Goal: Task Accomplishment & Management: Use online tool/utility

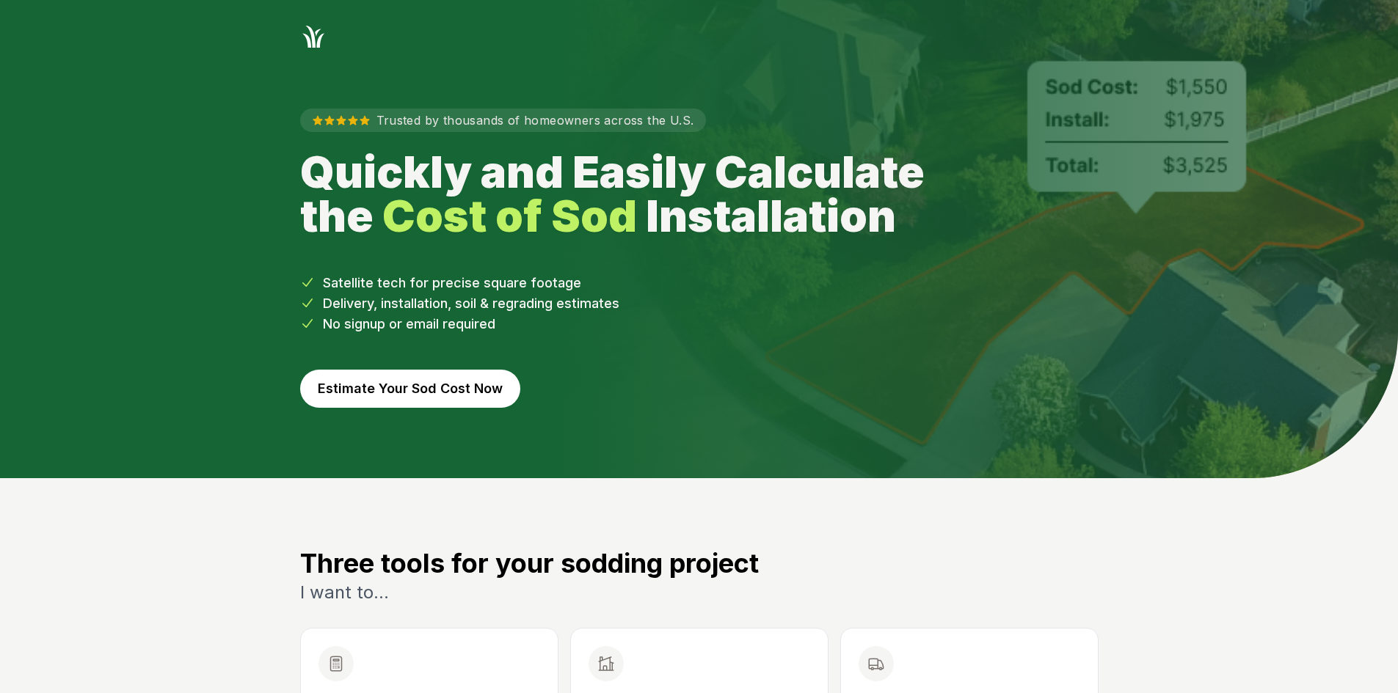
click at [451, 385] on button "Estimate Your Sod Cost Now" at bounding box center [410, 389] width 220 height 38
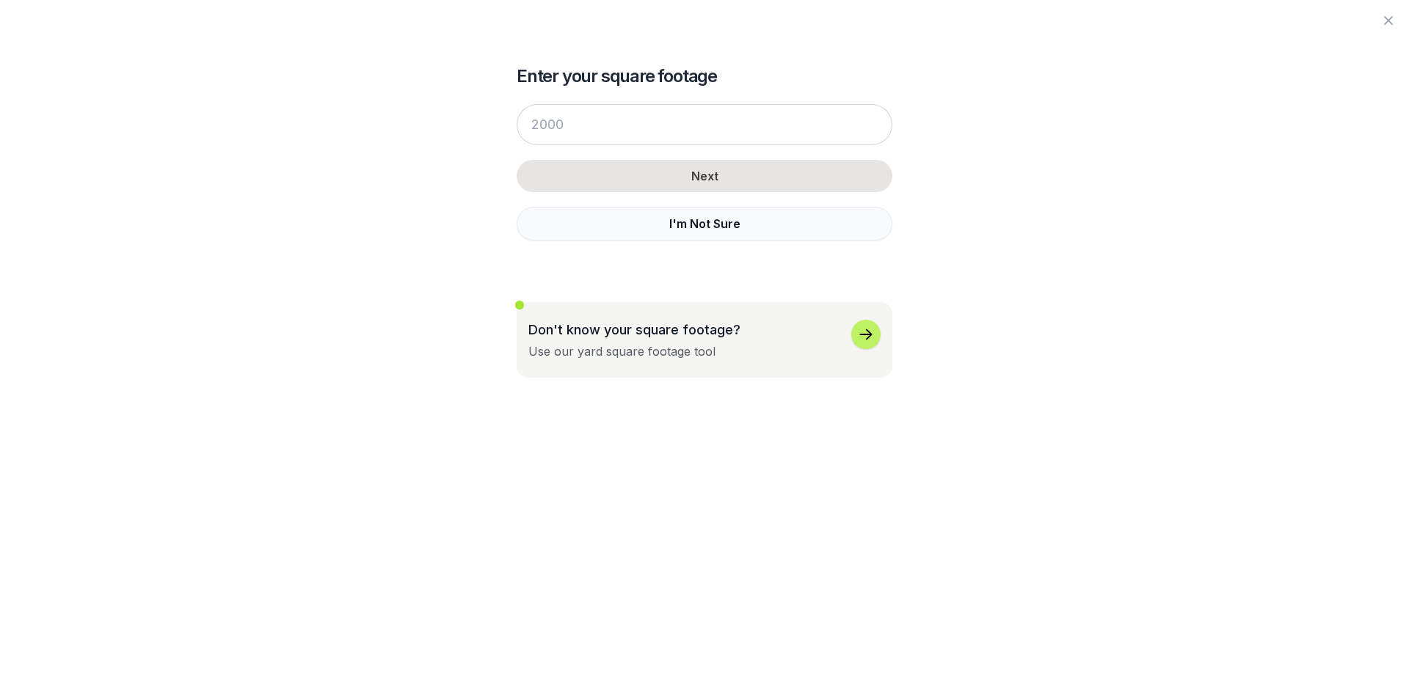
click at [535, 230] on button "I'm Not Sure" at bounding box center [705, 224] width 376 height 34
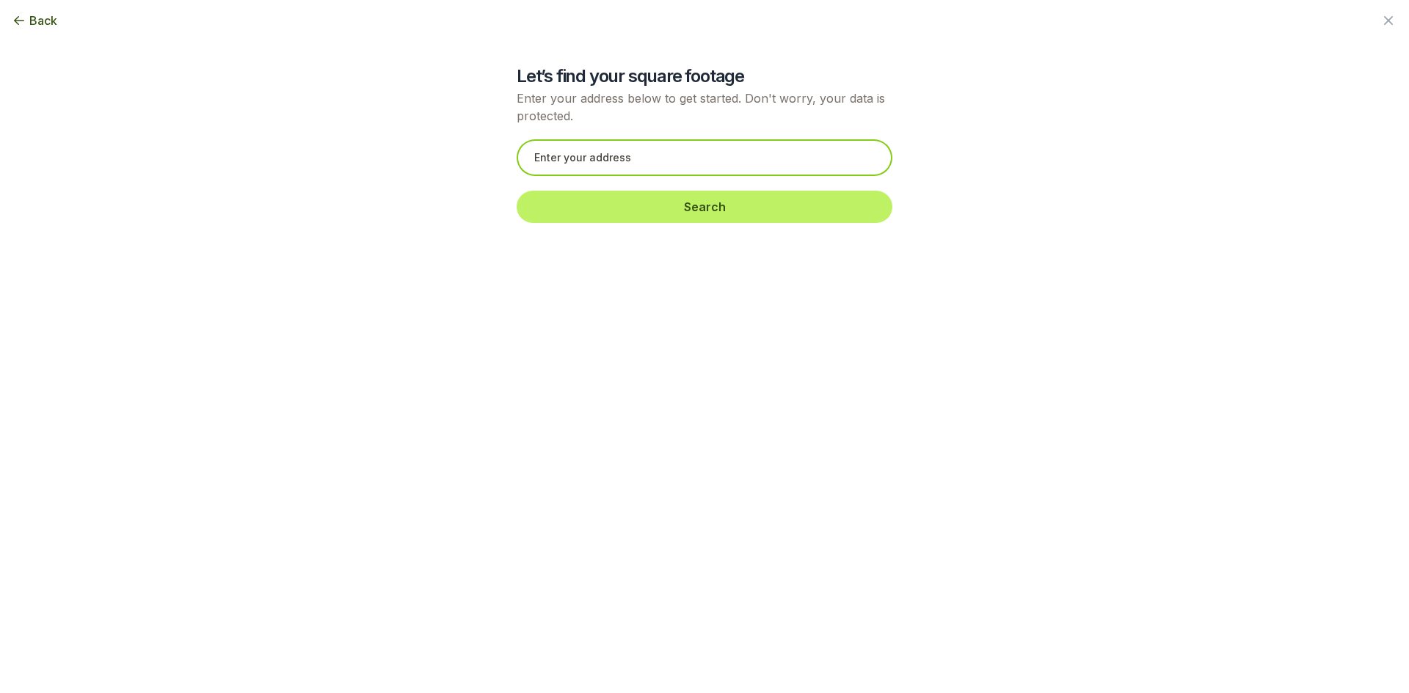
click at [540, 148] on input "text" at bounding box center [705, 157] width 376 height 37
paste input "2242 Timber Ln"
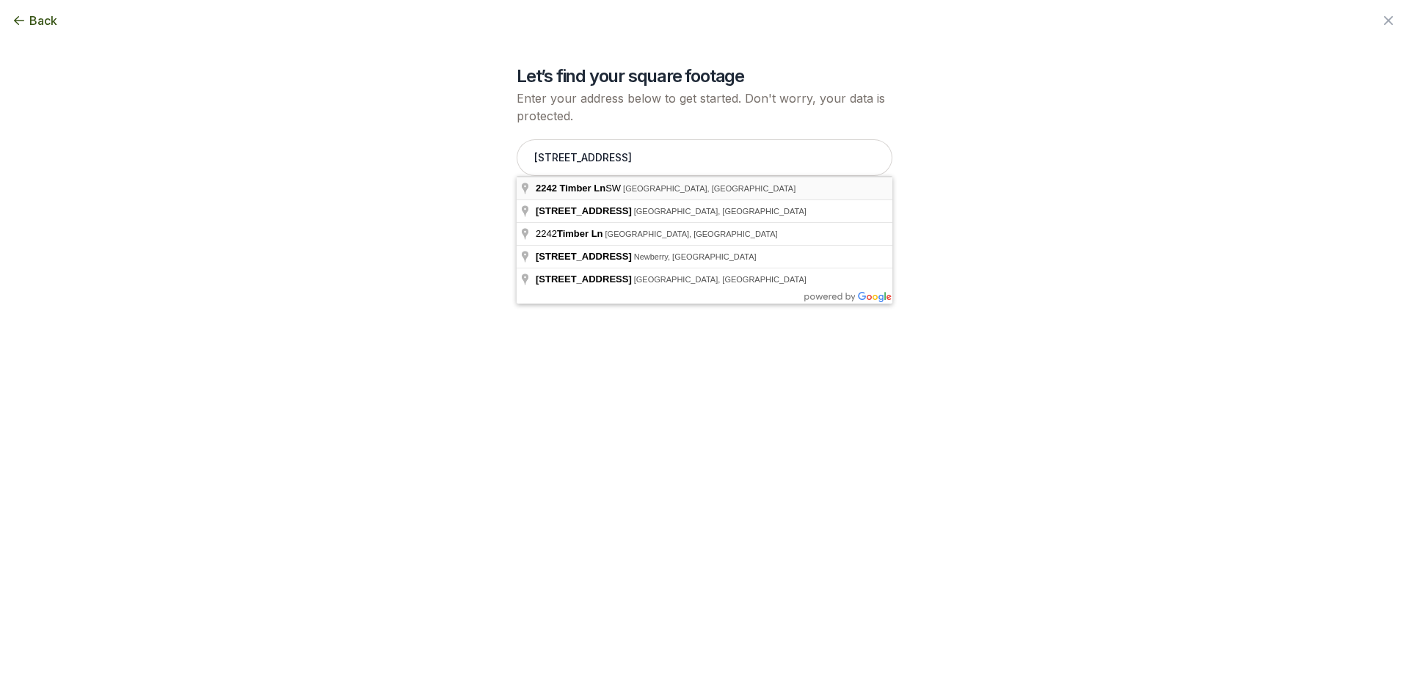
type input "2242 Timber Ln SW, Snellville, GA"
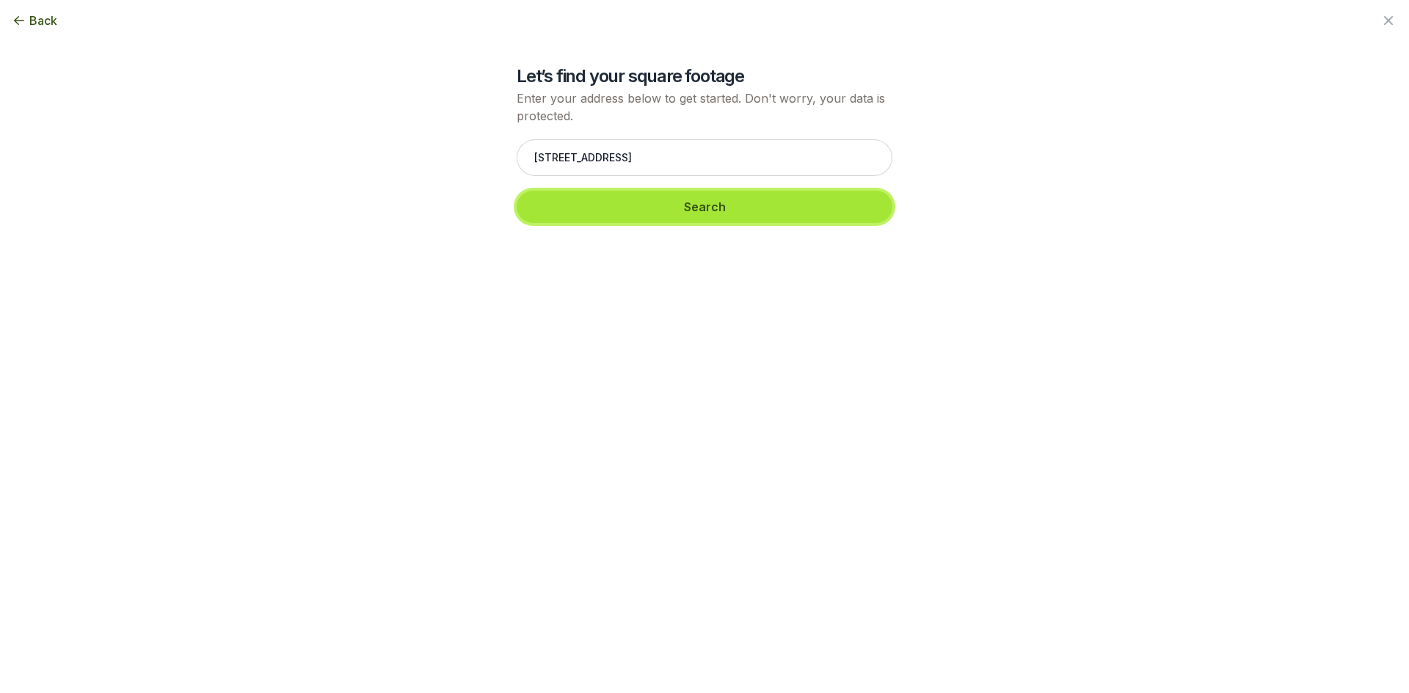
click at [622, 213] on button "Search" at bounding box center [705, 207] width 376 height 32
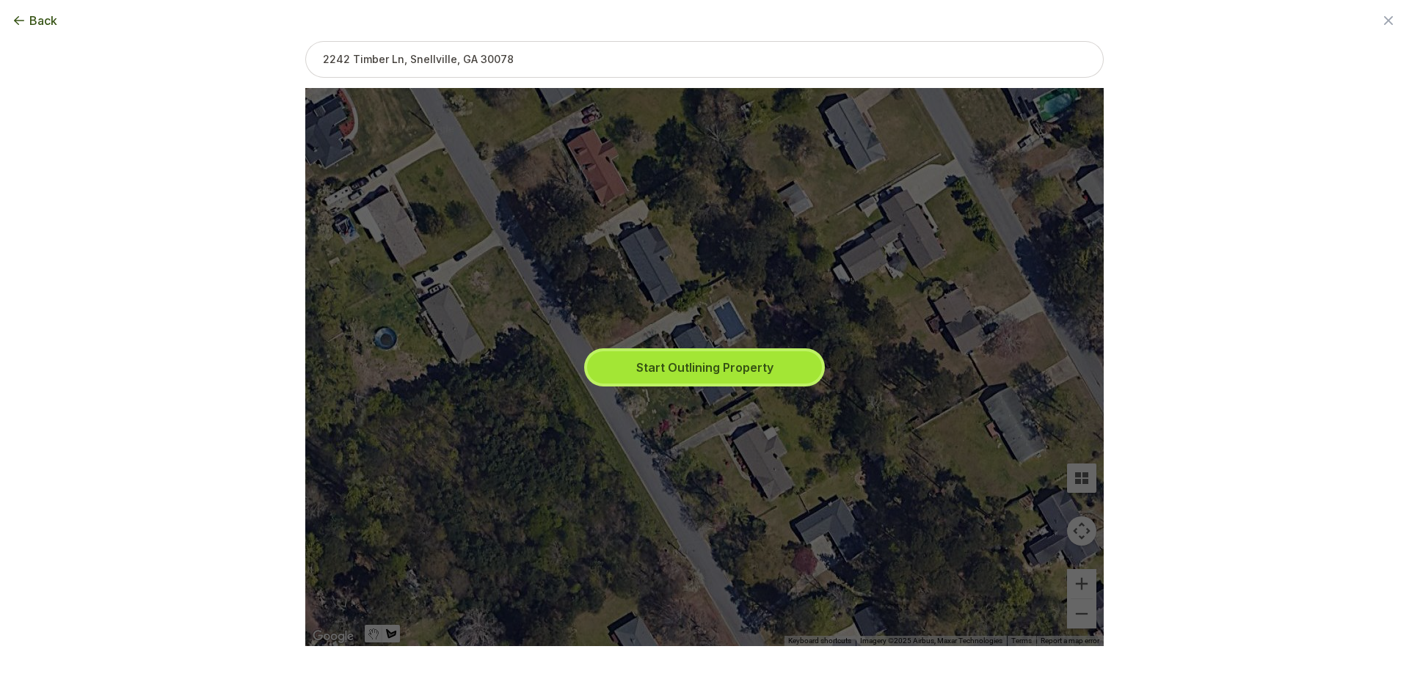
click at [680, 353] on button "Start Outlining Property" at bounding box center [704, 368] width 235 height 32
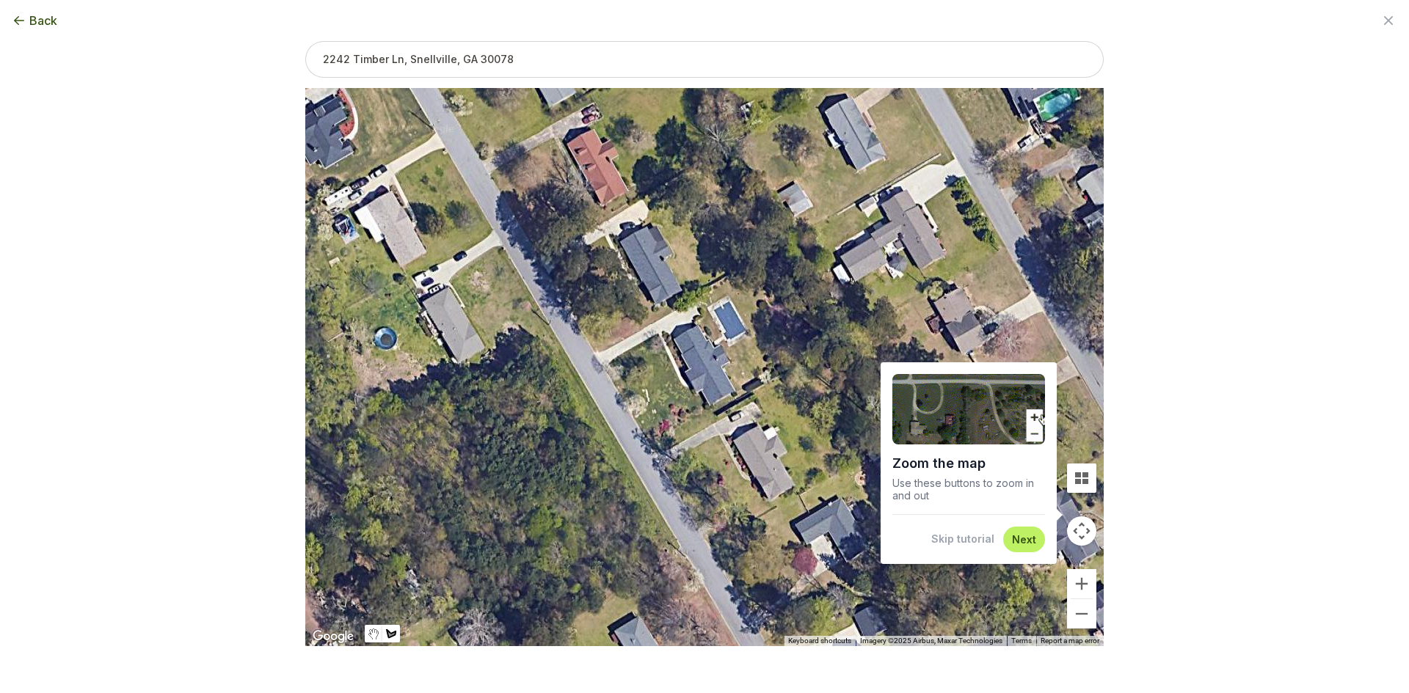
click at [975, 545] on button "Skip tutorial" at bounding box center [962, 539] width 63 height 15
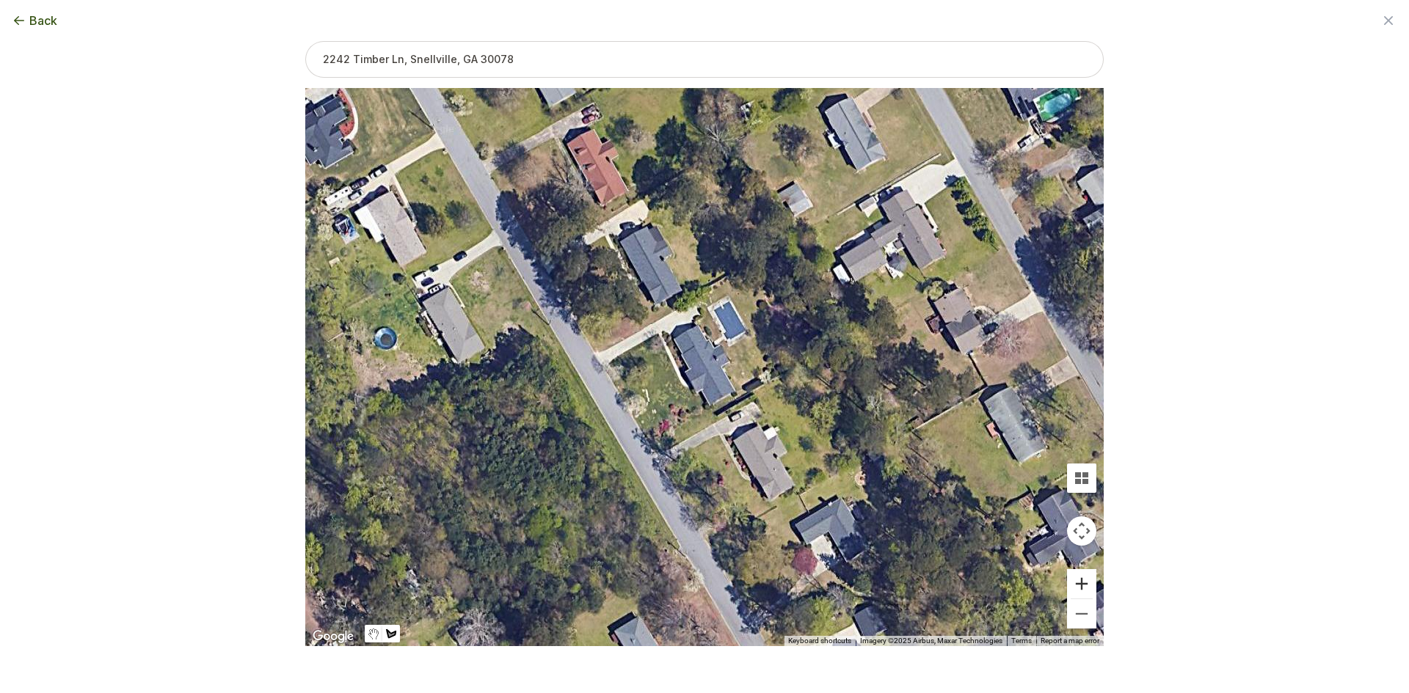
click at [1074, 584] on button "Zoom in" at bounding box center [1081, 583] width 29 height 29
click at [1074, 583] on button "Zoom in" at bounding box center [1081, 583] width 29 height 29
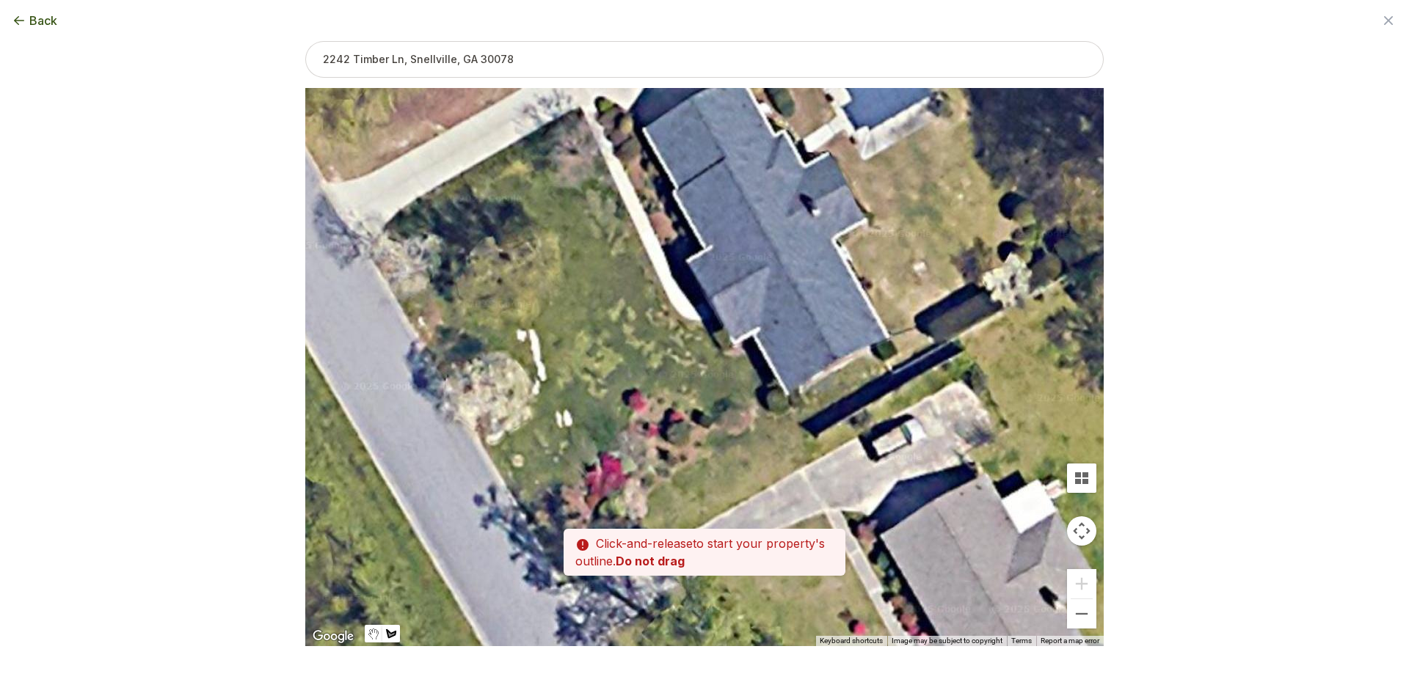
drag, startPoint x: 572, startPoint y: 451, endPoint x: 636, endPoint y: 323, distance: 143.1
click at [636, 323] on div at bounding box center [704, 368] width 798 height 558
click at [876, 352] on div at bounding box center [704, 368] width 798 height 558
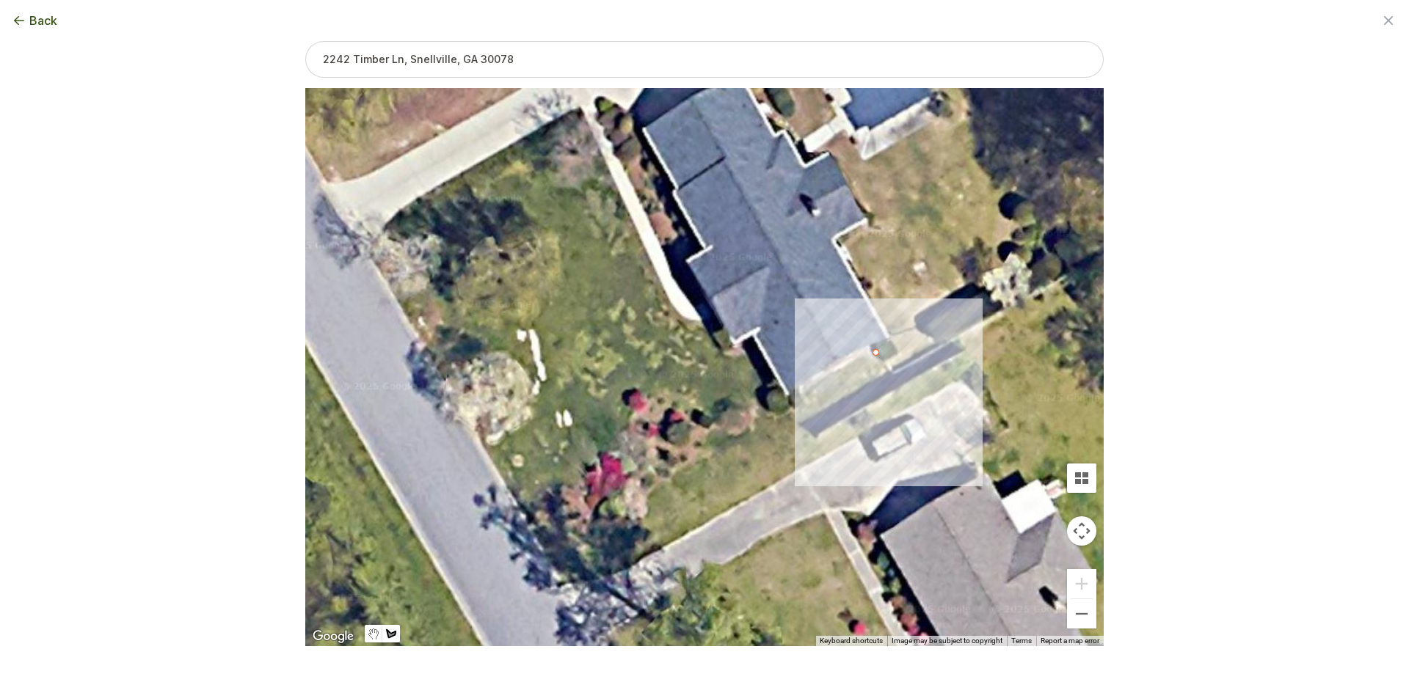
click at [894, 385] on div at bounding box center [704, 368] width 798 height 558
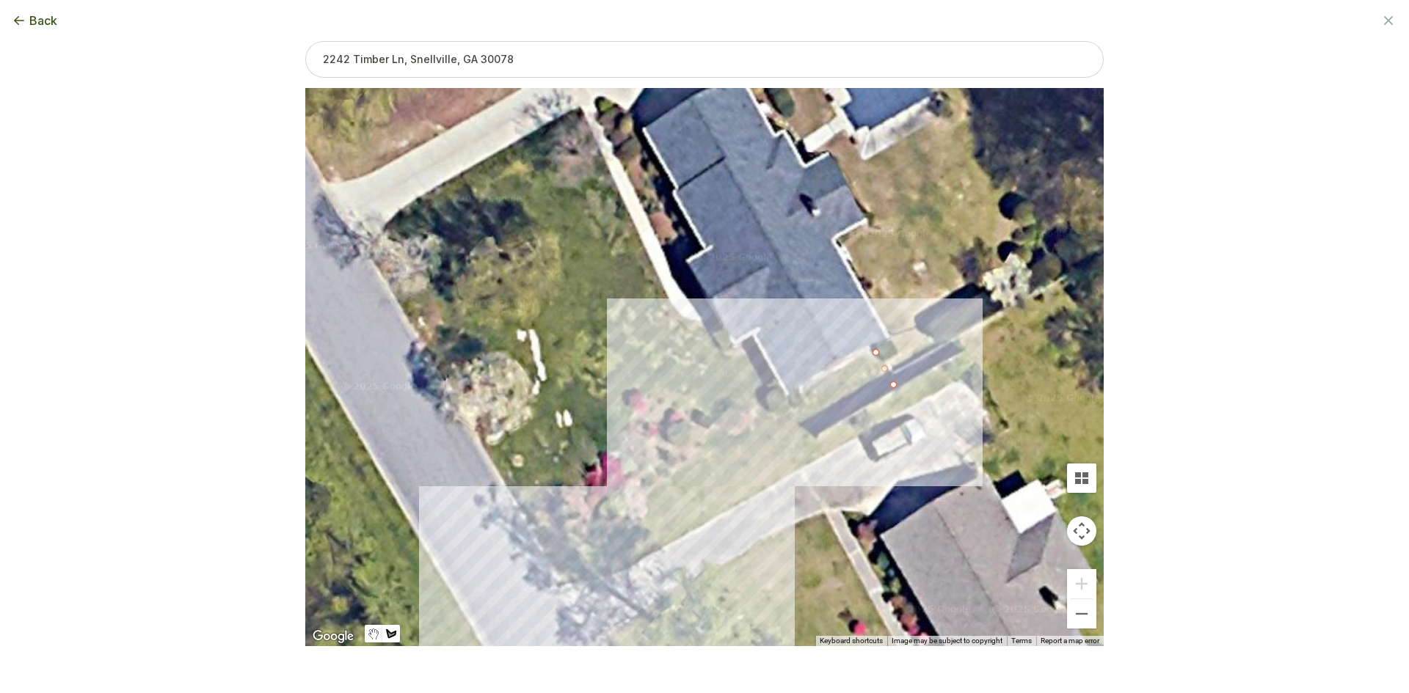
click at [551, 554] on div at bounding box center [704, 368] width 798 height 558
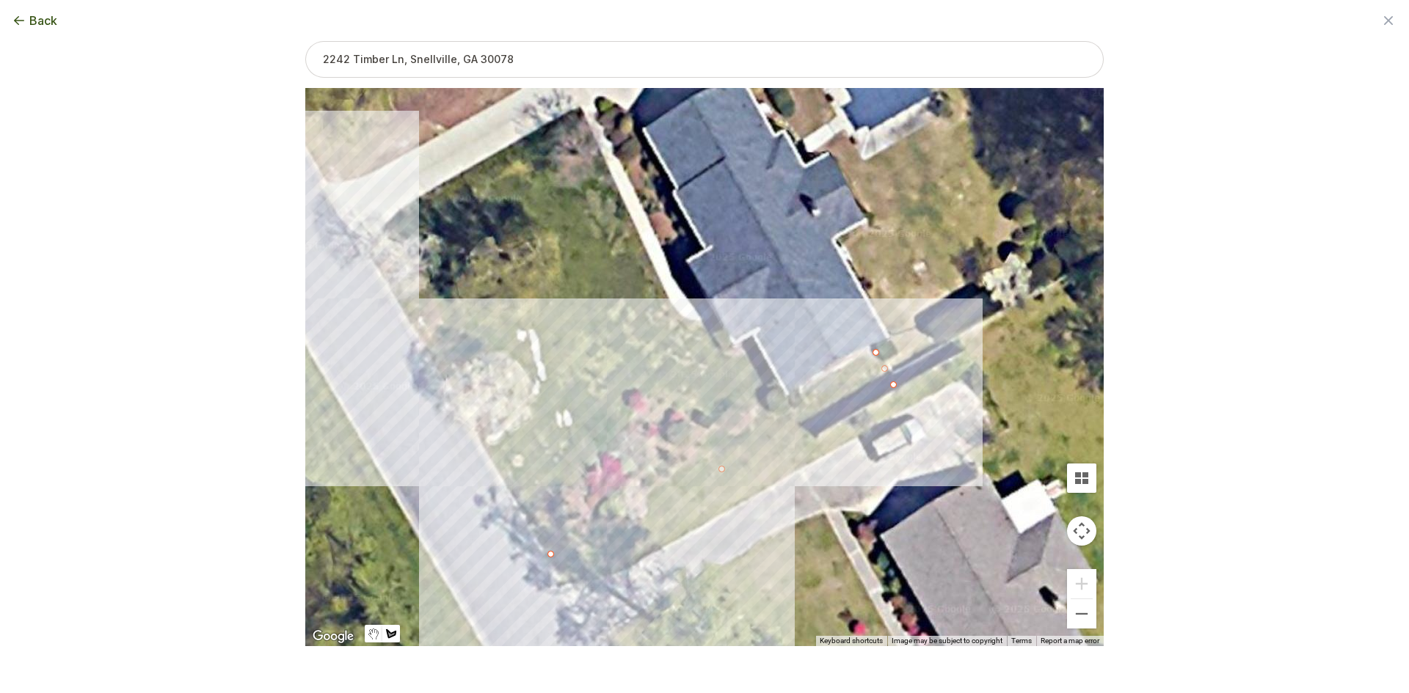
click at [366, 250] on div at bounding box center [704, 368] width 798 height 558
click at [395, 213] on div at bounding box center [704, 368] width 798 height 558
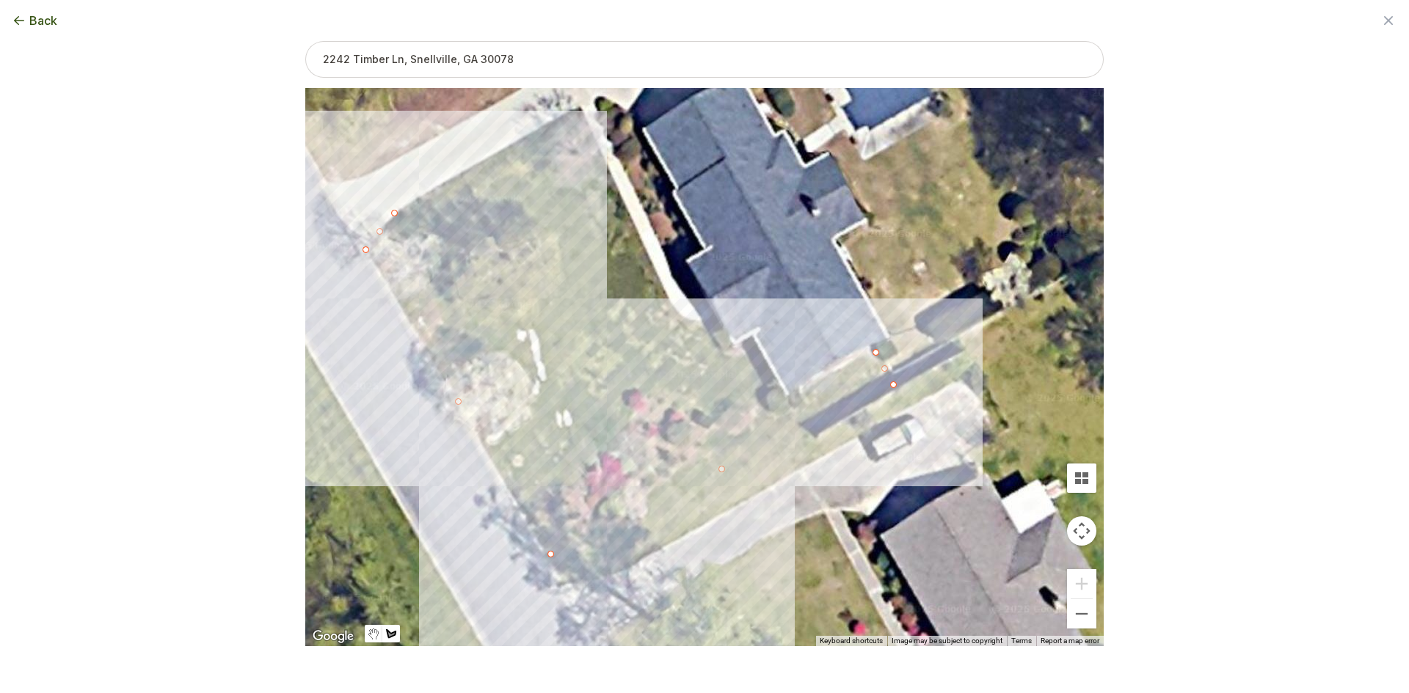
click at [429, 189] on div at bounding box center [704, 368] width 798 height 558
click at [581, 106] on div at bounding box center [704, 368] width 798 height 558
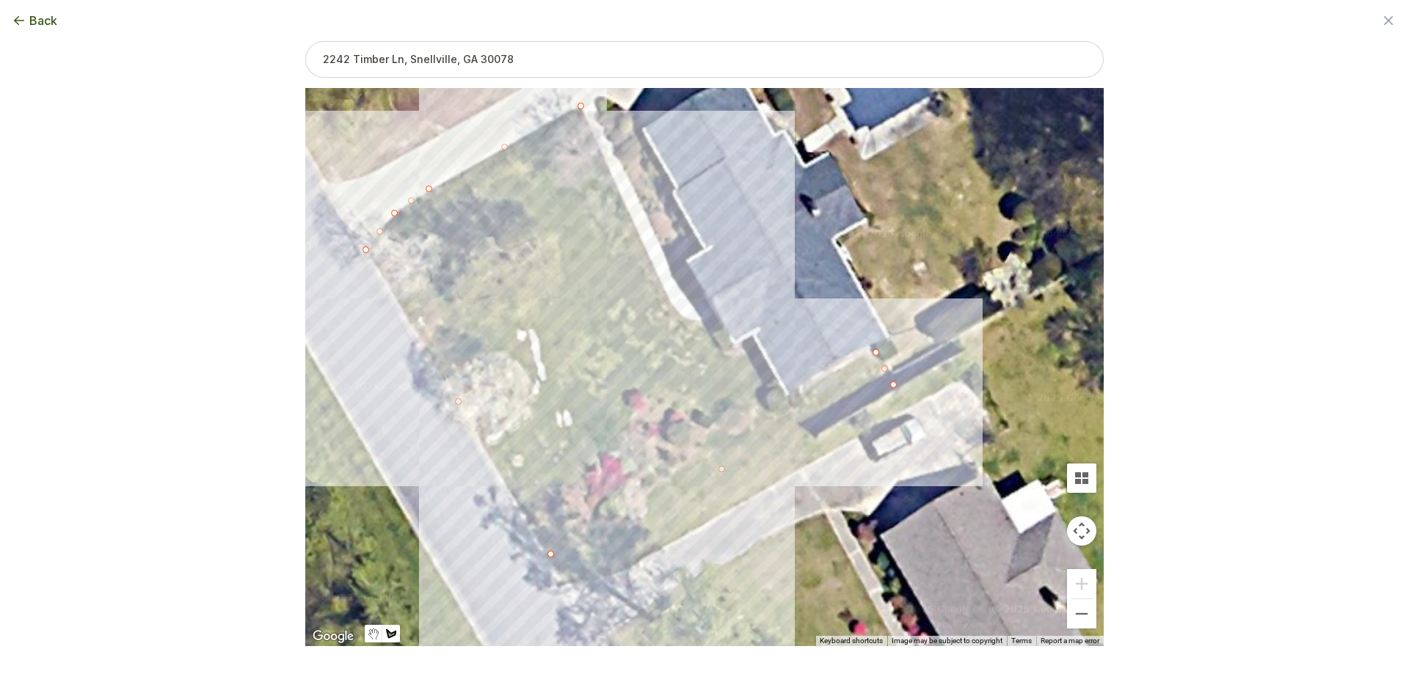
click at [639, 234] on div at bounding box center [704, 368] width 798 height 558
click at [675, 308] on div at bounding box center [704, 368] width 798 height 558
click at [689, 320] on div at bounding box center [704, 368] width 798 height 558
click at [715, 321] on div at bounding box center [704, 368] width 798 height 558
click at [733, 357] on div at bounding box center [704, 368] width 798 height 558
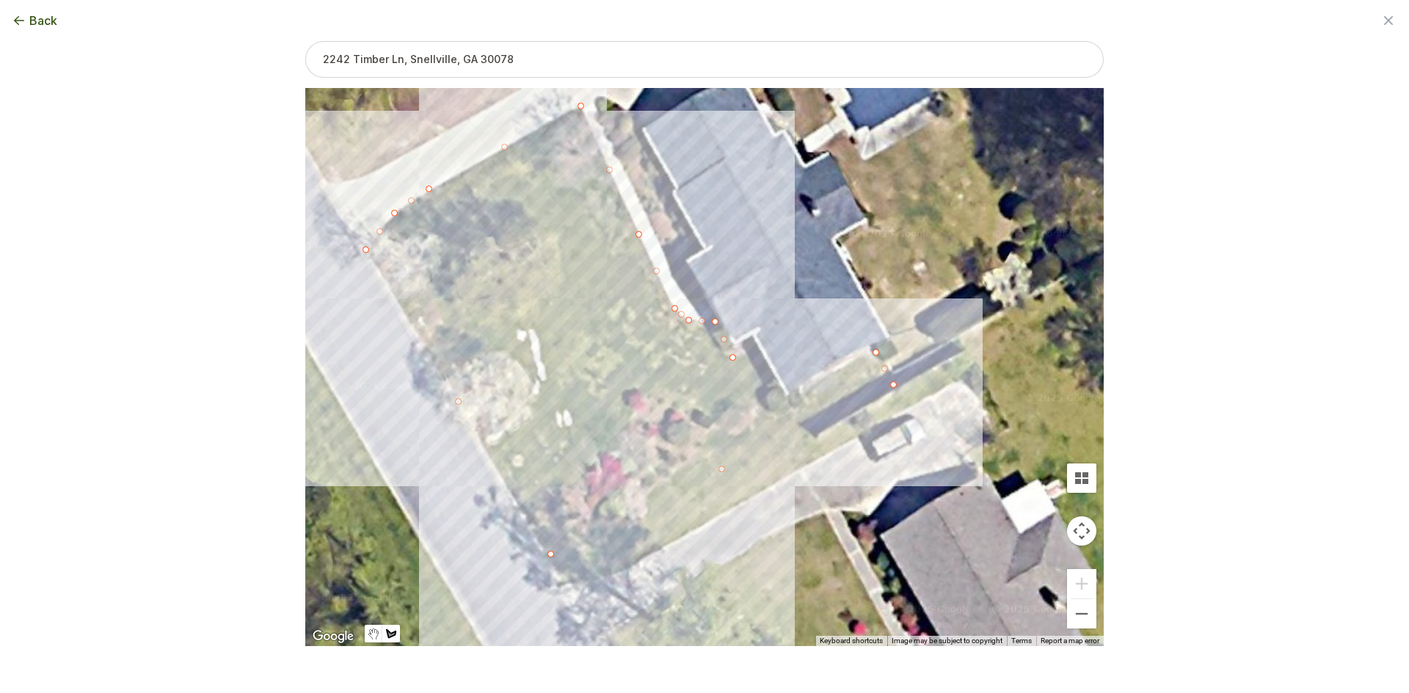
click at [760, 355] on div at bounding box center [704, 368] width 798 height 558
click at [779, 383] on div at bounding box center [704, 368] width 798 height 558
click at [760, 392] on div at bounding box center [704, 368] width 798 height 558
click at [772, 416] on div at bounding box center [704, 368] width 798 height 558
click at [809, 396] on div at bounding box center [704, 368] width 798 height 558
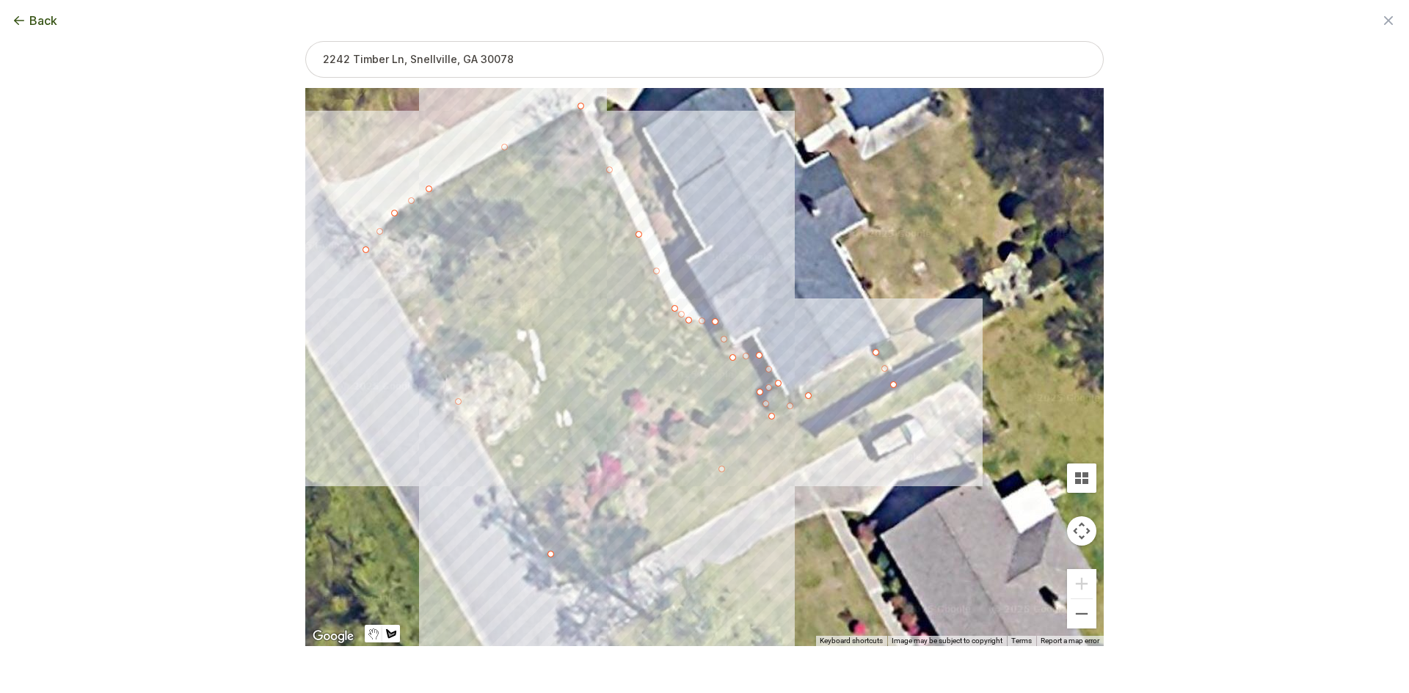
click at [831, 365] on div at bounding box center [704, 368] width 798 height 558
click at [876, 350] on div at bounding box center [704, 368] width 798 height 558
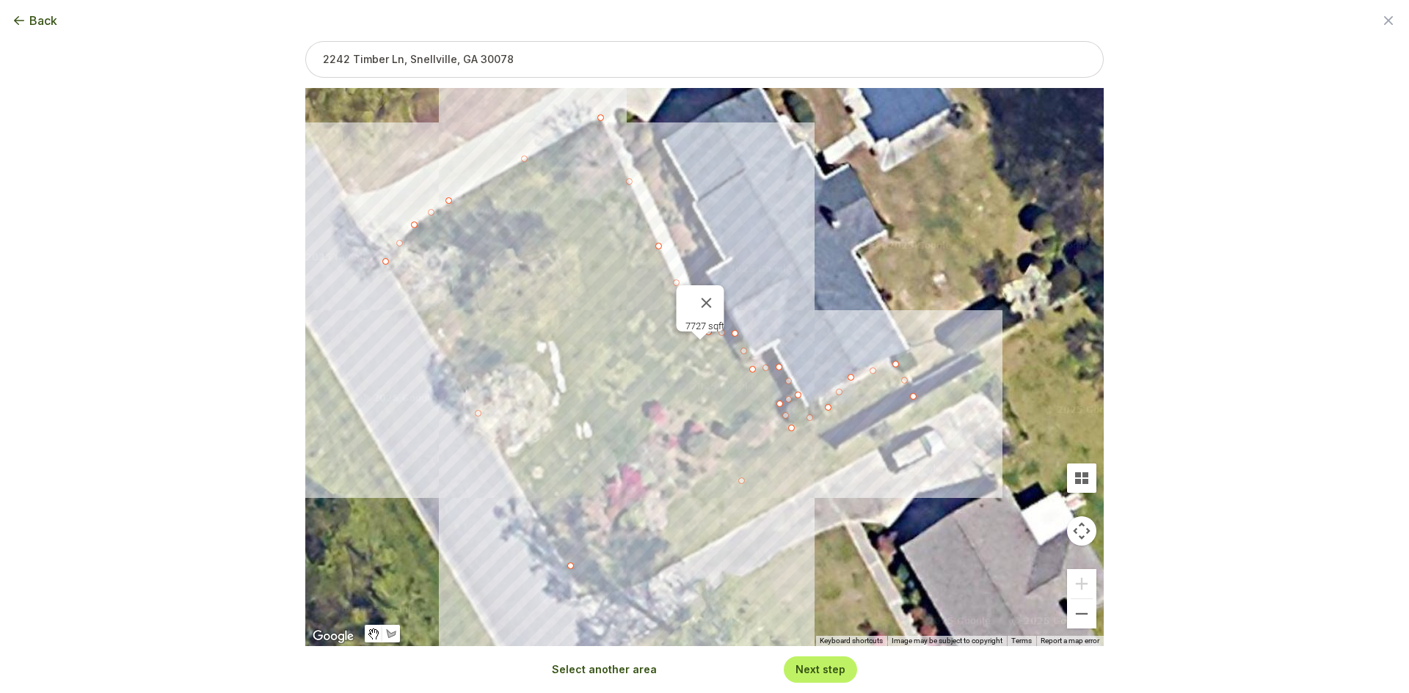
click at [819, 316] on div "7727 sqft" at bounding box center [704, 367] width 798 height 558
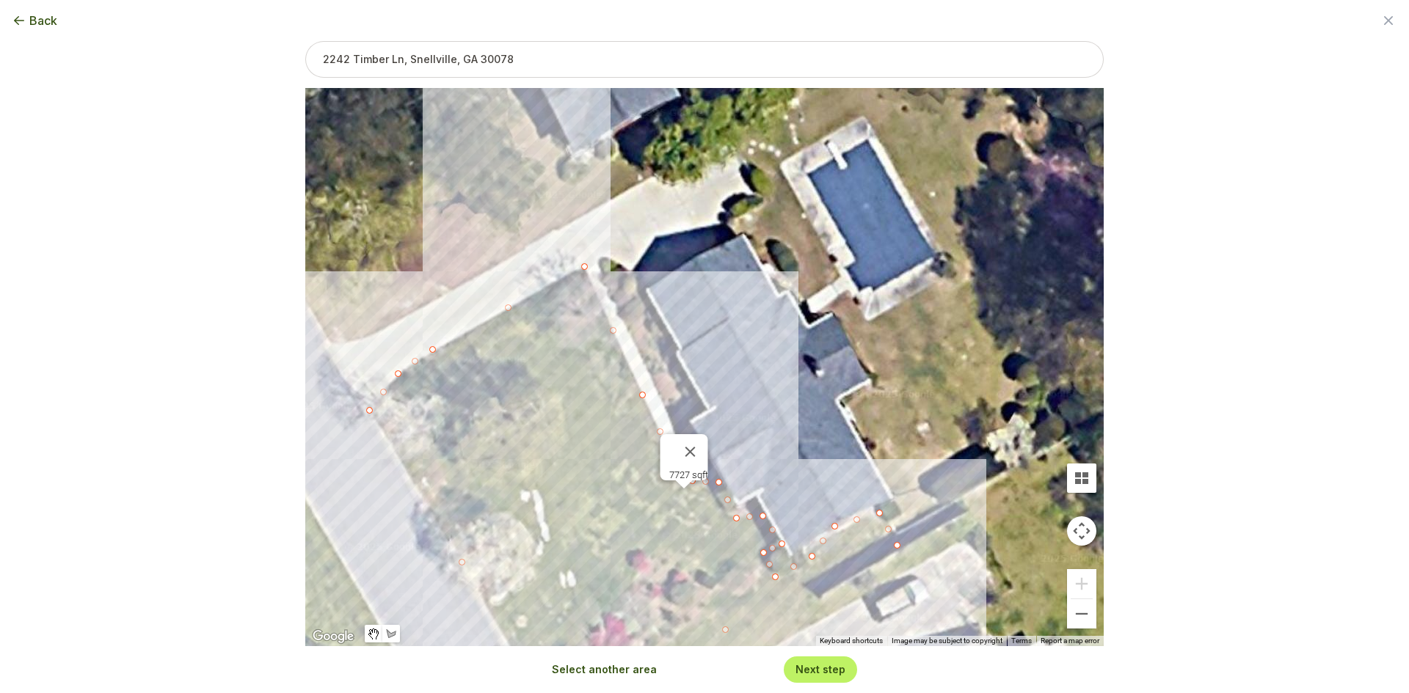
drag, startPoint x: 801, startPoint y: 175, endPoint x: 773, endPoint y: 415, distance: 241.6
click at [773, 415] on div "7727 sqft" at bounding box center [704, 367] width 798 height 558
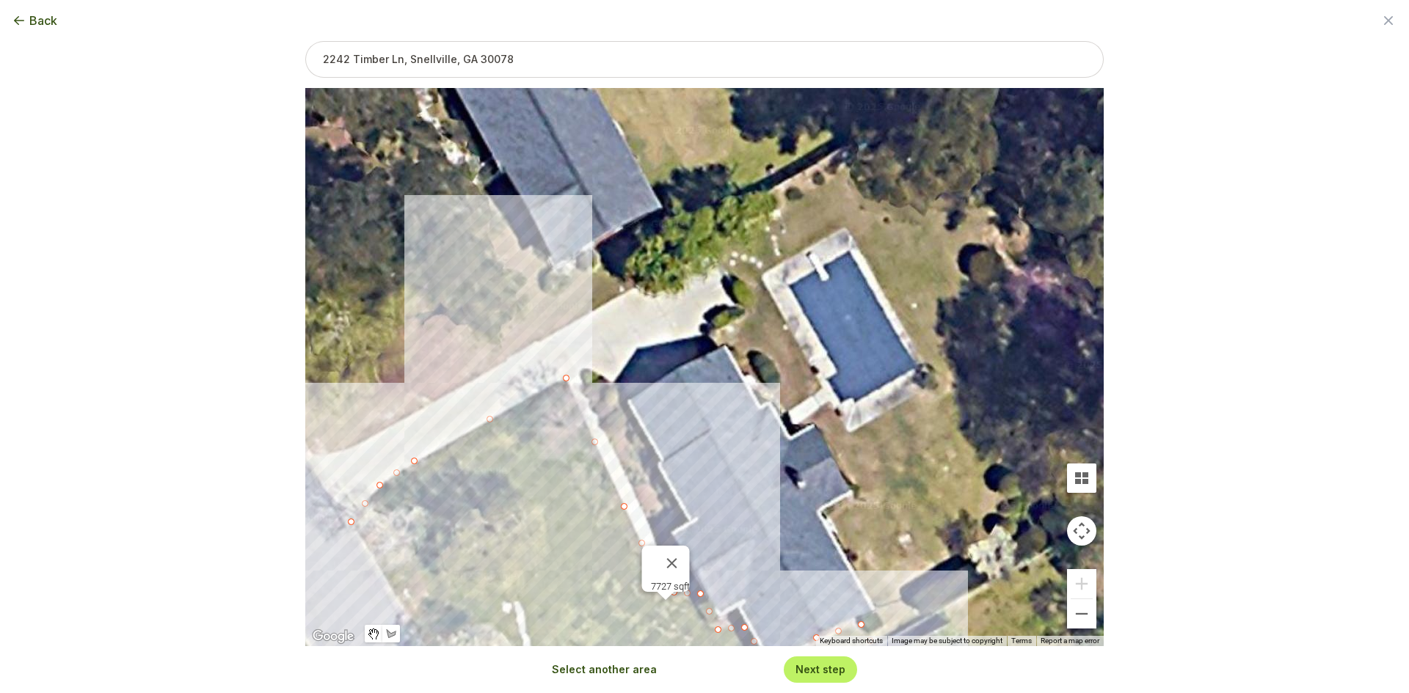
click at [613, 666] on button "Select another area" at bounding box center [604, 670] width 105 height 15
click at [732, 282] on div at bounding box center [704, 367] width 798 height 558
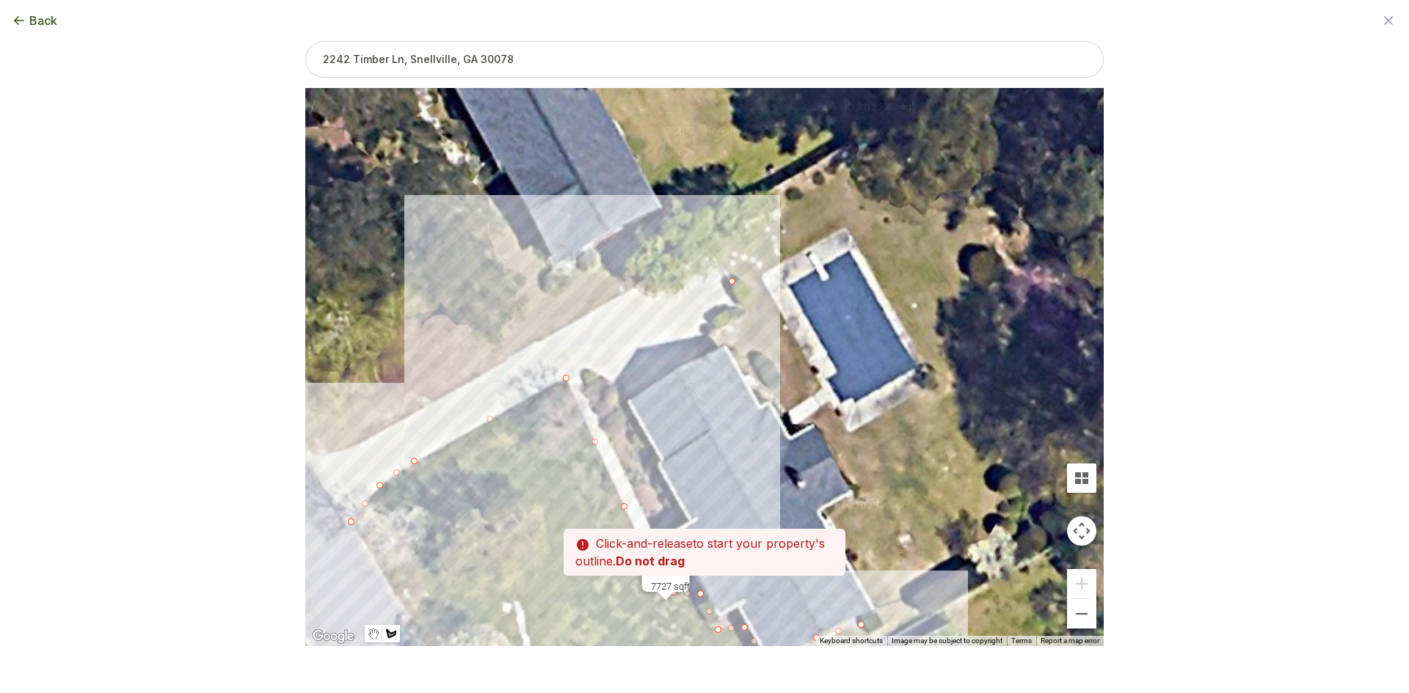
click at [715, 253] on div at bounding box center [704, 367] width 798 height 558
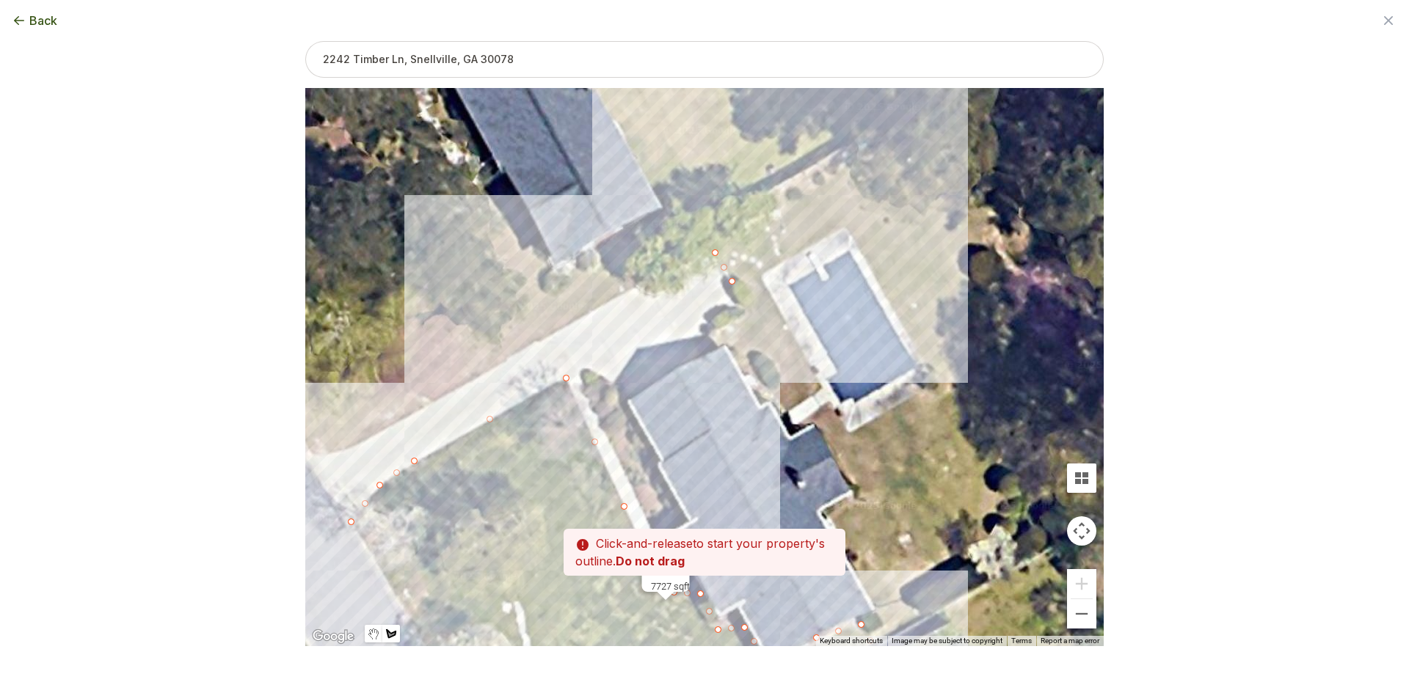
click at [773, 202] on div at bounding box center [704, 367] width 798 height 558
click at [865, 153] on div at bounding box center [704, 367] width 798 height 558
click at [933, 173] on div at bounding box center [704, 367] width 798 height 558
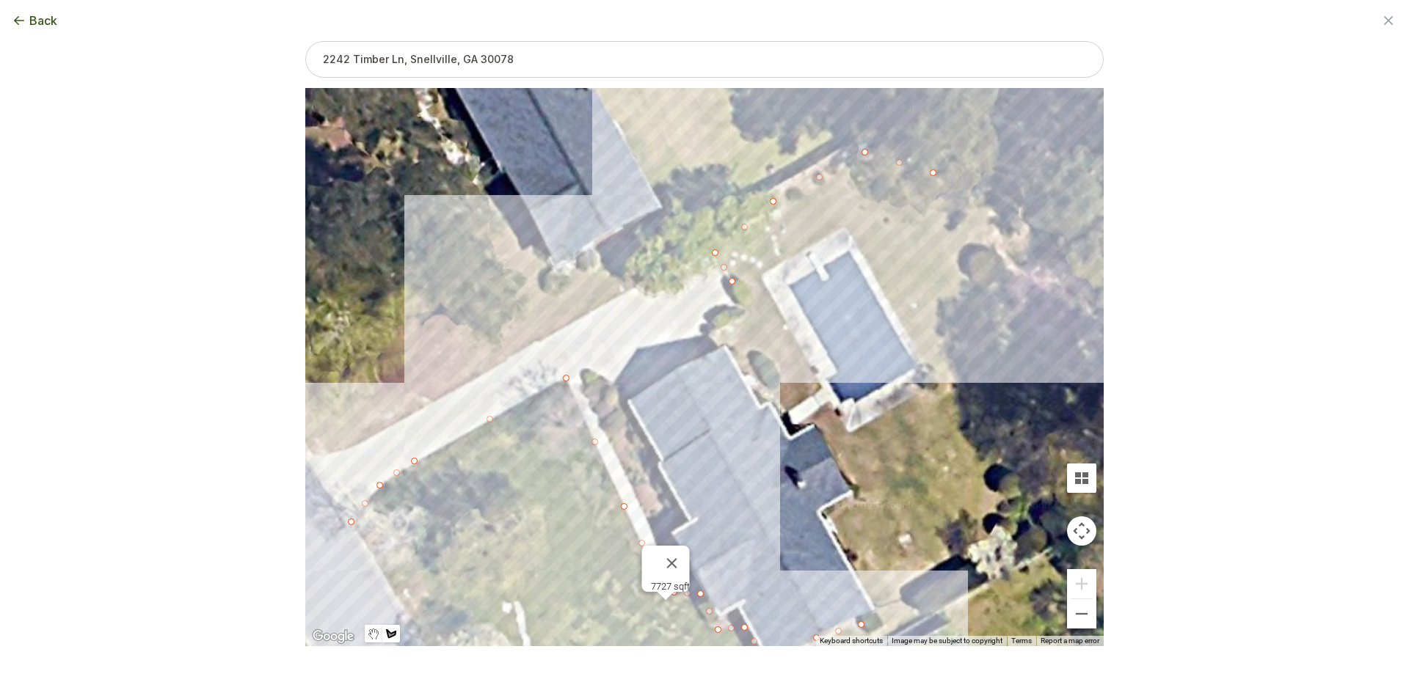
click at [981, 211] on div at bounding box center [704, 367] width 798 height 558
click at [980, 254] on div at bounding box center [704, 367] width 798 height 558
click at [977, 305] on div at bounding box center [704, 367] width 798 height 558
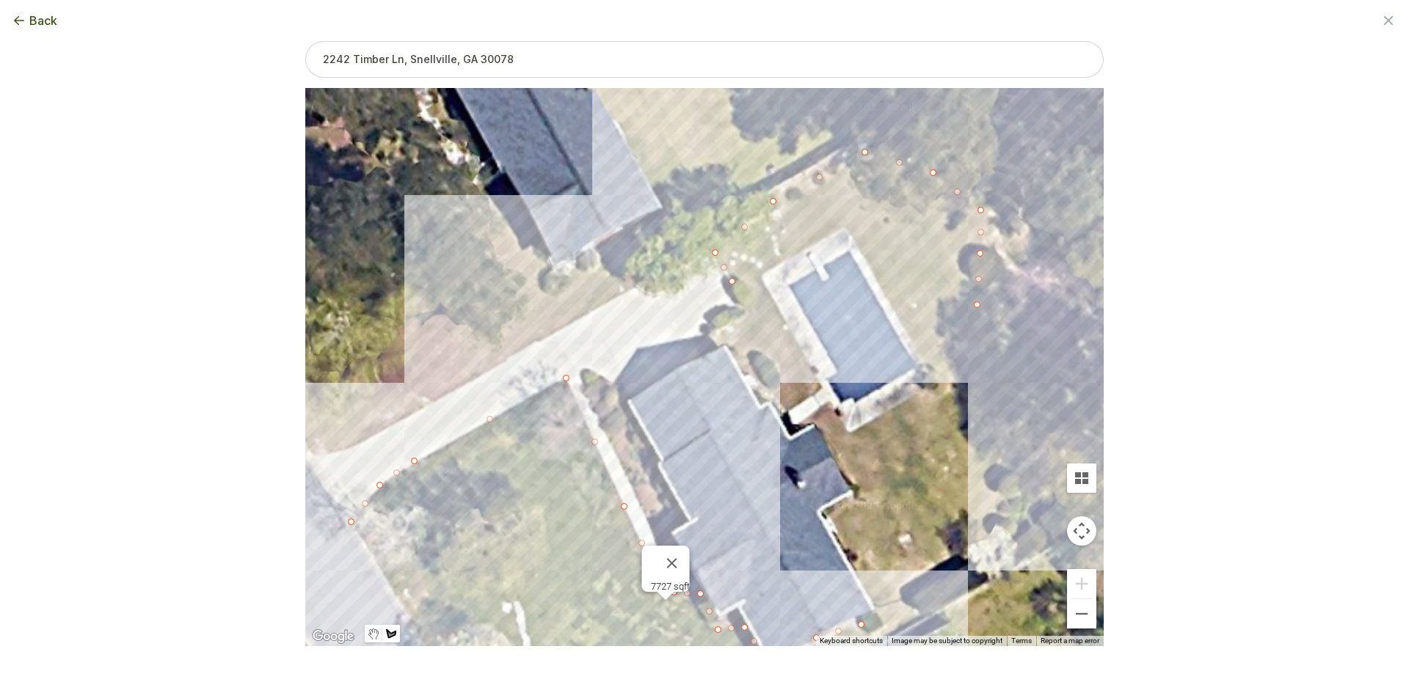
click at [987, 442] on div at bounding box center [704, 367] width 798 height 558
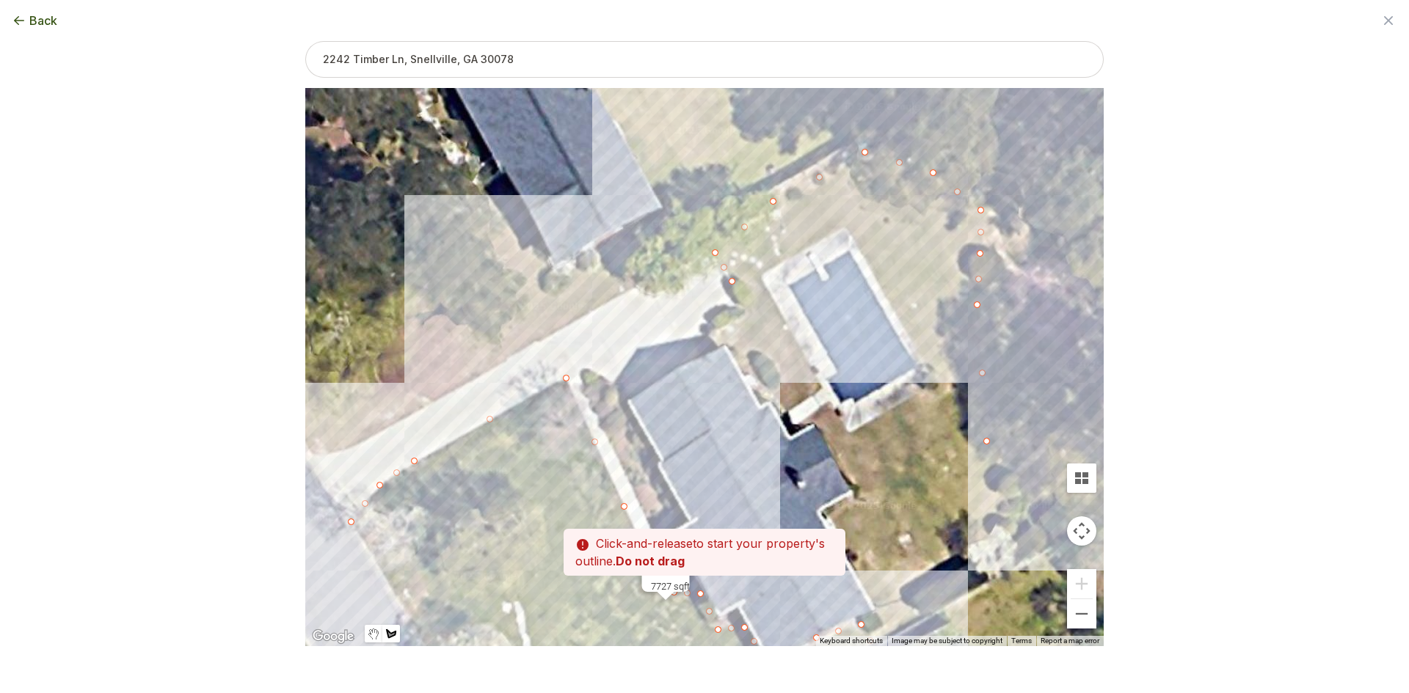
click at [991, 498] on div at bounding box center [704, 367] width 798 height 558
click at [994, 529] on div at bounding box center [704, 367] width 798 height 558
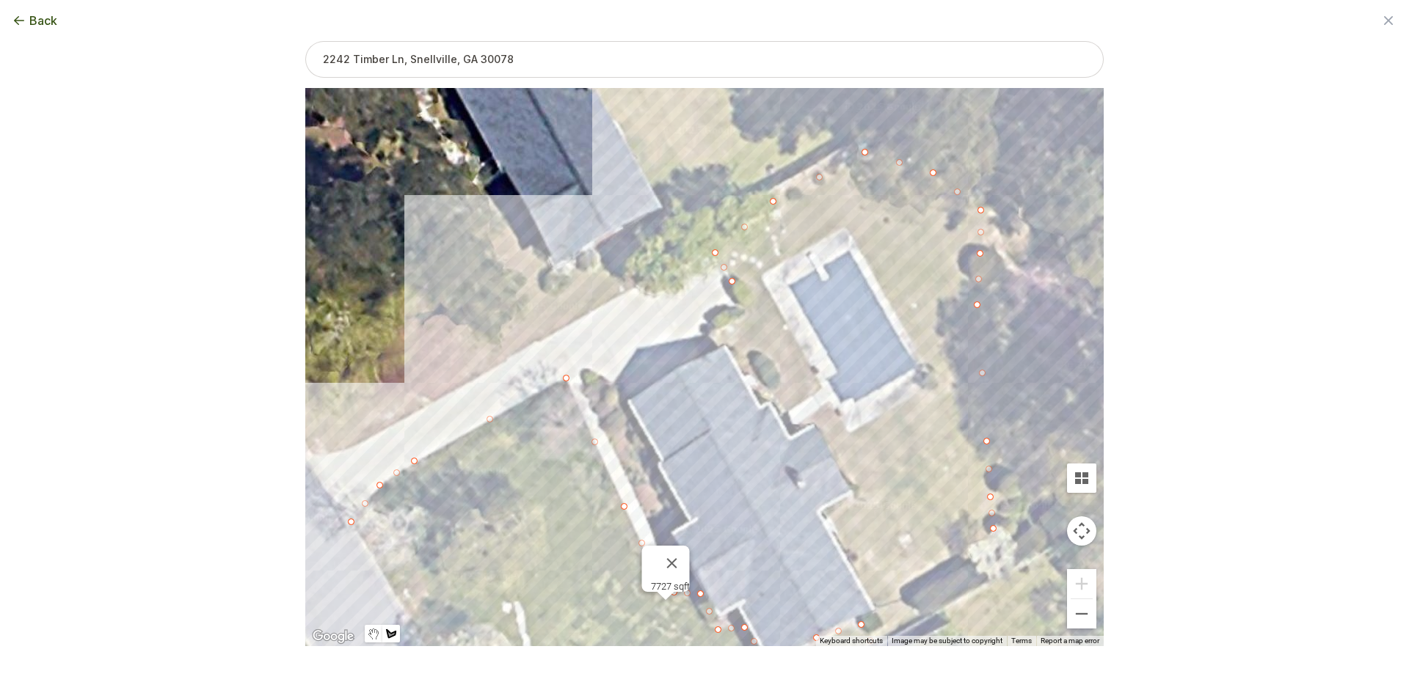
click at [913, 594] on div at bounding box center [704, 367] width 798 height 558
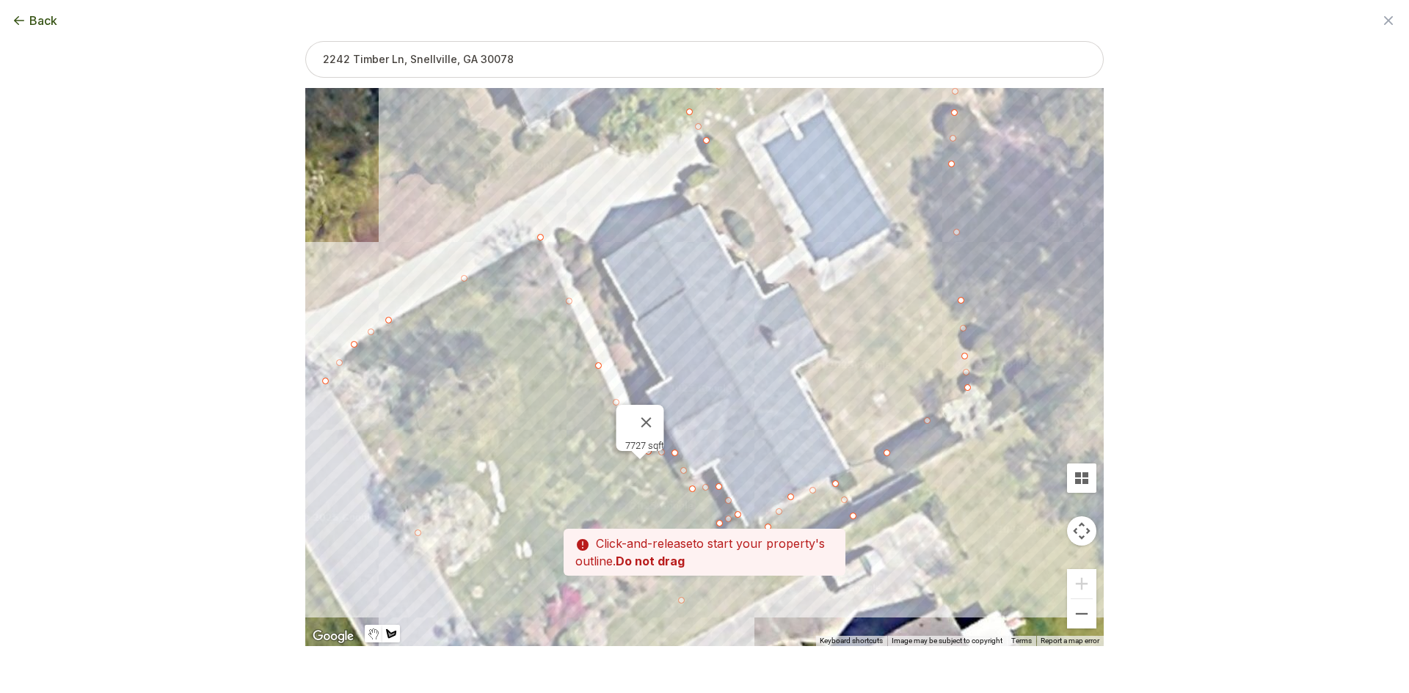
drag, startPoint x: 925, startPoint y: 615, endPoint x: 897, endPoint y: 460, distance: 157.3
click at [897, 460] on div at bounding box center [704, 367] width 798 height 558
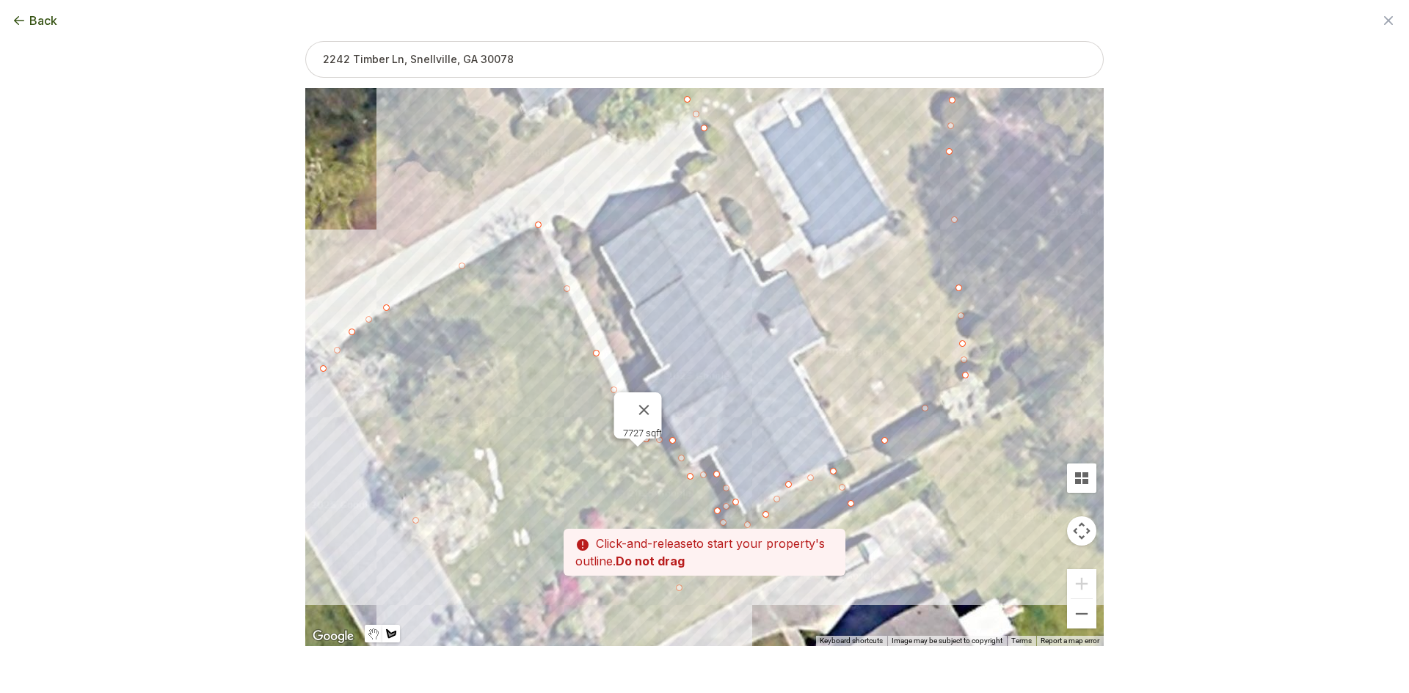
click at [900, 462] on div at bounding box center [704, 367] width 798 height 558
click at [851, 492] on div at bounding box center [704, 367] width 798 height 558
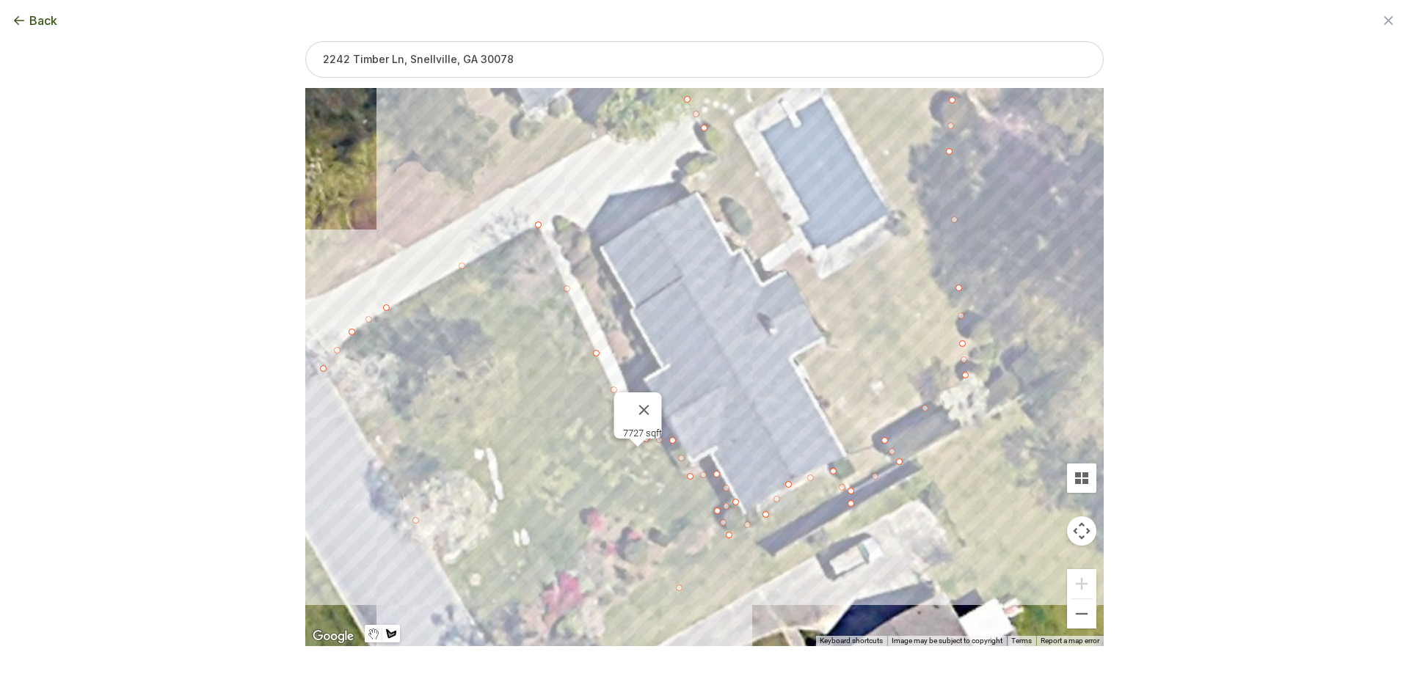
click at [842, 481] on div at bounding box center [704, 367] width 798 height 558
click at [859, 469] on div at bounding box center [704, 367] width 798 height 558
click at [848, 448] on div at bounding box center [704, 367] width 798 height 558
click at [802, 360] on div at bounding box center [704, 367] width 798 height 558
click at [838, 342] on div at bounding box center [704, 367] width 798 height 558
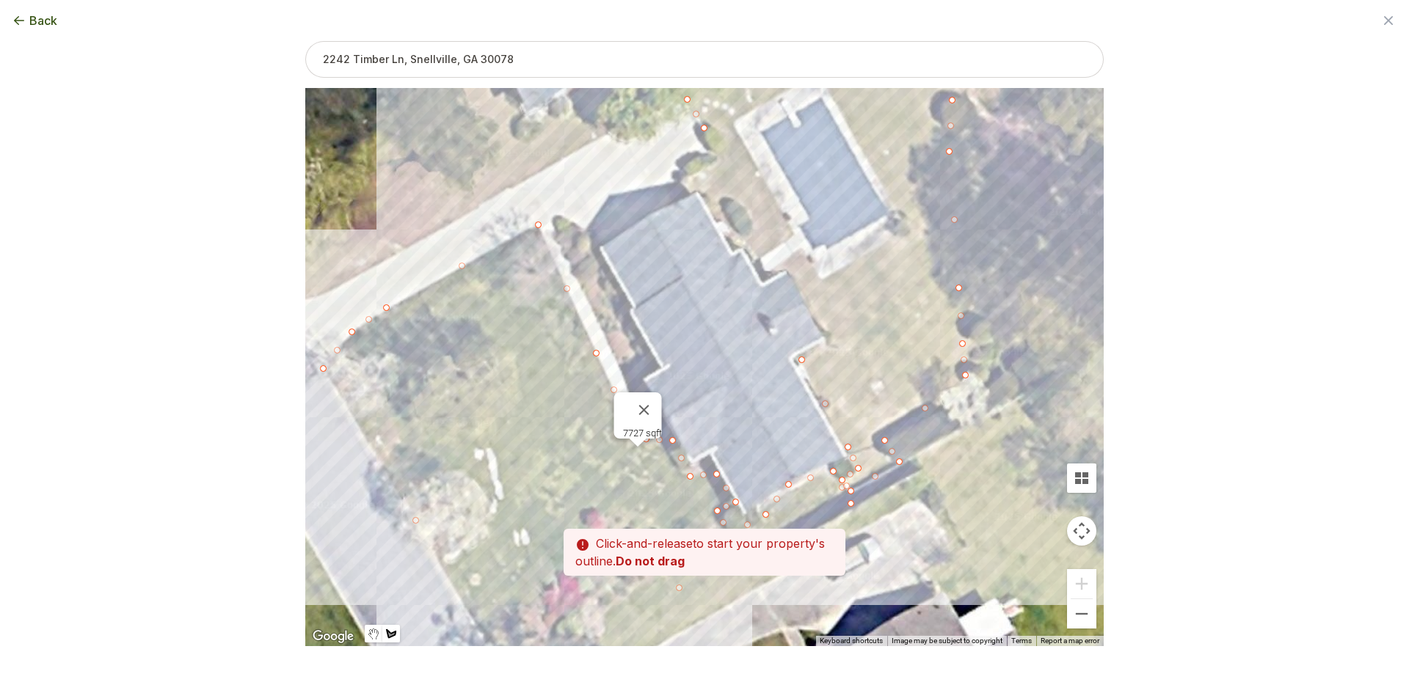
click at [834, 341] on div at bounding box center [704, 367] width 798 height 558
click at [787, 269] on div at bounding box center [704, 367] width 798 height 558
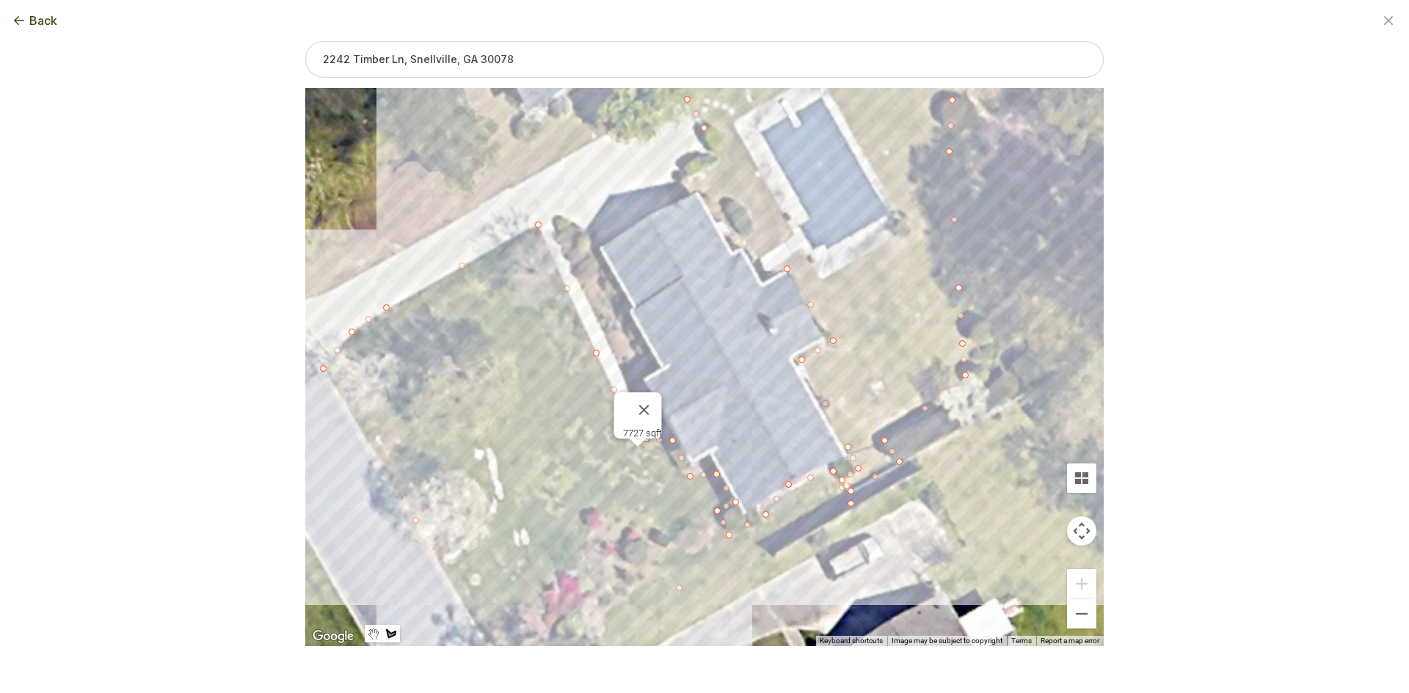
click at [784, 262] on div at bounding box center [704, 367] width 798 height 558
click at [801, 245] on div at bounding box center [704, 367] width 798 height 558
click at [822, 280] on div at bounding box center [704, 367] width 798 height 558
click at [916, 227] on div at bounding box center [704, 367] width 798 height 558
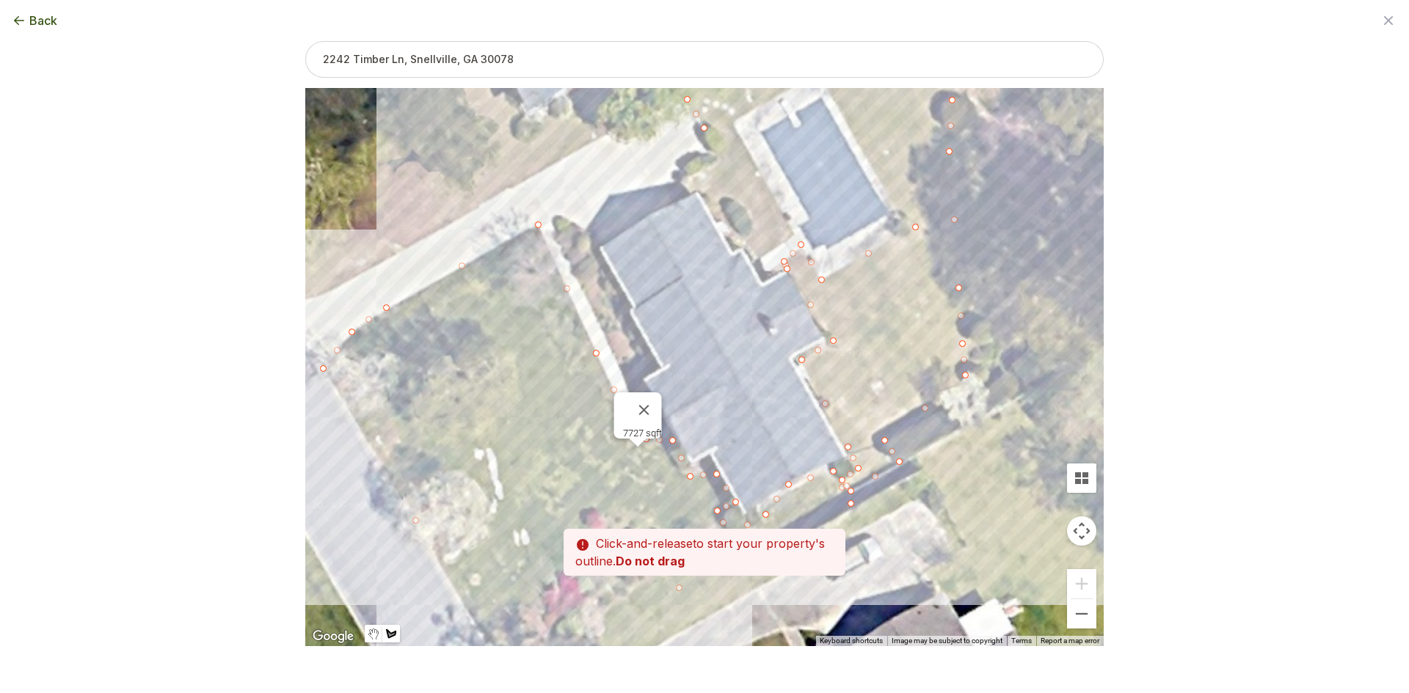
drag, startPoint x: 869, startPoint y: 170, endPoint x: 934, endPoint y: 303, distance: 148.0
click at [934, 303] on div at bounding box center [704, 367] width 798 height 558
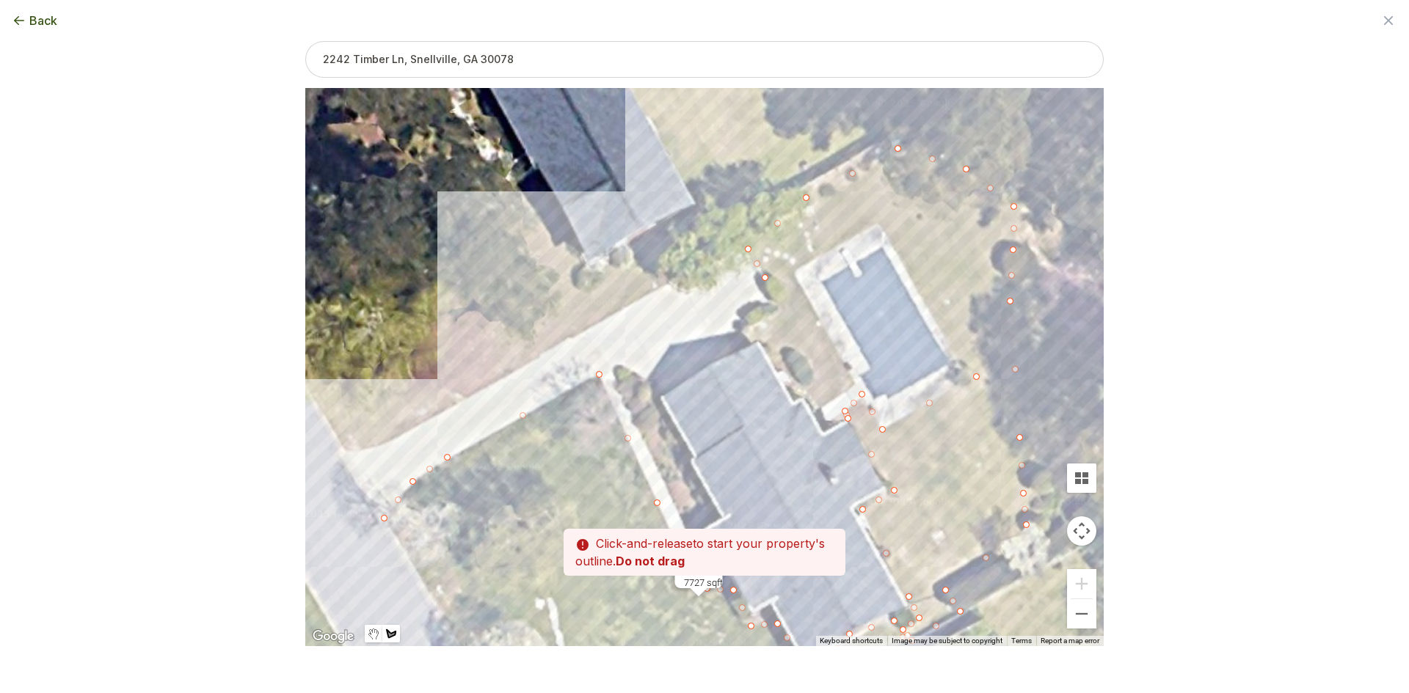
drag, startPoint x: 860, startPoint y: 211, endPoint x: 916, endPoint y: 365, distance: 163.9
click at [934, 408] on div at bounding box center [704, 367] width 798 height 558
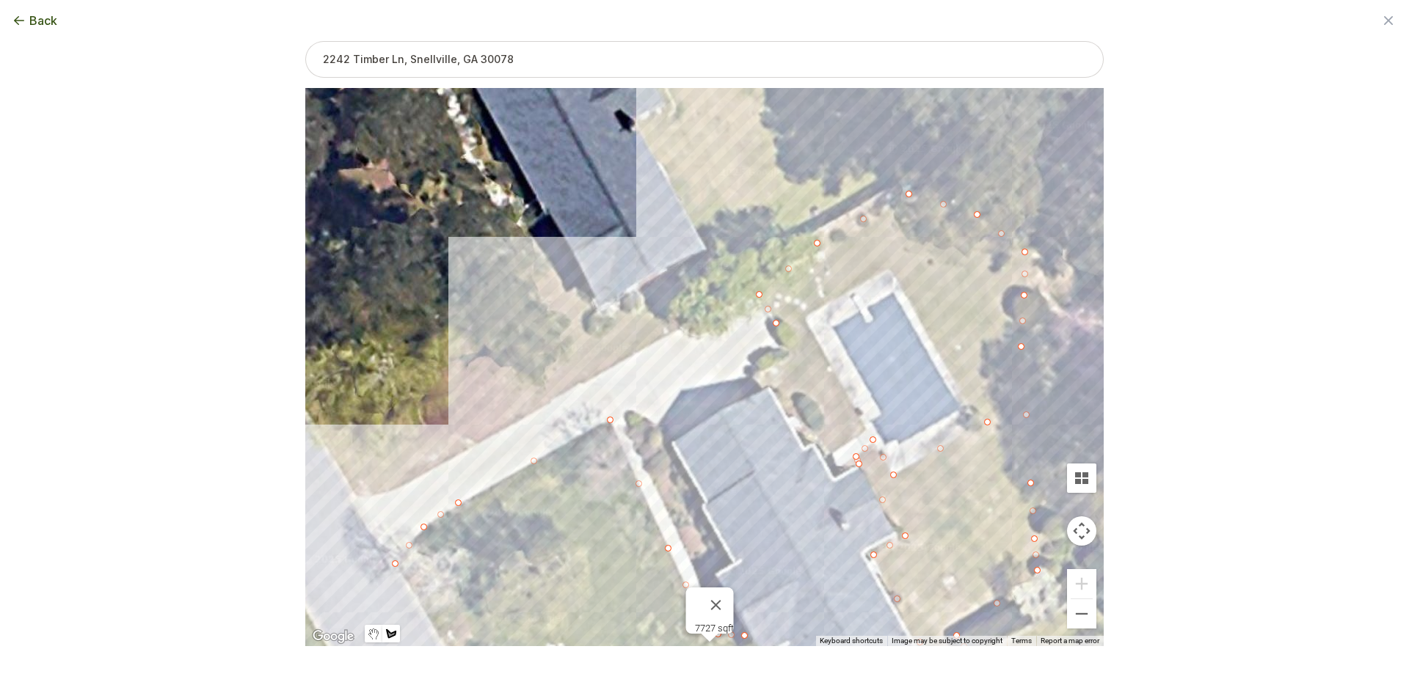
click at [889, 266] on div at bounding box center [704, 368] width 798 height 558
click at [807, 313] on div at bounding box center [704, 368] width 798 height 558
click at [806, 325] on div at bounding box center [704, 368] width 798 height 558
click at [867, 429] on div at bounding box center [704, 368] width 798 height 558
click at [831, 454] on div at bounding box center [704, 368] width 798 height 558
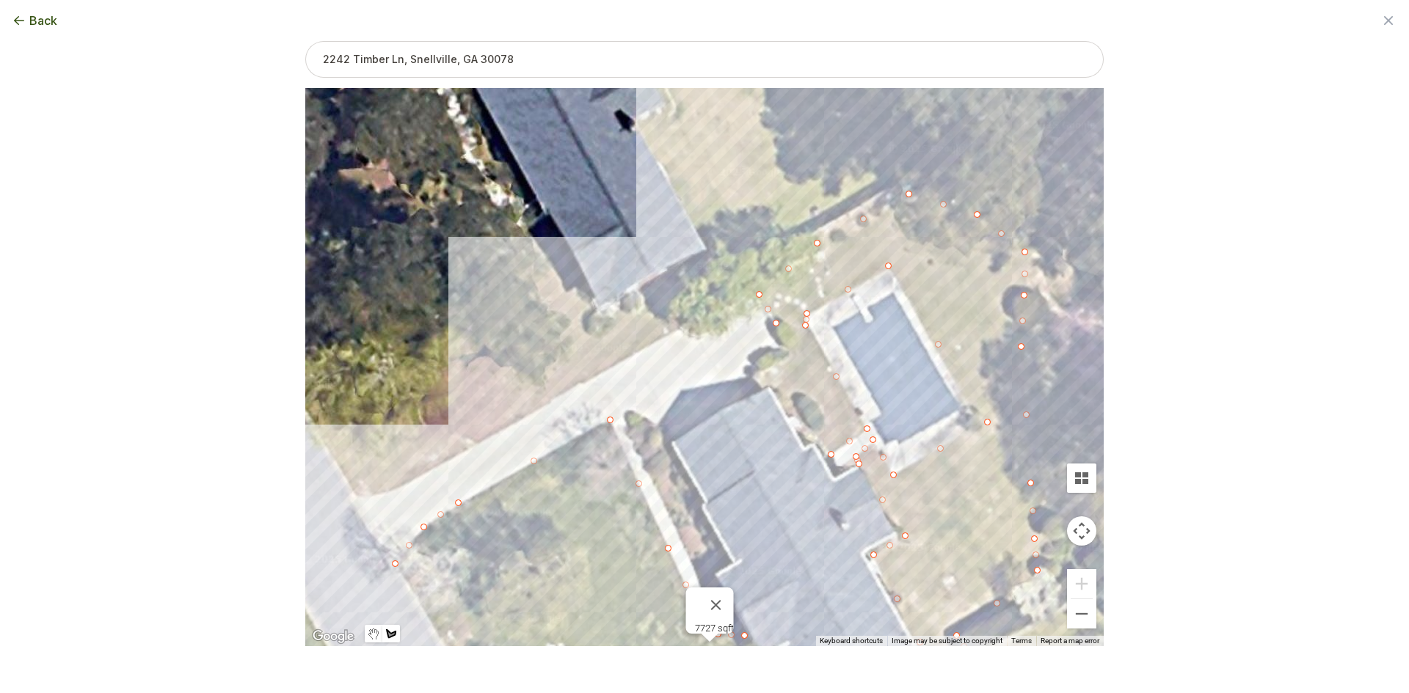
click at [815, 445] on div at bounding box center [704, 368] width 798 height 558
click at [798, 431] on div at bounding box center [704, 368] width 798 height 558
click at [809, 427] on div at bounding box center [704, 368] width 798 height 558
click at [770, 390] on div at bounding box center [704, 368] width 798 height 558
click at [759, 376] on div at bounding box center [704, 368] width 798 height 558
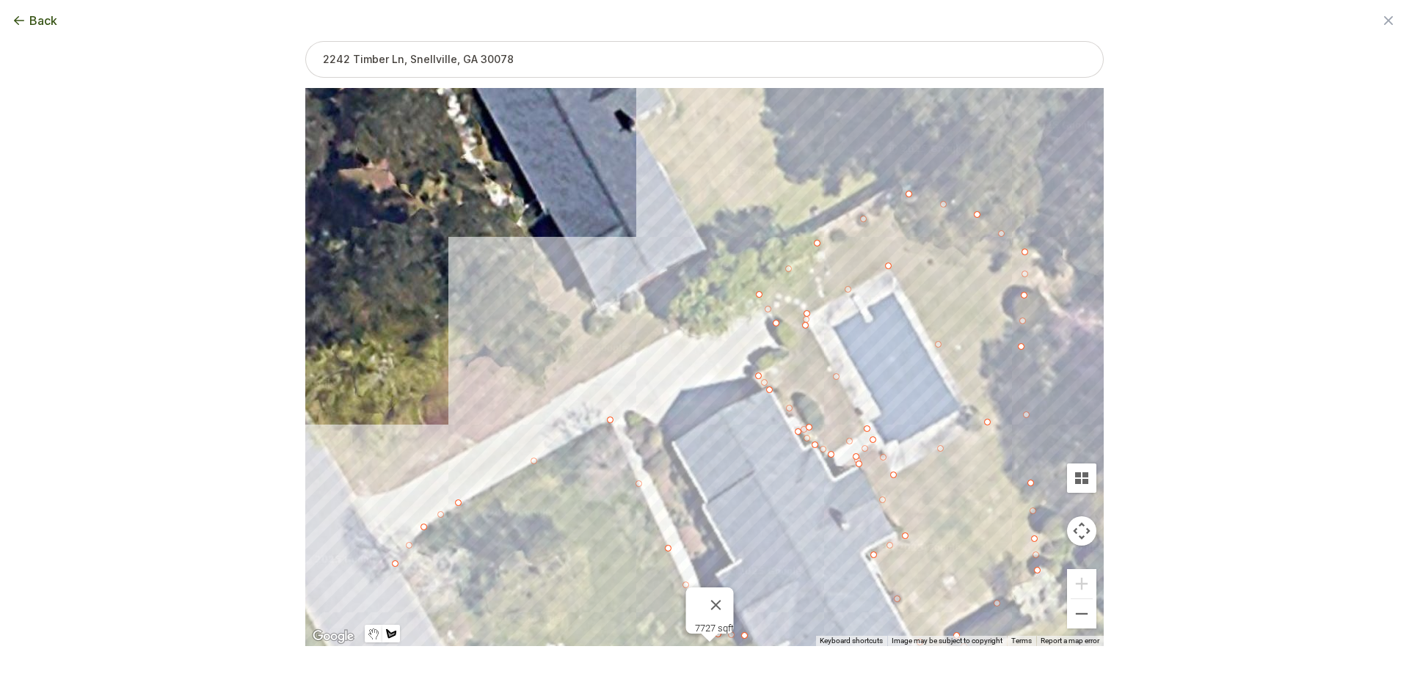
click at [798, 349] on div at bounding box center [704, 368] width 798 height 558
click at [777, 320] on div at bounding box center [704, 368] width 798 height 558
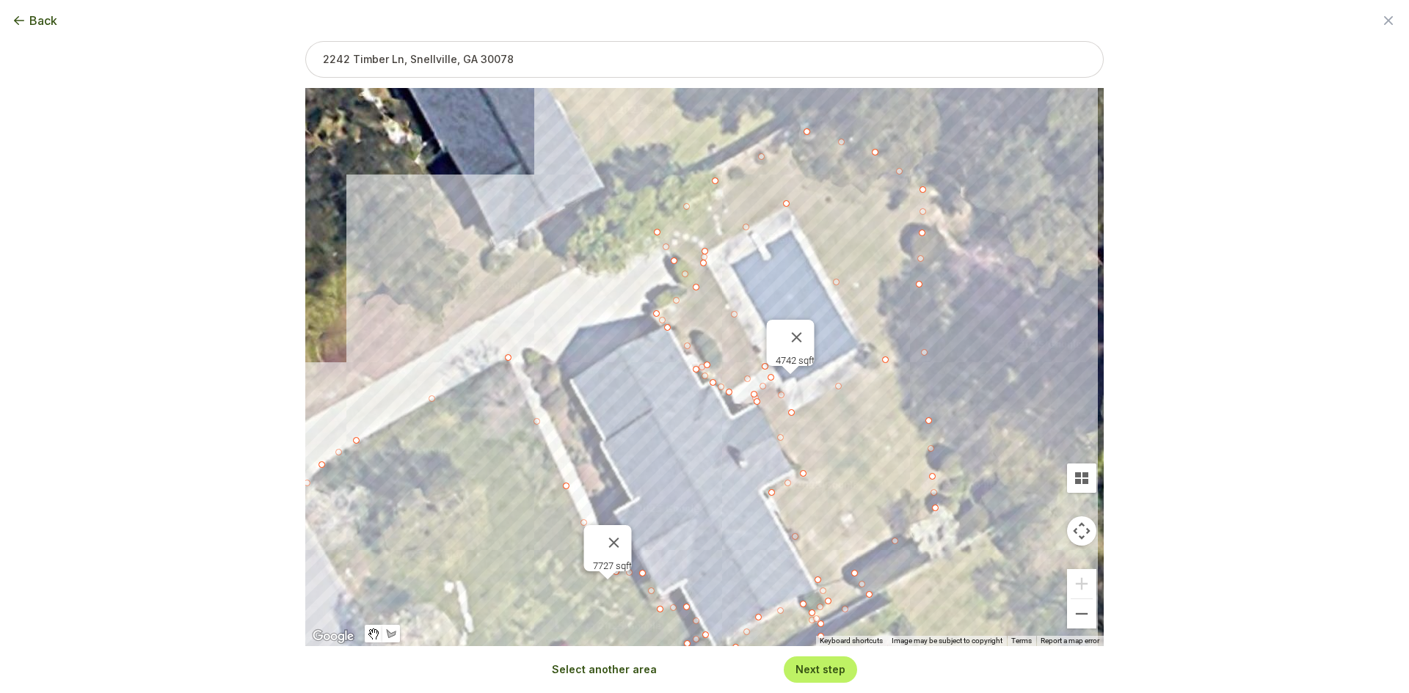
drag, startPoint x: 859, startPoint y: 515, endPoint x: 753, endPoint y: 453, distance: 123.3
click at [753, 453] on div "7727 sqft 4742 sqft" at bounding box center [704, 367] width 798 height 558
drag, startPoint x: 927, startPoint y: 418, endPoint x: 954, endPoint y: 413, distance: 27.6
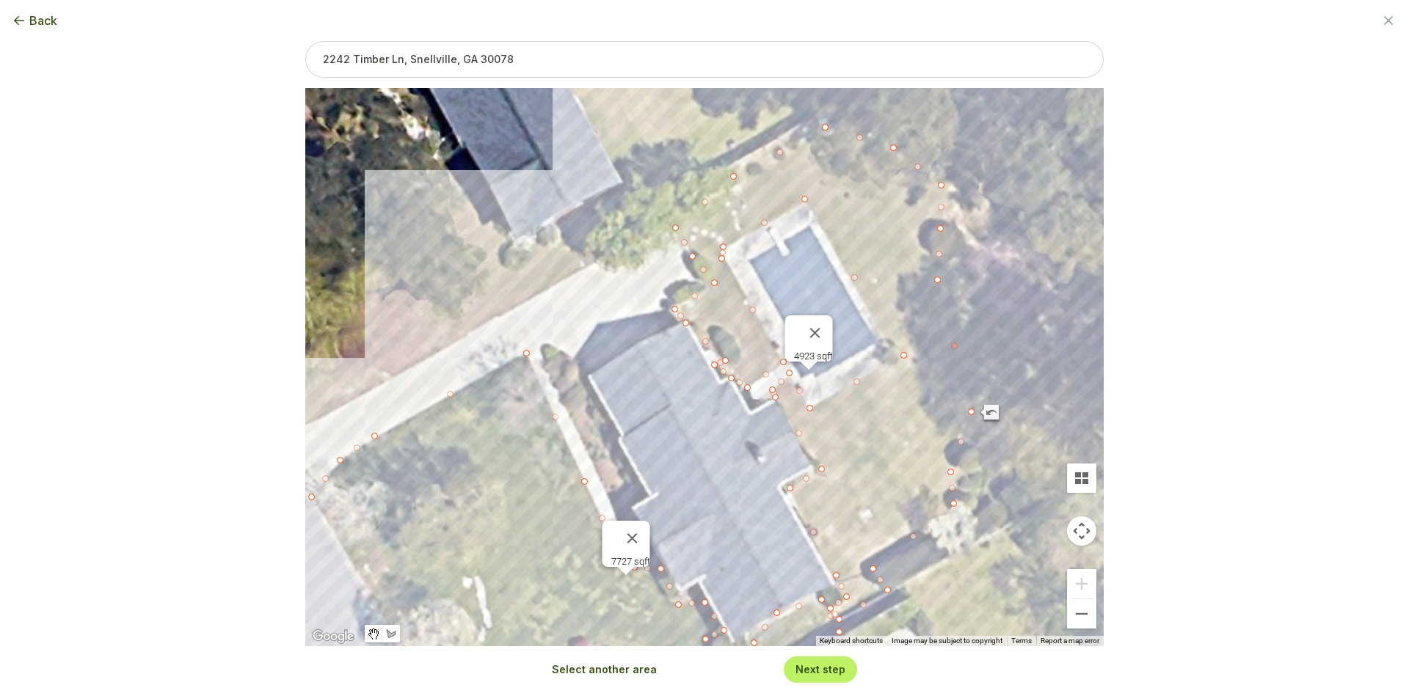
drag, startPoint x: 931, startPoint y: 350, endPoint x: 953, endPoint y: 346, distance: 21.7
click at [953, 346] on div "7727 sqft 4923 sqft" at bounding box center [704, 367] width 798 height 558
drag, startPoint x: 952, startPoint y: 344, endPoint x: 965, endPoint y: 340, distance: 13.7
type input "12715"
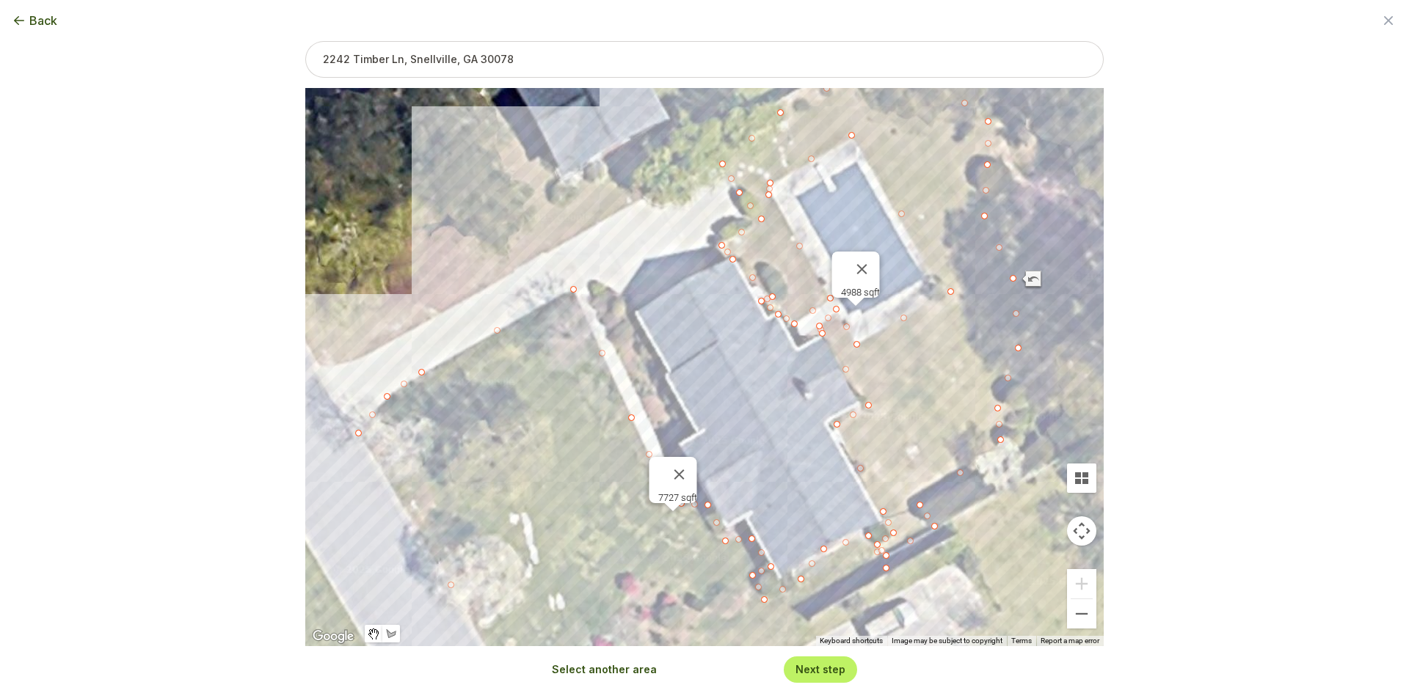
drag, startPoint x: 1009, startPoint y: 254, endPoint x: 1052, endPoint y: 193, distance: 74.3
click at [1052, 193] on div "7727 sqft 4988 sqft" at bounding box center [704, 367] width 798 height 558
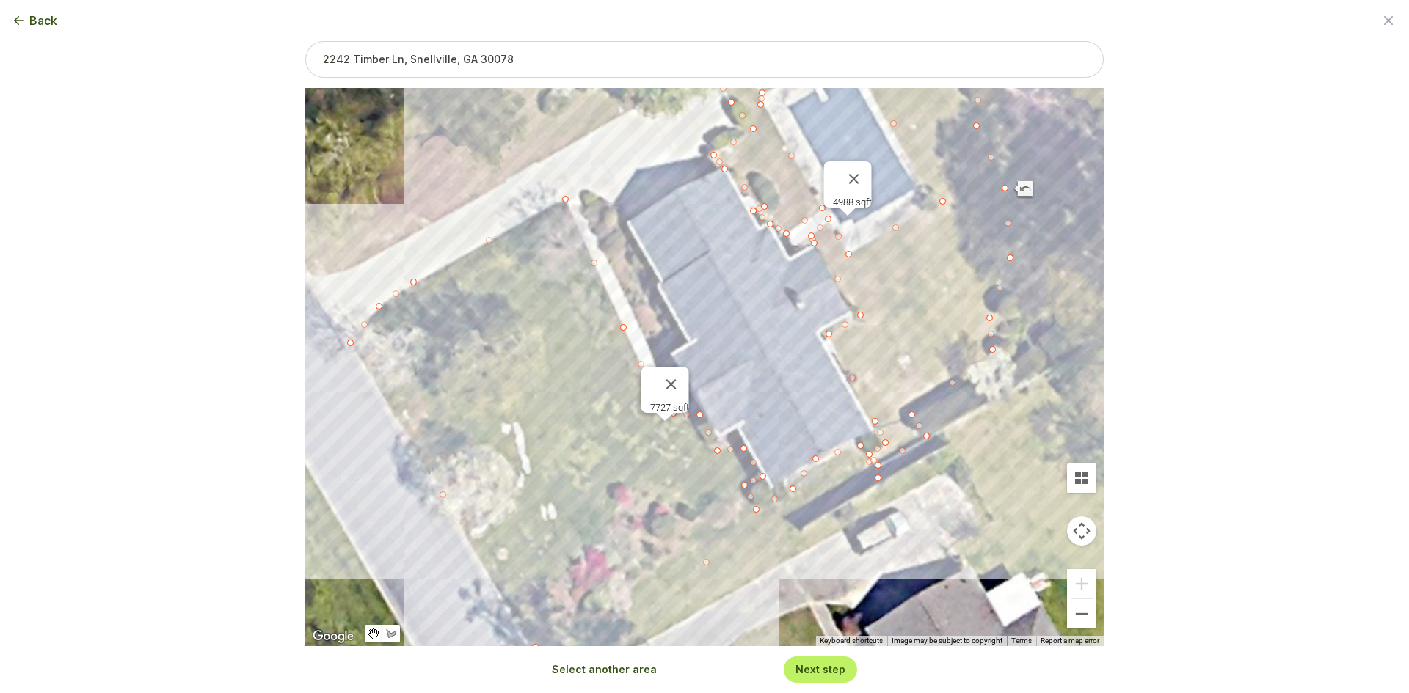
drag, startPoint x: 825, startPoint y: 516, endPoint x: 817, endPoint y: 423, distance: 92.8
click at [817, 423] on div "7727 sqft 4988 sqft" at bounding box center [704, 367] width 798 height 558
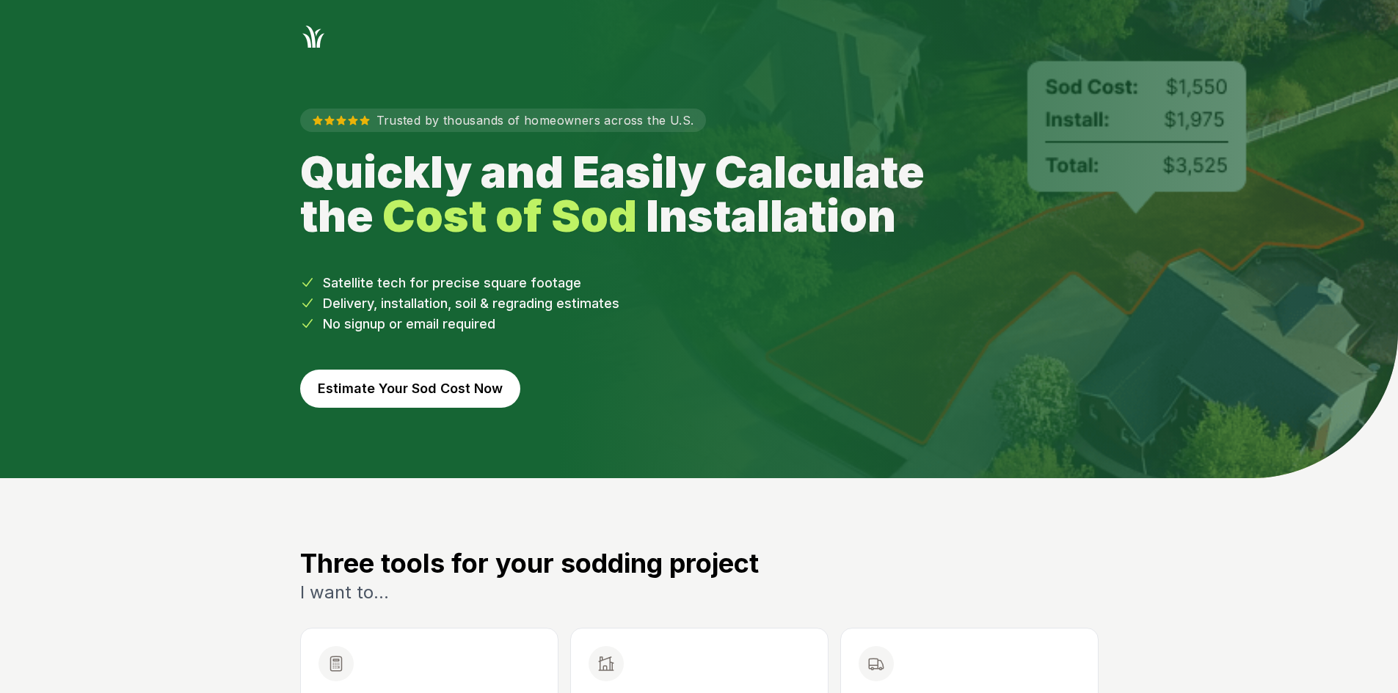
click at [385, 396] on button "Estimate Your Sod Cost Now" at bounding box center [410, 389] width 220 height 38
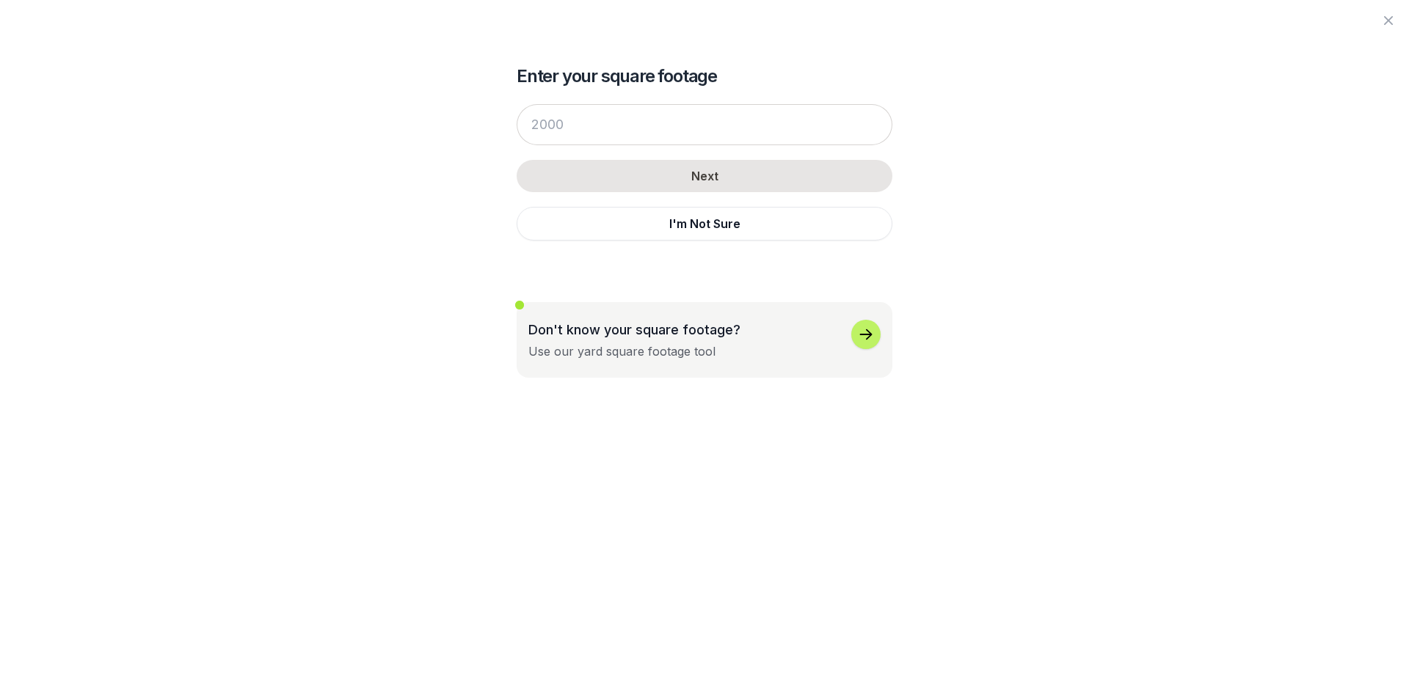
click at [575, 241] on div "Next I'm Not Sure" at bounding box center [705, 173] width 376 height 166
click at [580, 227] on button "I'm Not Sure" at bounding box center [705, 224] width 376 height 34
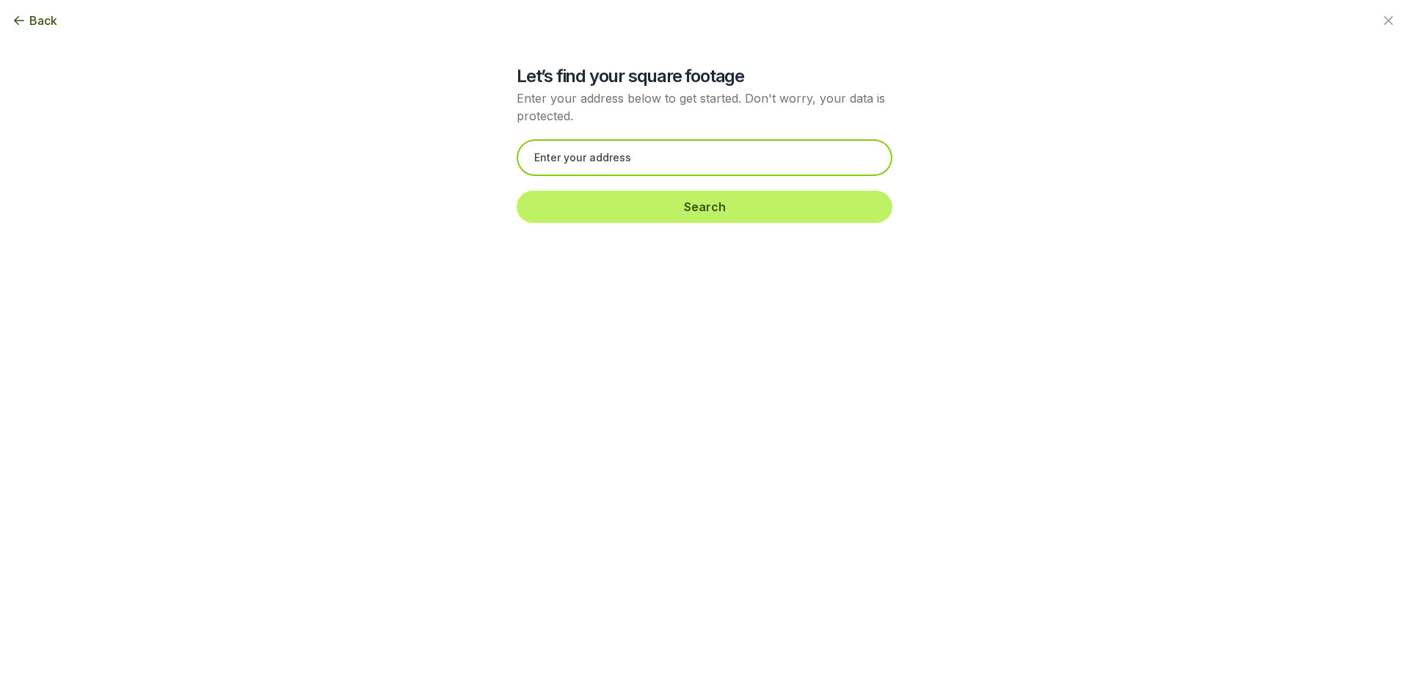
click at [536, 165] on input "text" at bounding box center [705, 157] width 376 height 37
paste input "[STREET_ADDRESS][PERSON_NAME][PERSON_NAME]"
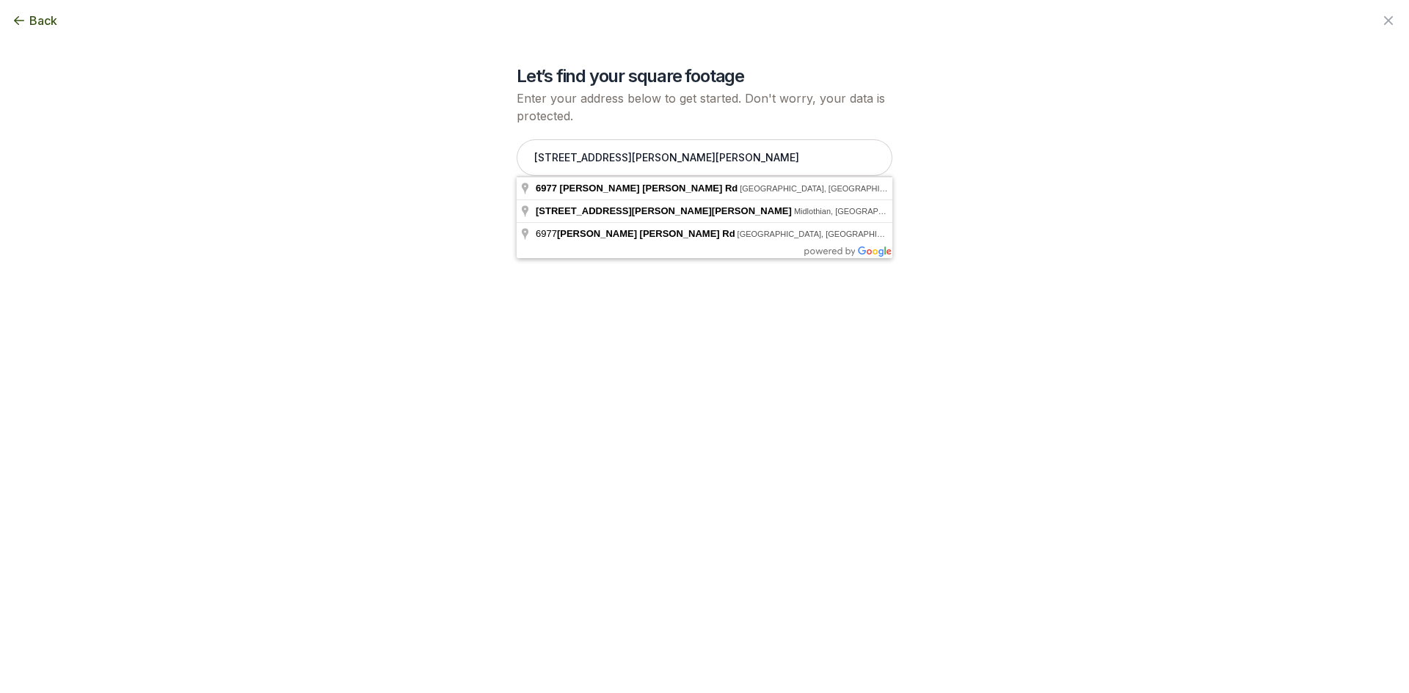
type input "[STREET_ADDRESS][PERSON_NAME][PERSON_NAME][PERSON_NAME]"
click at [597, 188] on div "[STREET_ADDRESS][PERSON_NAME][PERSON_NAME][PERSON_NAME] Search" at bounding box center [705, 181] width 376 height 113
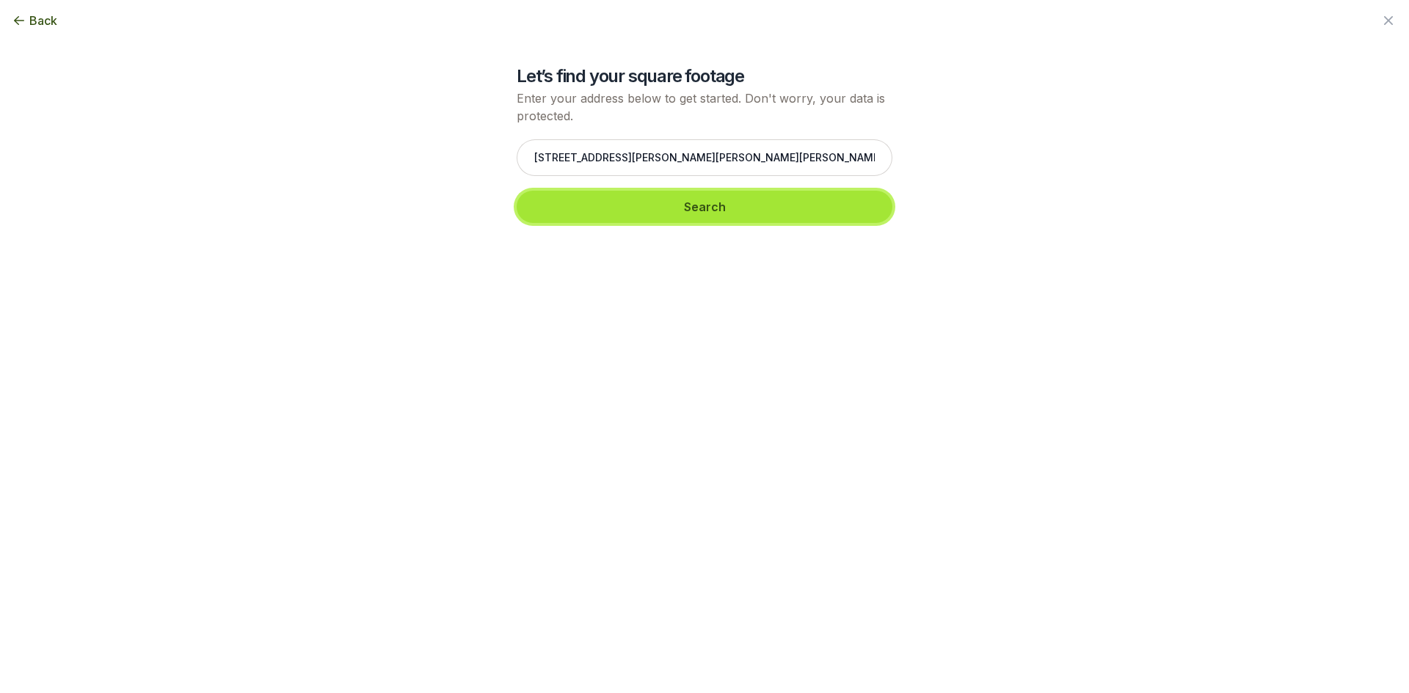
click at [597, 209] on button "Search" at bounding box center [705, 207] width 376 height 32
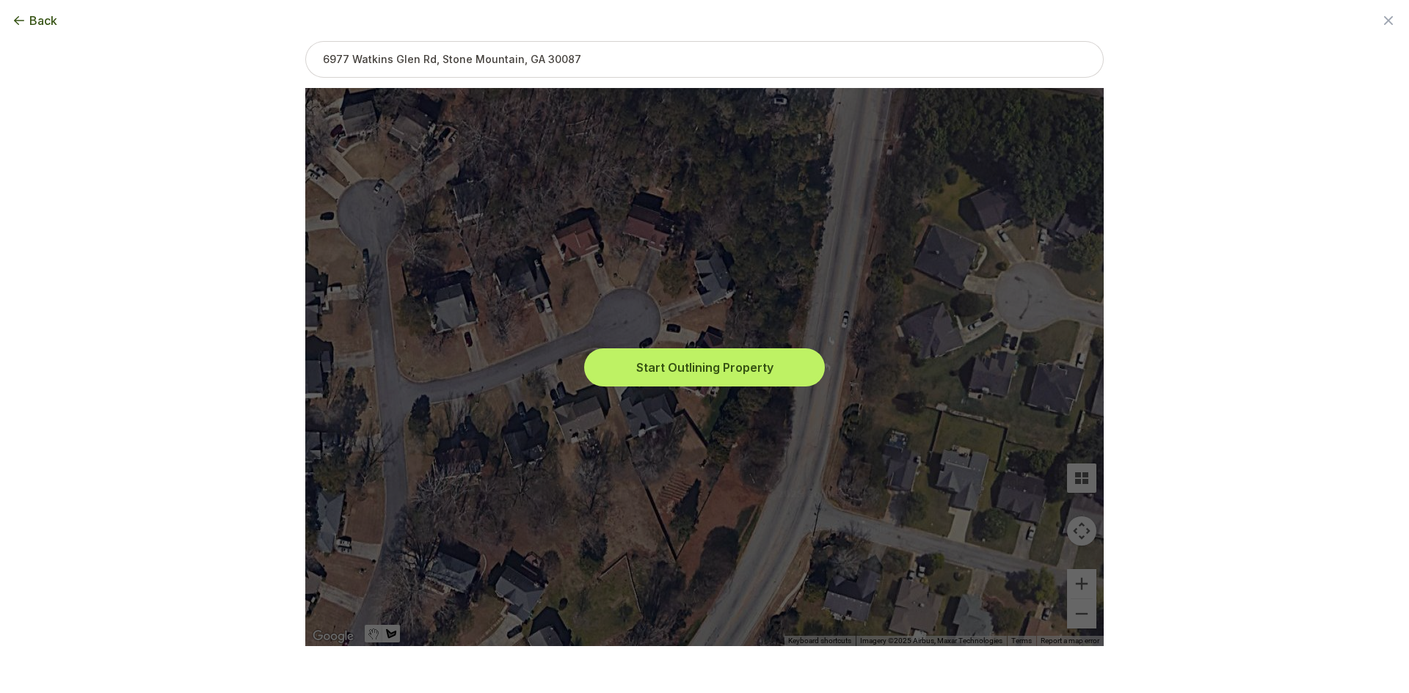
drag, startPoint x: 663, startPoint y: 384, endPoint x: 663, endPoint y: 371, distance: 12.5
click at [663, 376] on button "Start Outlining Property" at bounding box center [704, 368] width 235 height 32
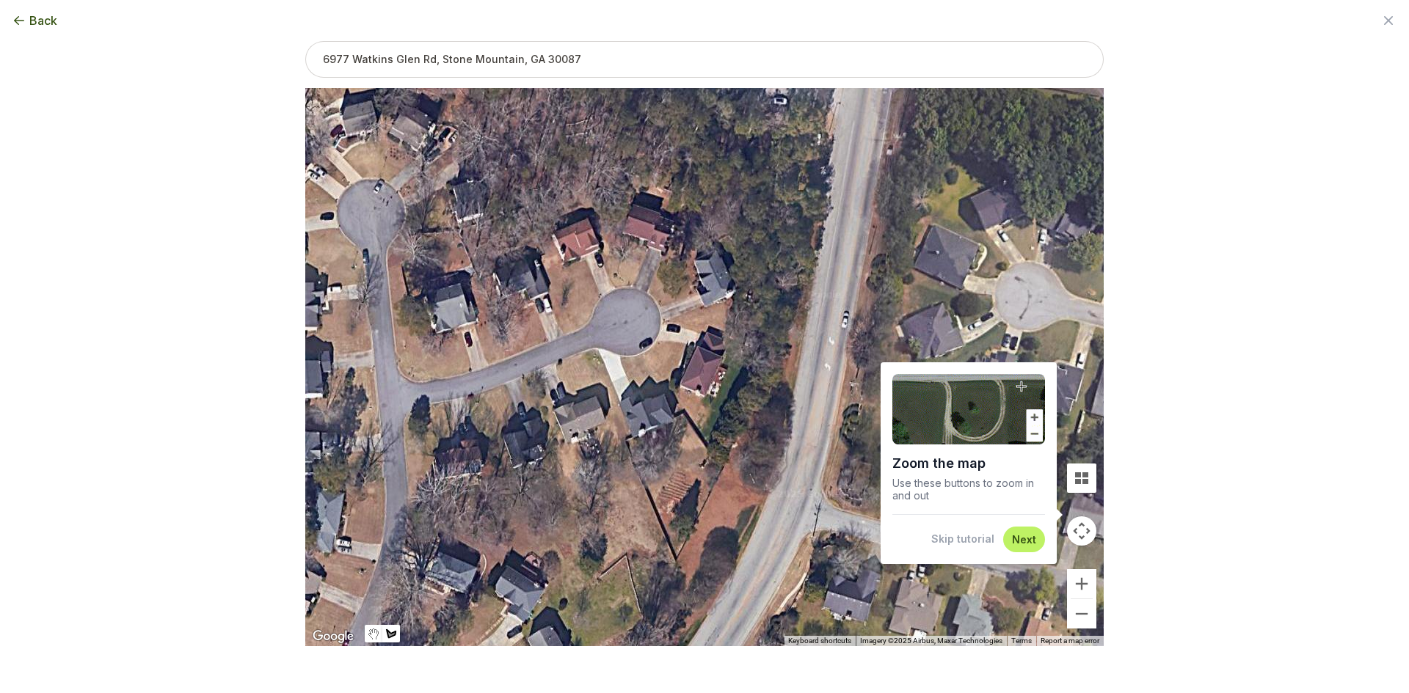
click at [985, 542] on button "Skip tutorial" at bounding box center [962, 539] width 63 height 15
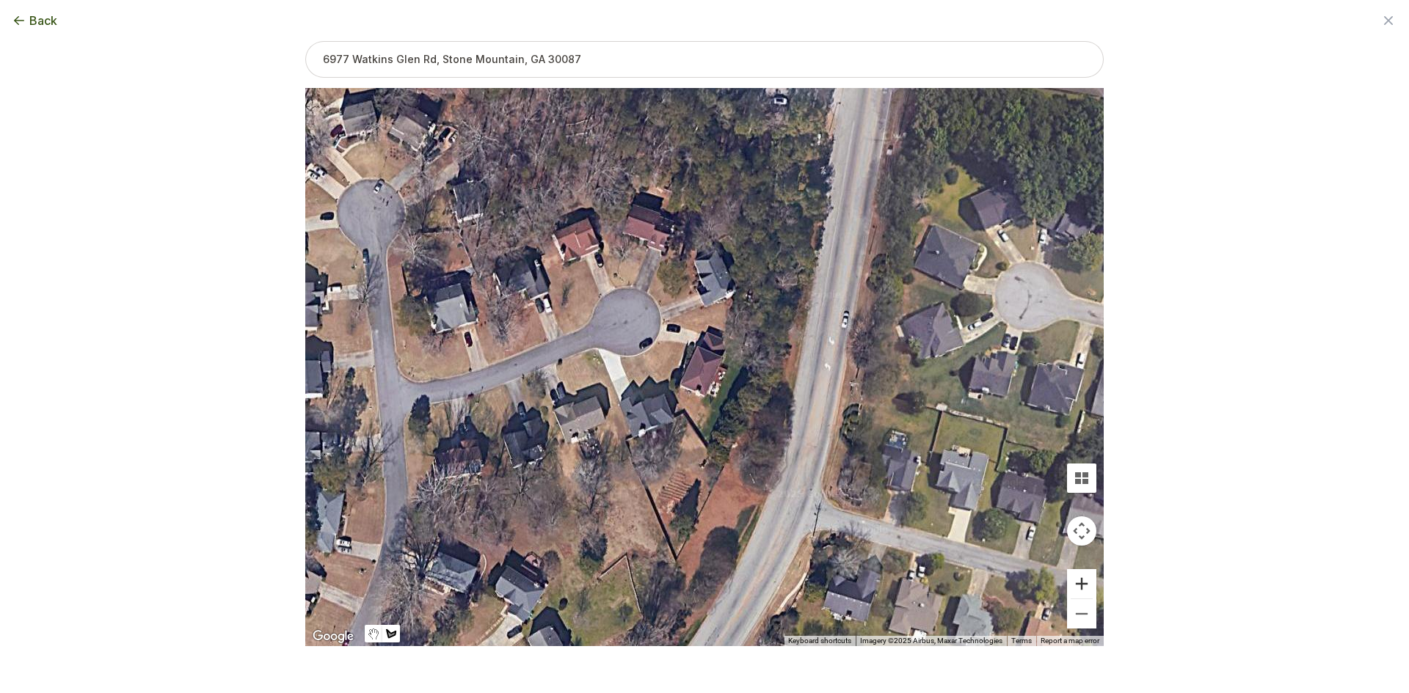
click at [1084, 585] on button "Zoom in" at bounding box center [1081, 583] width 29 height 29
click at [1083, 583] on button "Zoom in" at bounding box center [1081, 583] width 29 height 29
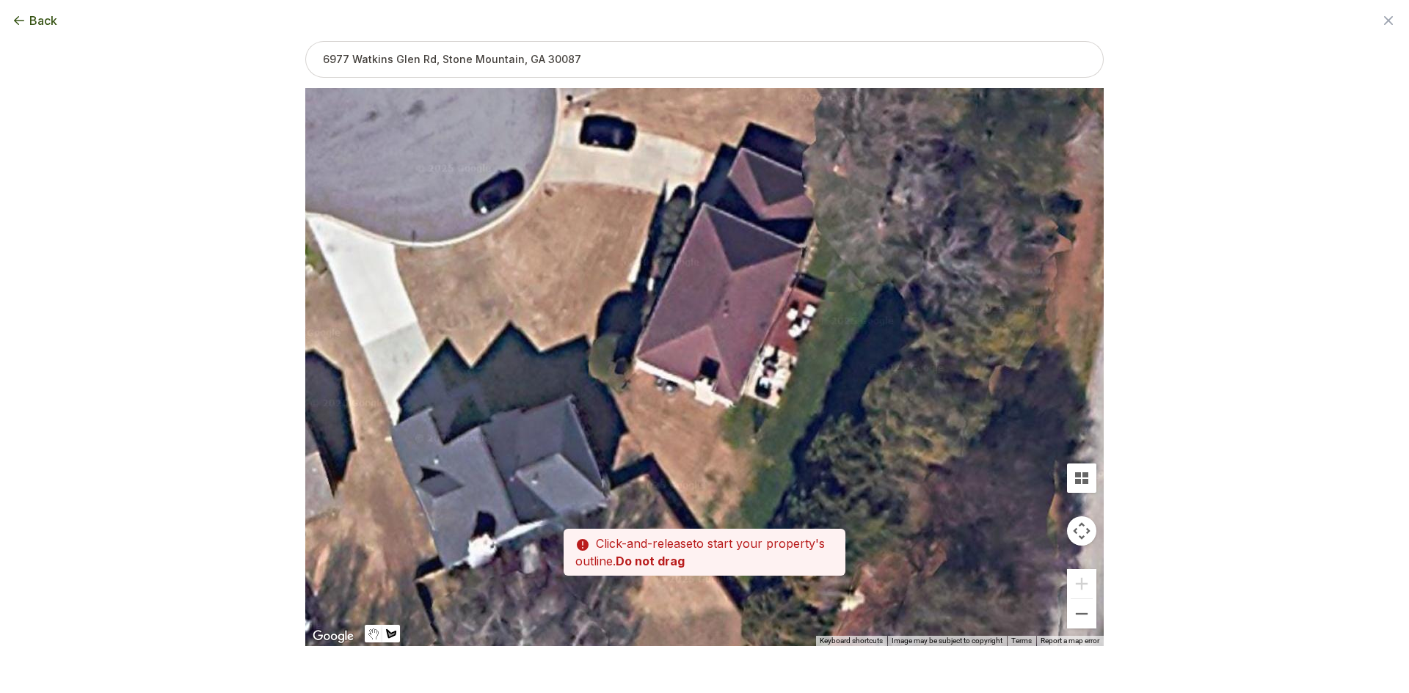
drag, startPoint x: 640, startPoint y: 487, endPoint x: 669, endPoint y: 393, distance: 98.4
click at [669, 393] on div at bounding box center [704, 367] width 798 height 558
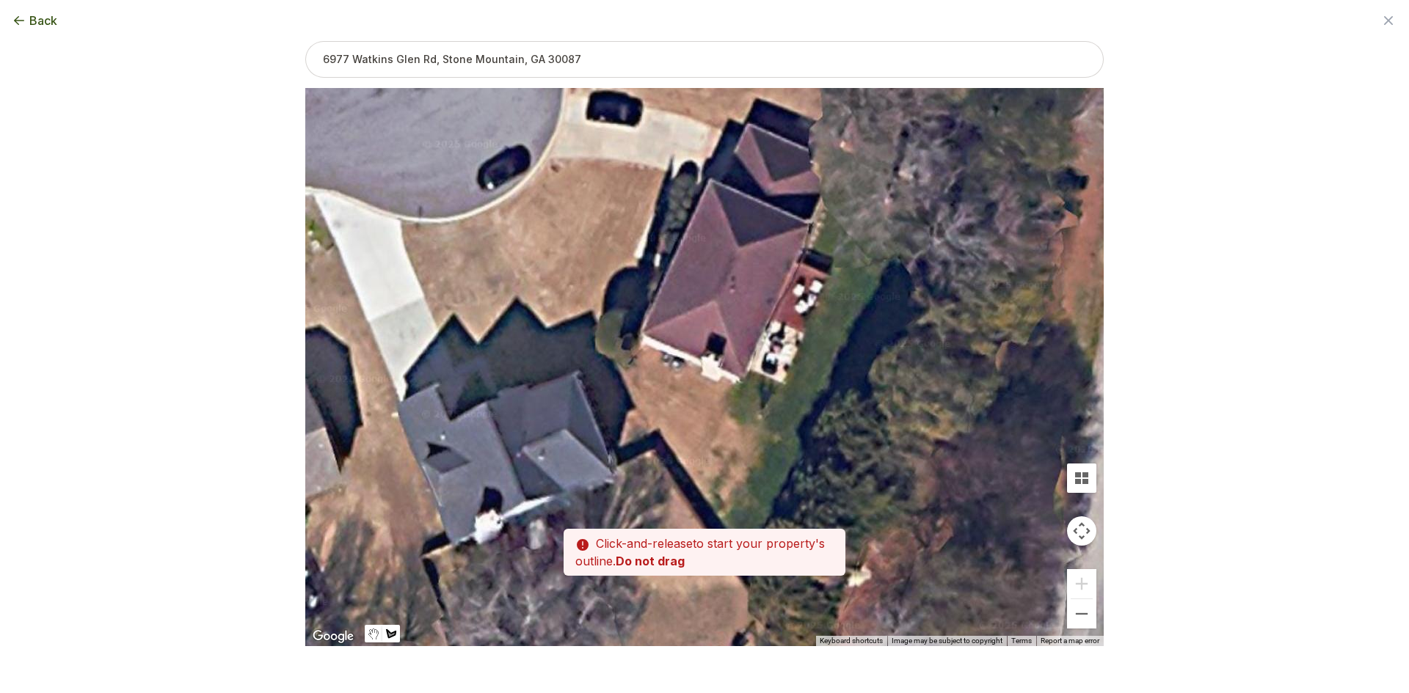
click at [739, 387] on div at bounding box center [704, 368] width 798 height 558
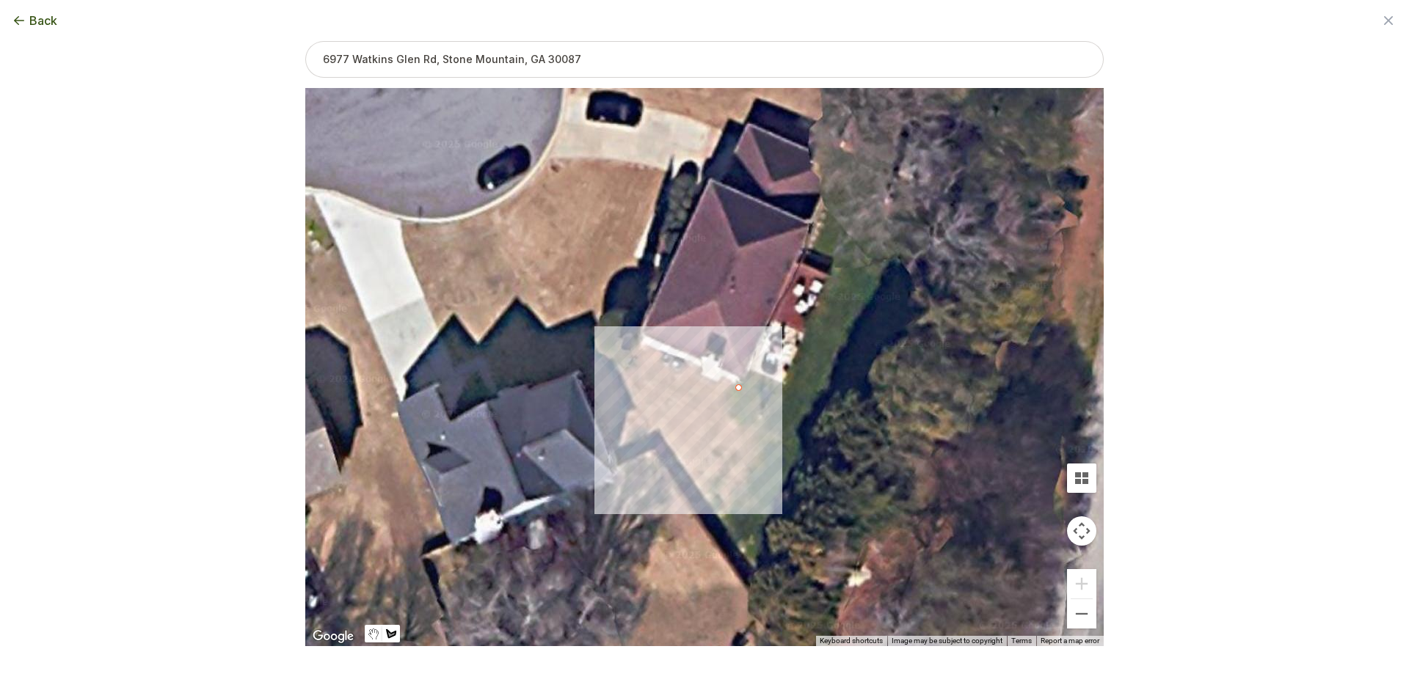
click at [691, 500] on div at bounding box center [704, 368] width 798 height 558
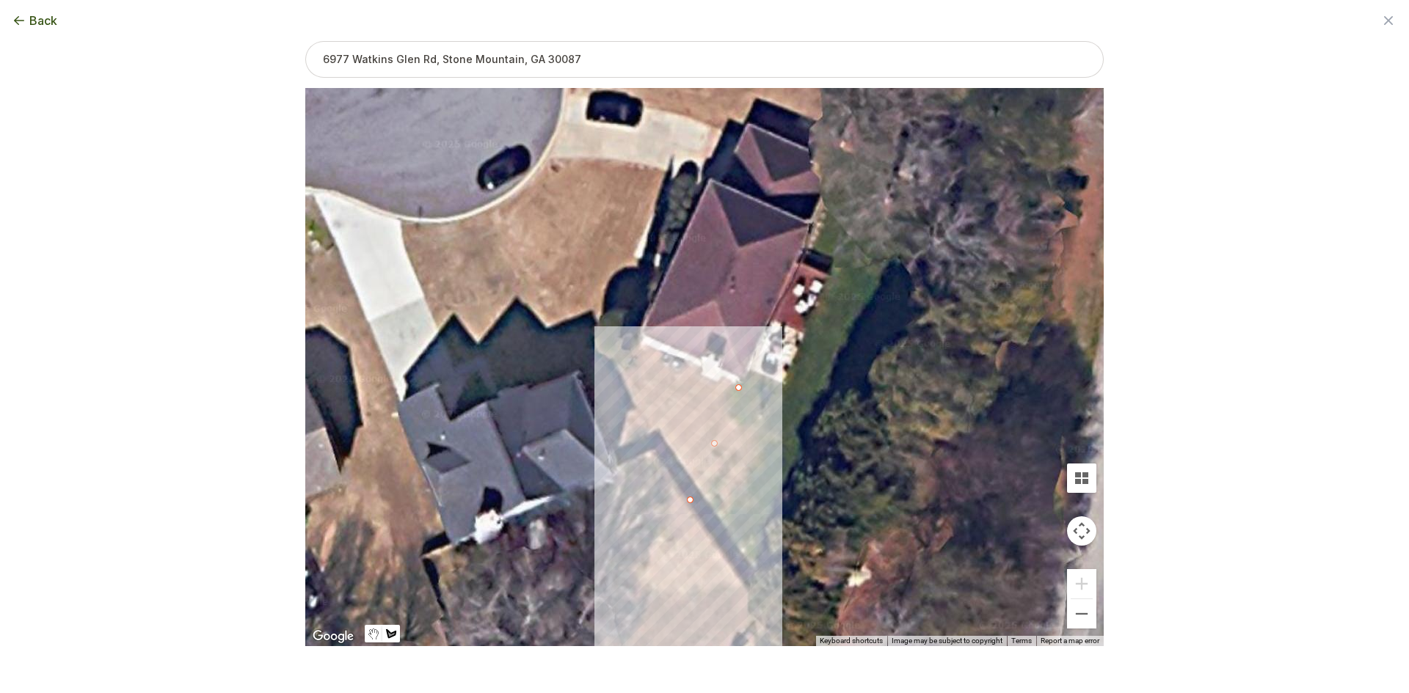
click at [751, 583] on div at bounding box center [704, 368] width 798 height 558
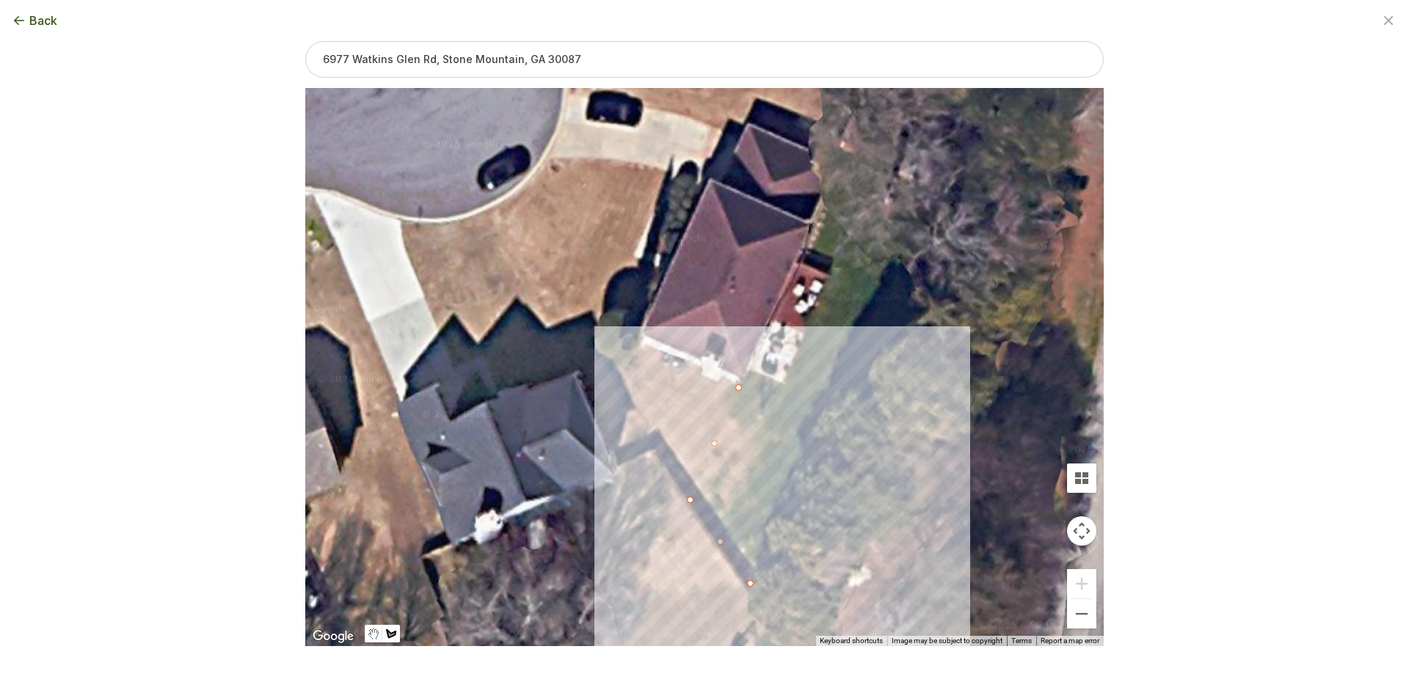
click at [800, 468] on div at bounding box center [704, 368] width 798 height 558
click at [834, 387] on div at bounding box center [704, 368] width 798 height 558
click at [858, 388] on div at bounding box center [704, 368] width 798 height 558
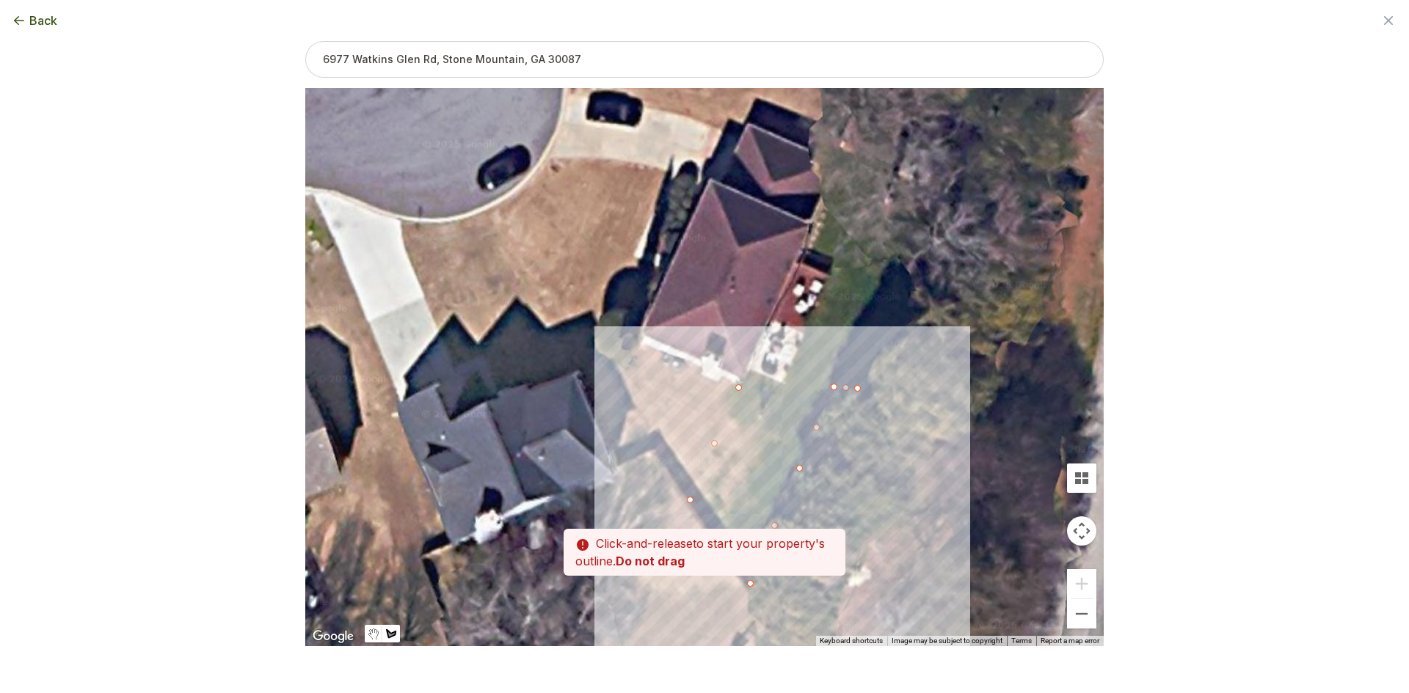
click at [882, 350] on div at bounding box center [704, 368] width 798 height 558
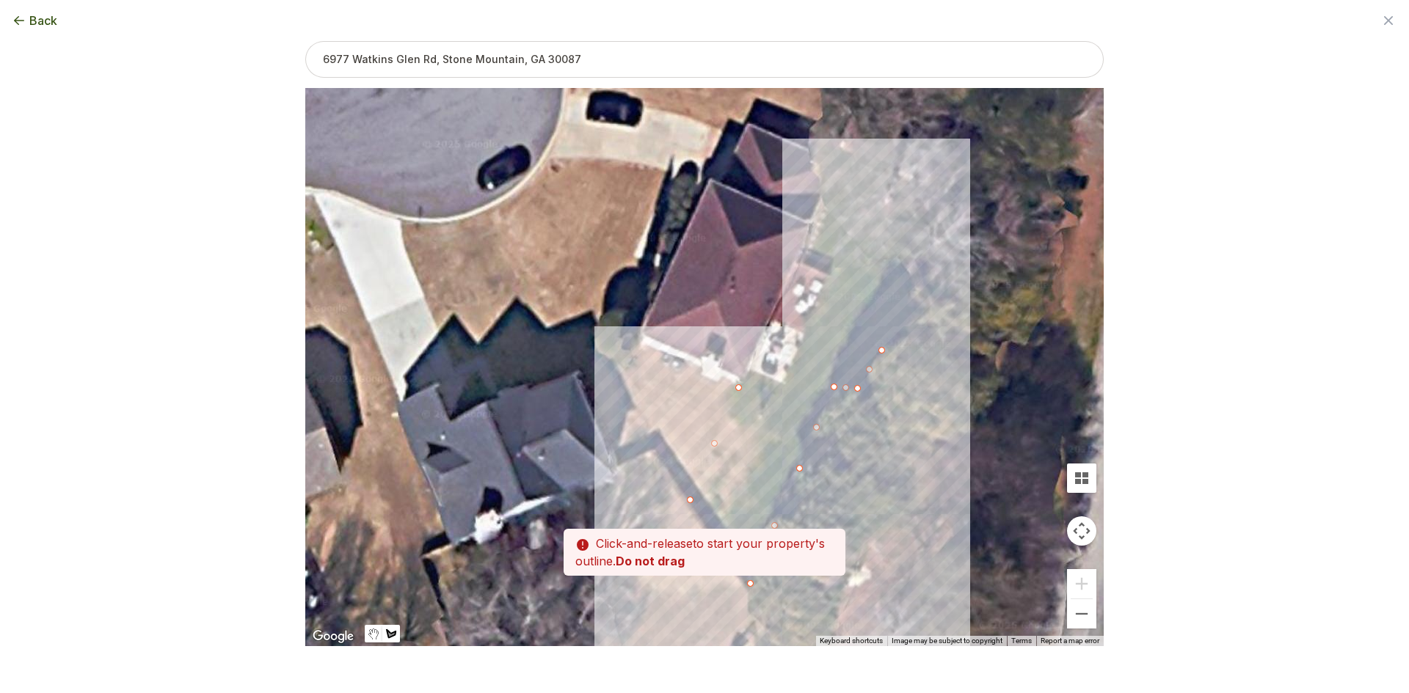
click at [908, 329] on div at bounding box center [704, 368] width 798 height 558
click at [919, 290] on div at bounding box center [704, 368] width 798 height 558
click at [895, 241] on div at bounding box center [704, 368] width 798 height 558
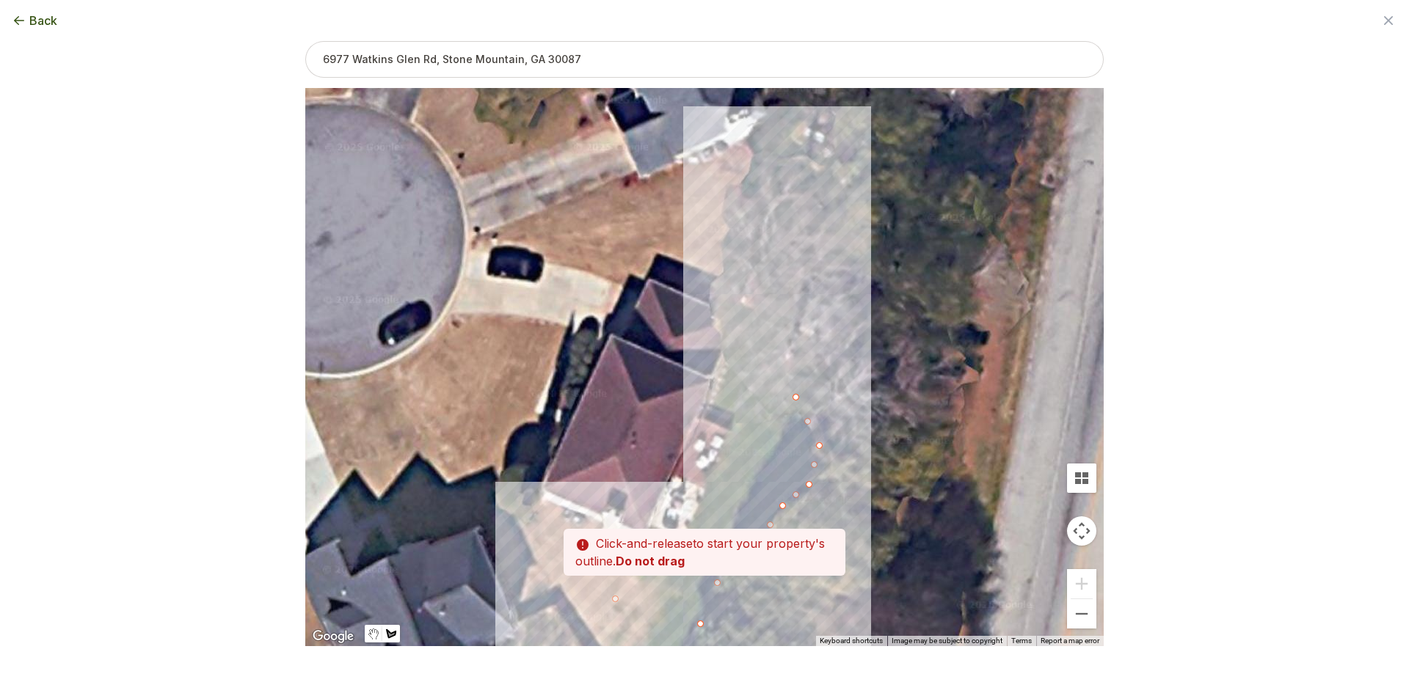
drag, startPoint x: 922, startPoint y: 139, endPoint x: 823, endPoint y: 296, distance: 186.3
click at [823, 296] on div at bounding box center [704, 368] width 798 height 558
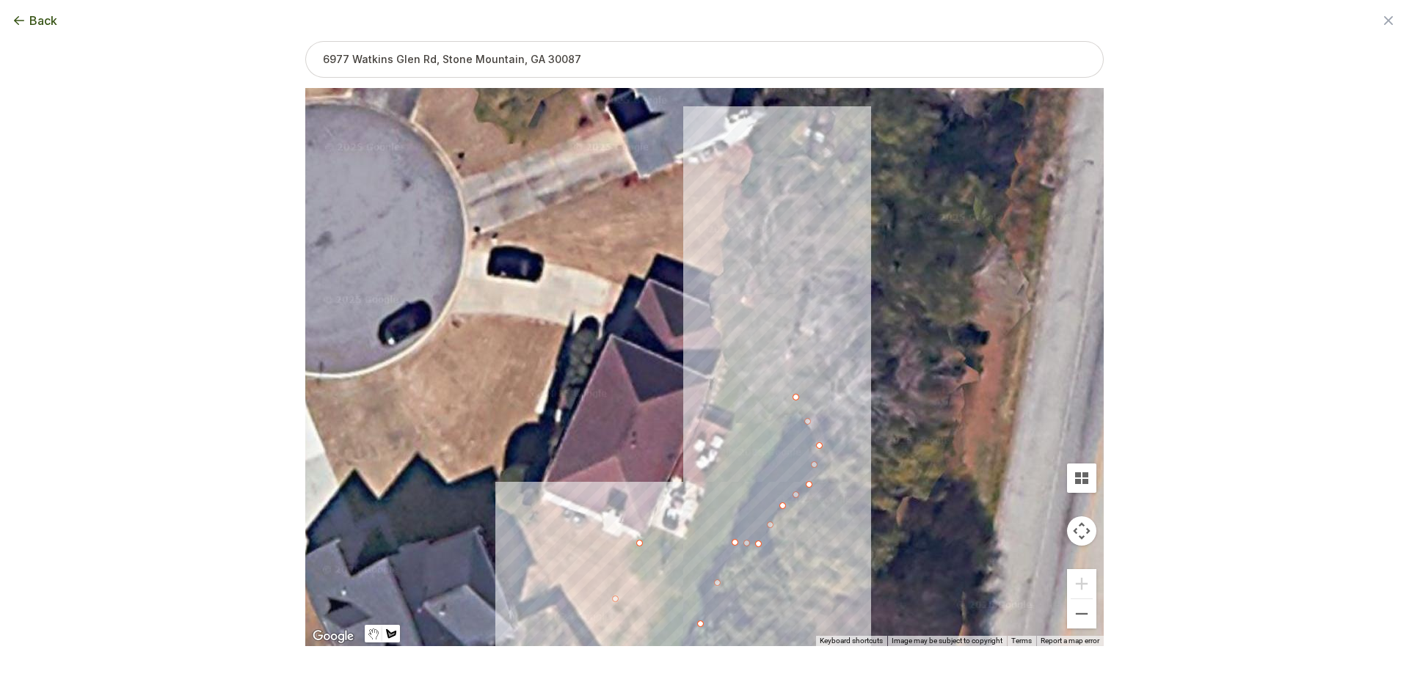
click at [827, 254] on div at bounding box center [704, 368] width 798 height 558
click at [768, 234] on div at bounding box center [704, 368] width 798 height 558
click at [728, 324] on div at bounding box center [704, 368] width 798 height 558
click at [727, 358] on div at bounding box center [704, 368] width 798 height 558
click at [711, 403] on div at bounding box center [704, 368] width 798 height 558
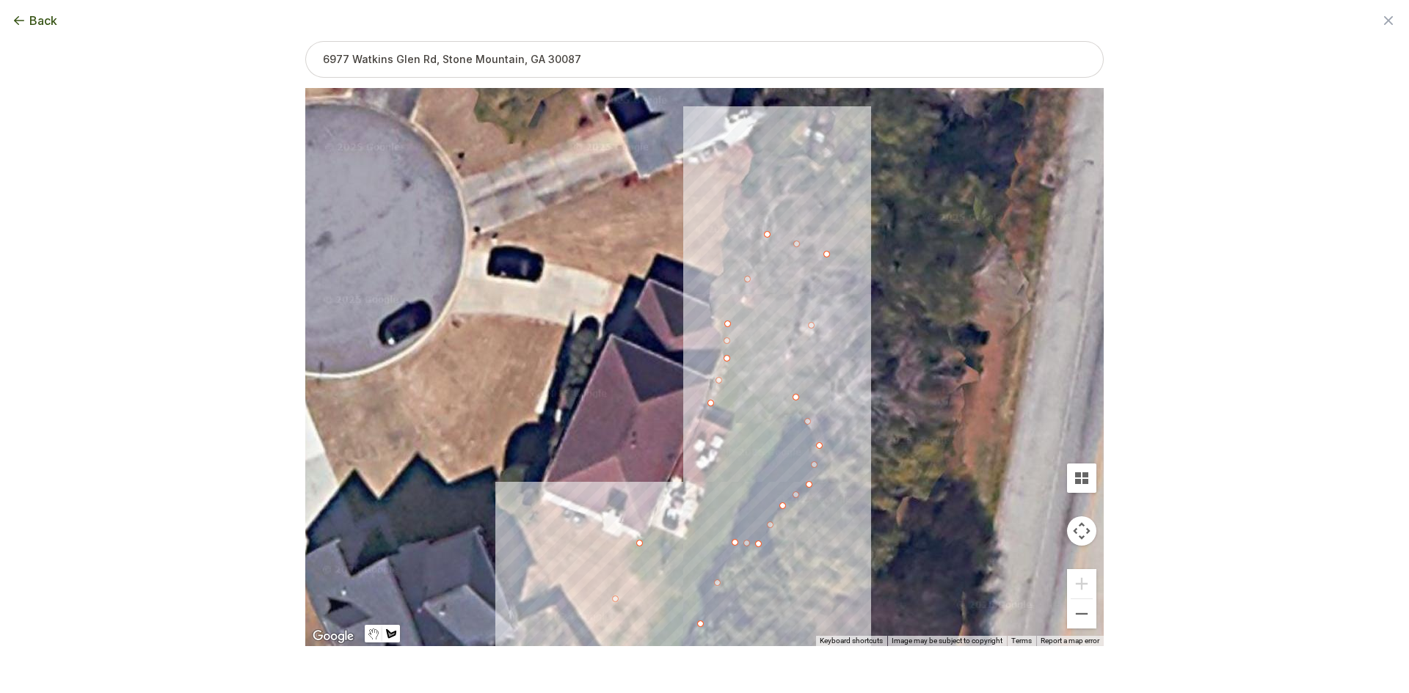
click at [735, 425] on div at bounding box center [704, 368] width 798 height 558
click at [721, 456] on div at bounding box center [704, 368] width 798 height 558
click at [685, 542] on div at bounding box center [704, 368] width 798 height 558
click at [650, 525] on div at bounding box center [704, 368] width 798 height 558
click at [639, 546] on div at bounding box center [704, 368] width 798 height 558
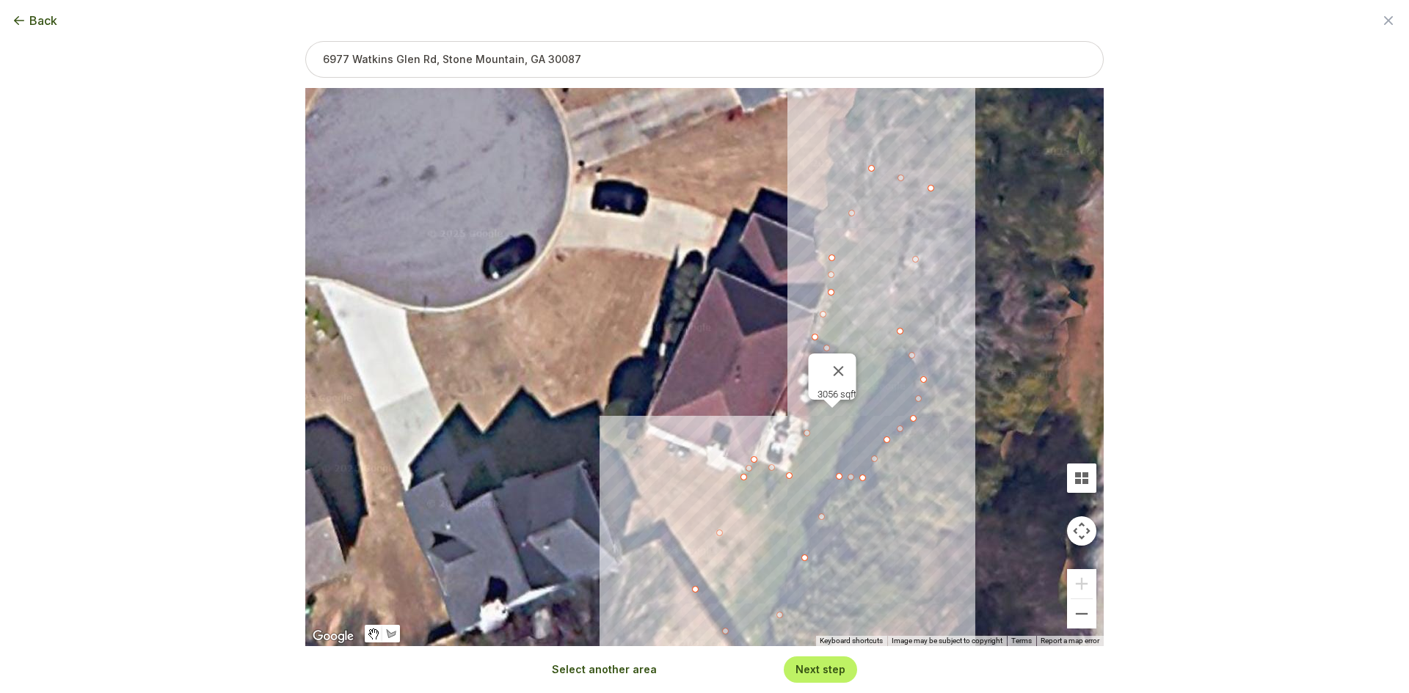
drag, startPoint x: 645, startPoint y: 414, endPoint x: 750, endPoint y: 346, distance: 124.8
click at [750, 346] on div "3056 sqft" at bounding box center [704, 367] width 798 height 558
drag, startPoint x: 593, startPoint y: 667, endPoint x: 615, endPoint y: 652, distance: 26.5
click at [594, 667] on button "Select another area" at bounding box center [604, 670] width 105 height 15
click at [692, 589] on div at bounding box center [704, 368] width 798 height 558
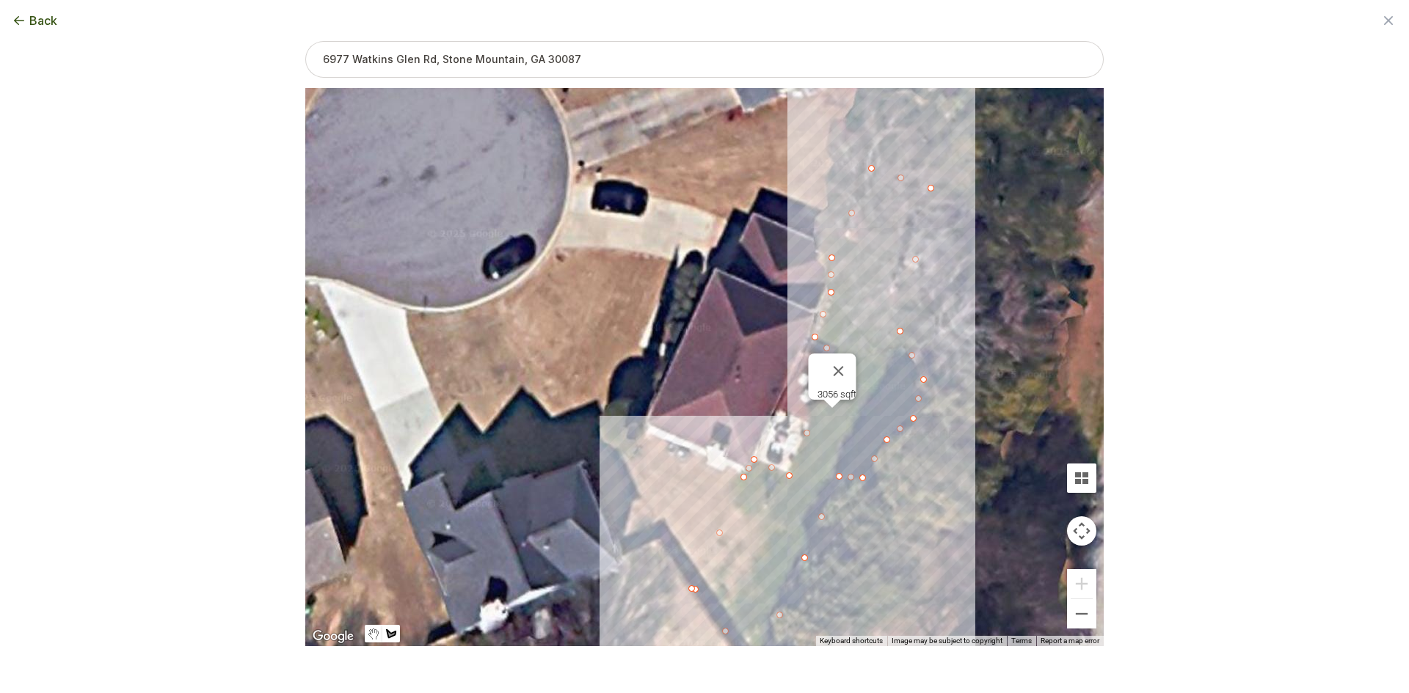
click at [653, 527] on div at bounding box center [704, 368] width 798 height 558
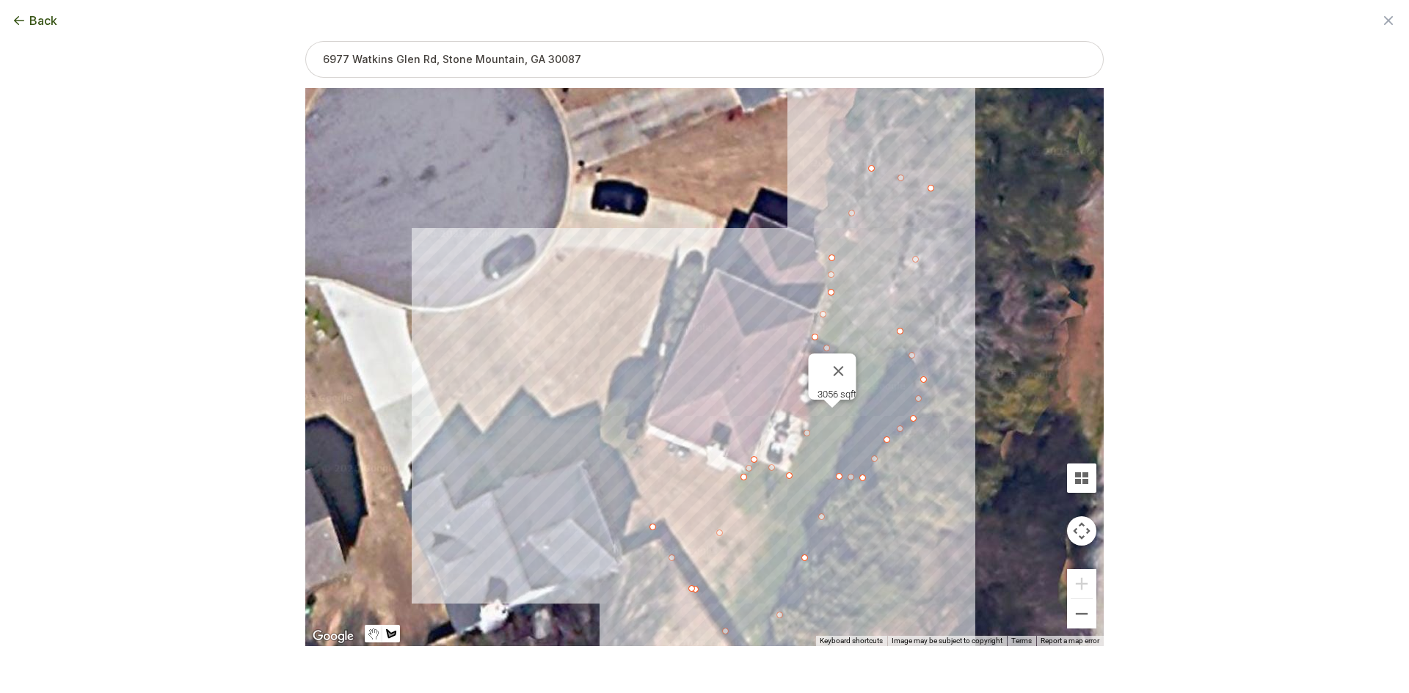
click at [509, 291] on div at bounding box center [704, 368] width 798 height 558
click at [552, 247] on div at bounding box center [704, 368] width 798 height 558
click at [580, 245] on div at bounding box center [704, 368] width 798 height 558
click at [632, 250] on div at bounding box center [704, 368] width 798 height 558
click at [674, 261] on div at bounding box center [704, 368] width 798 height 558
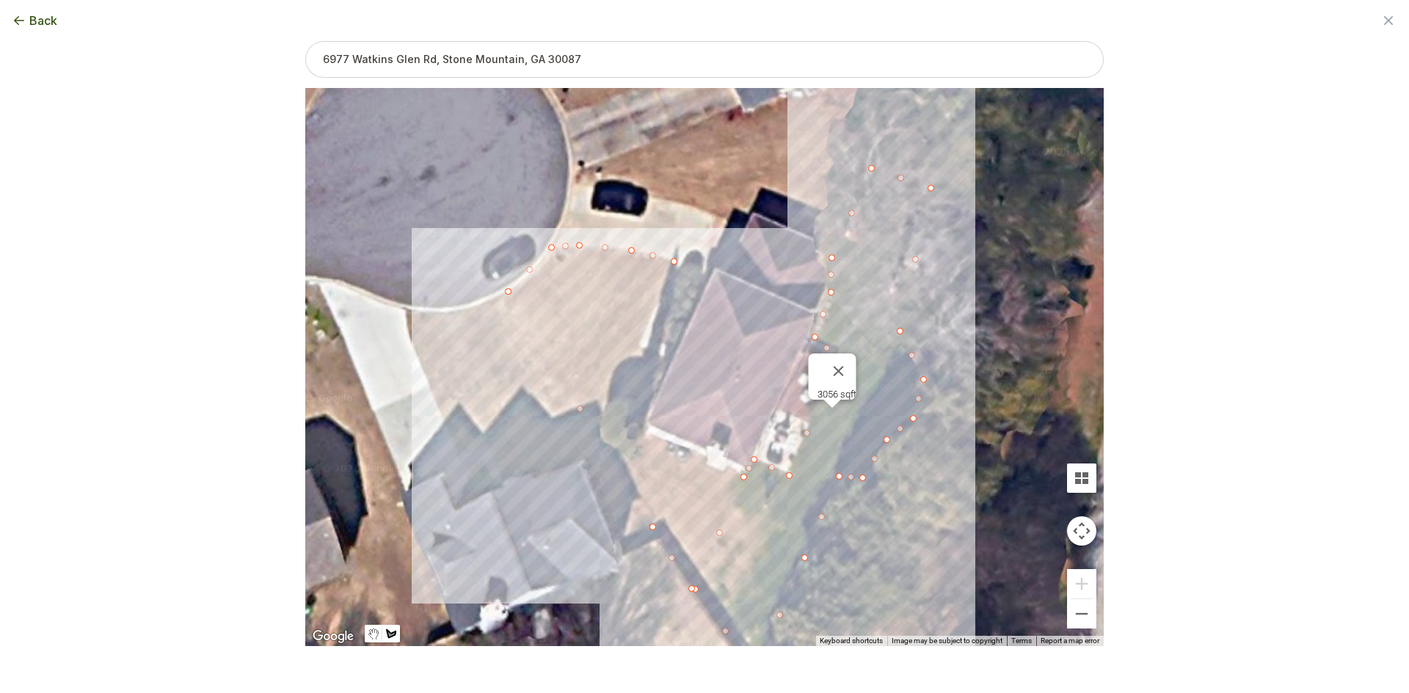
click at [636, 343] on div at bounding box center [704, 368] width 798 height 558
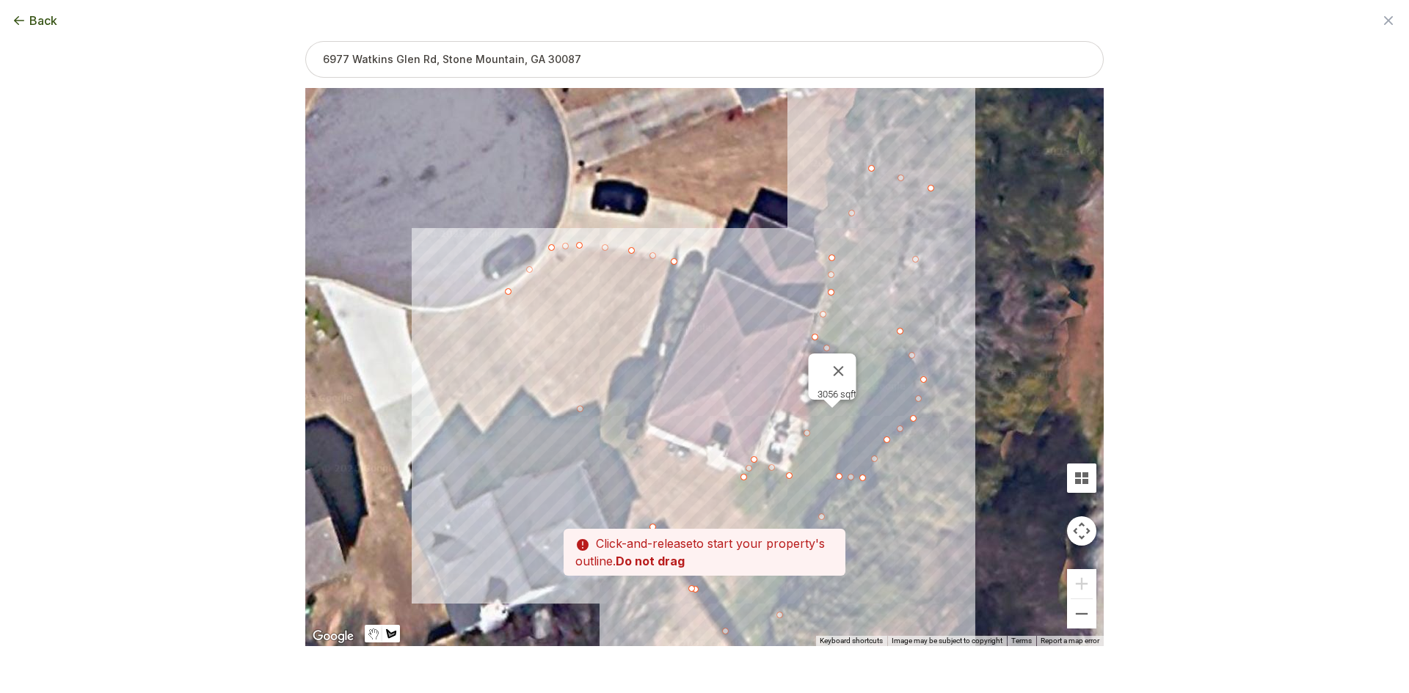
click at [637, 346] on div at bounding box center [704, 368] width 798 height 558
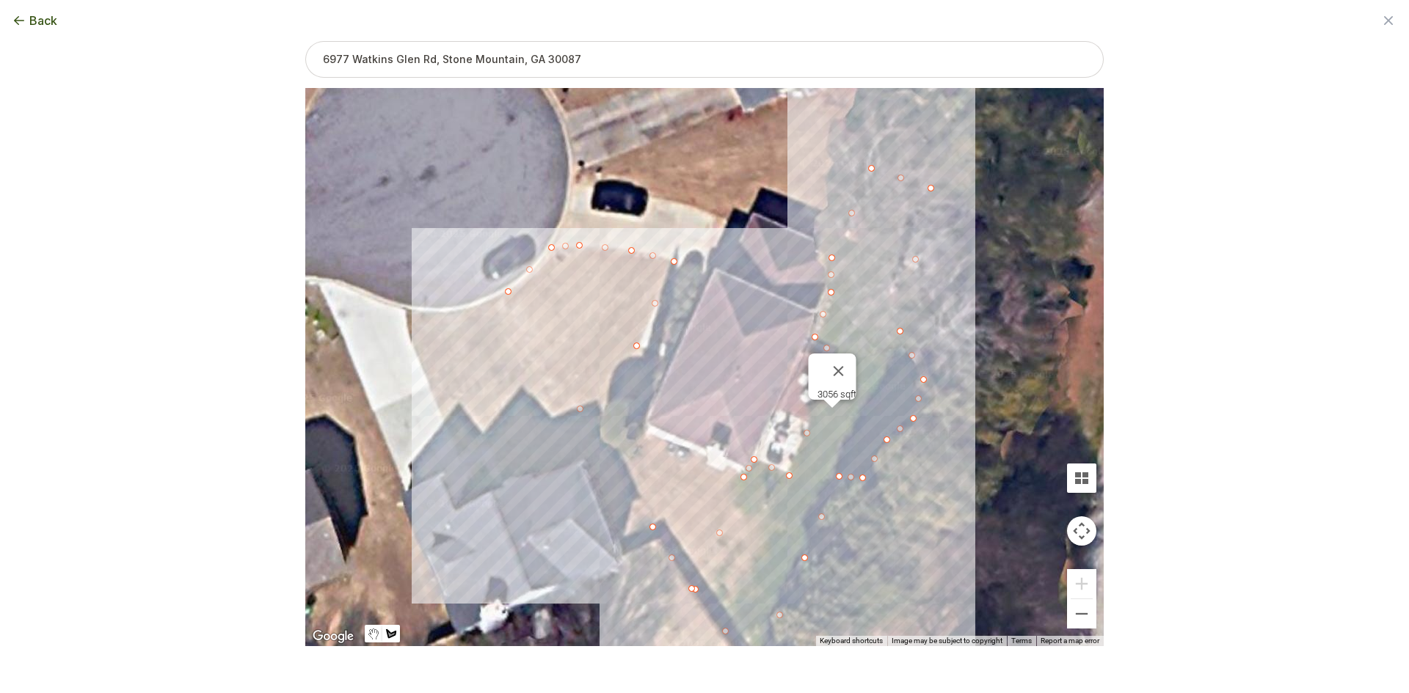
click at [633, 369] on div at bounding box center [704, 368] width 798 height 558
click at [616, 428] on div at bounding box center [704, 368] width 798 height 558
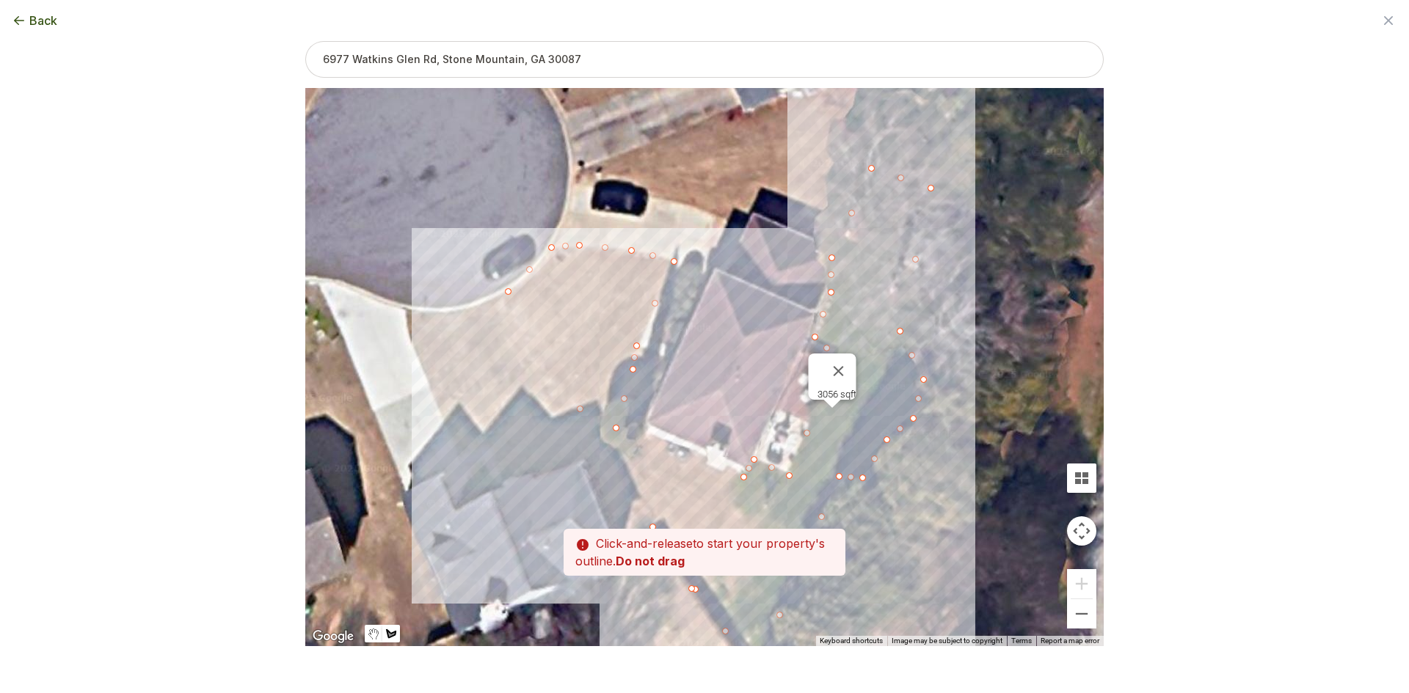
click at [744, 474] on div at bounding box center [704, 368] width 798 height 558
drag, startPoint x: 735, startPoint y: 412, endPoint x: 657, endPoint y: 219, distance: 208.8
click at [657, 219] on div at bounding box center [704, 368] width 798 height 558
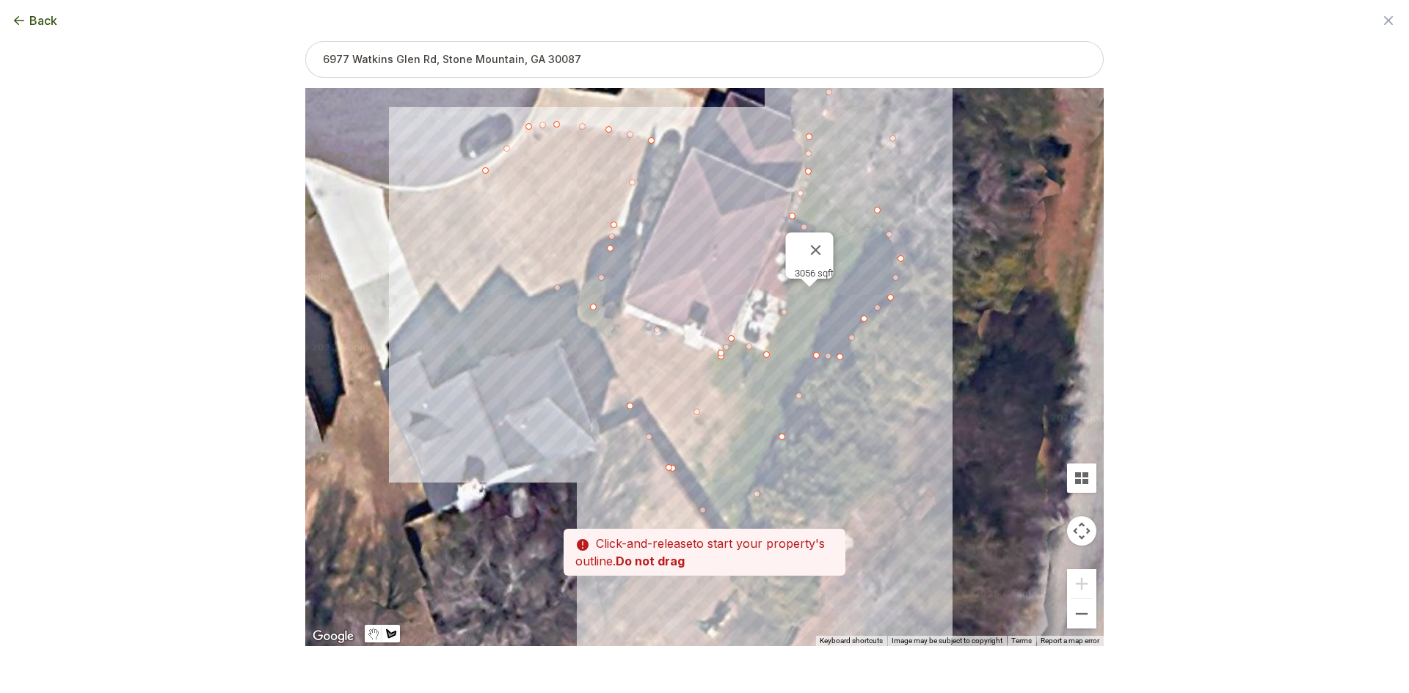
drag, startPoint x: 698, startPoint y: 379, endPoint x: 676, endPoint y: 230, distance: 150.6
click at [676, 230] on div at bounding box center [704, 368] width 798 height 558
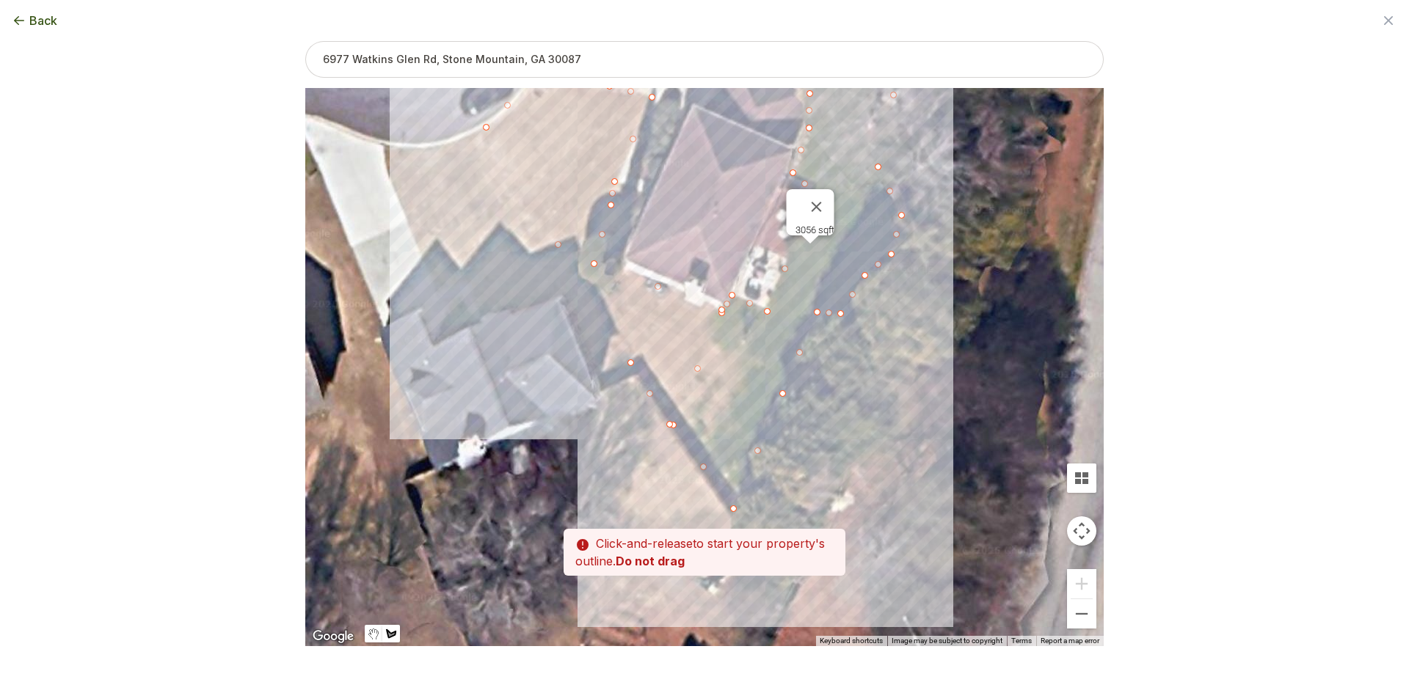
click at [671, 423] on div at bounding box center [704, 367] width 798 height 558
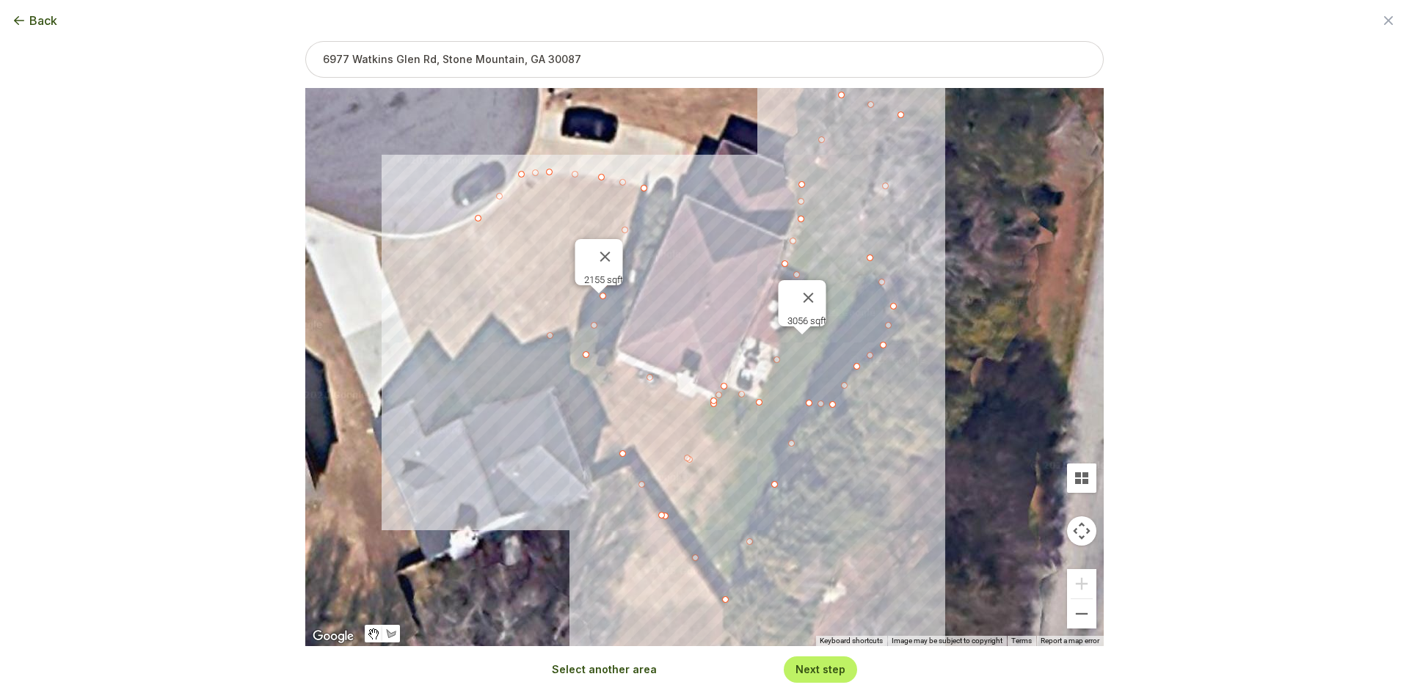
drag, startPoint x: 714, startPoint y: 203, endPoint x: 706, endPoint y: 310, distance: 108.2
click at [706, 298] on div "3056 sqft 2155 sqft" at bounding box center [704, 367] width 798 height 558
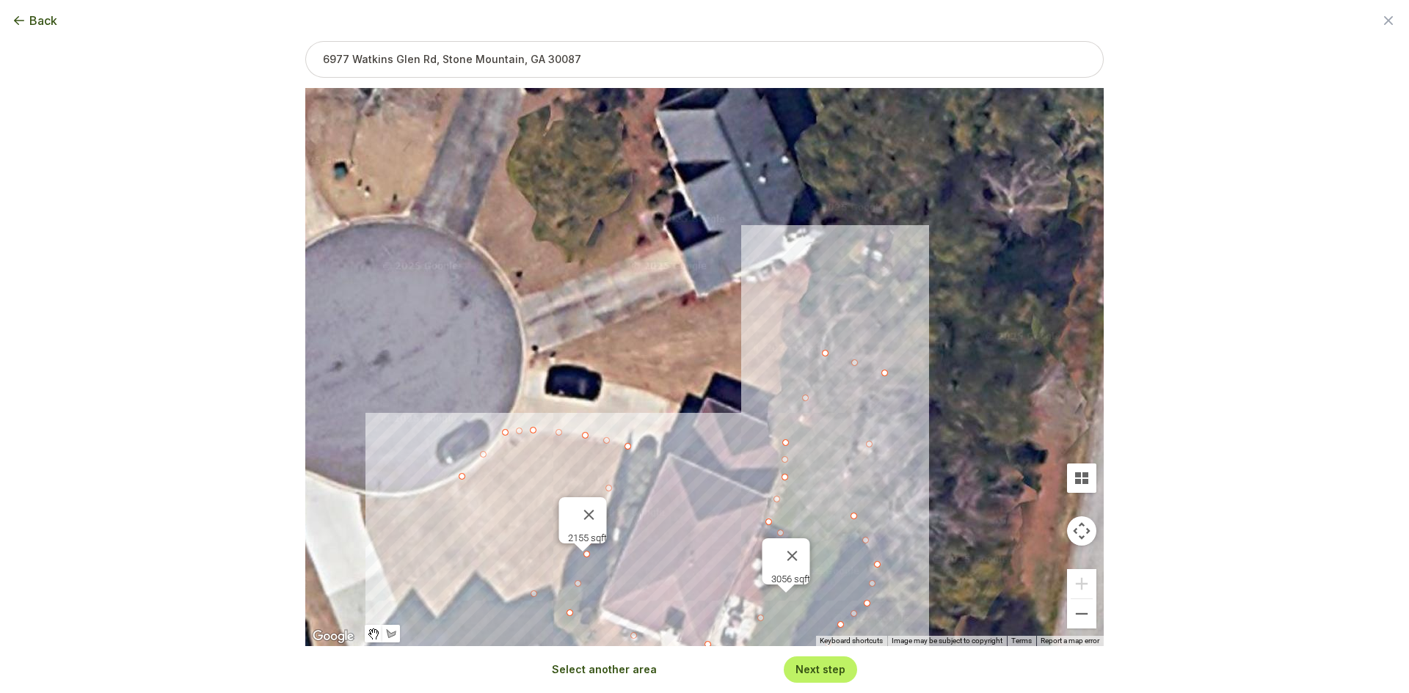
drag, startPoint x: 742, startPoint y: 263, endPoint x: 726, endPoint y: 510, distance: 247.0
click at [726, 510] on div "3056 sqft 2155 sqft" at bounding box center [704, 367] width 798 height 558
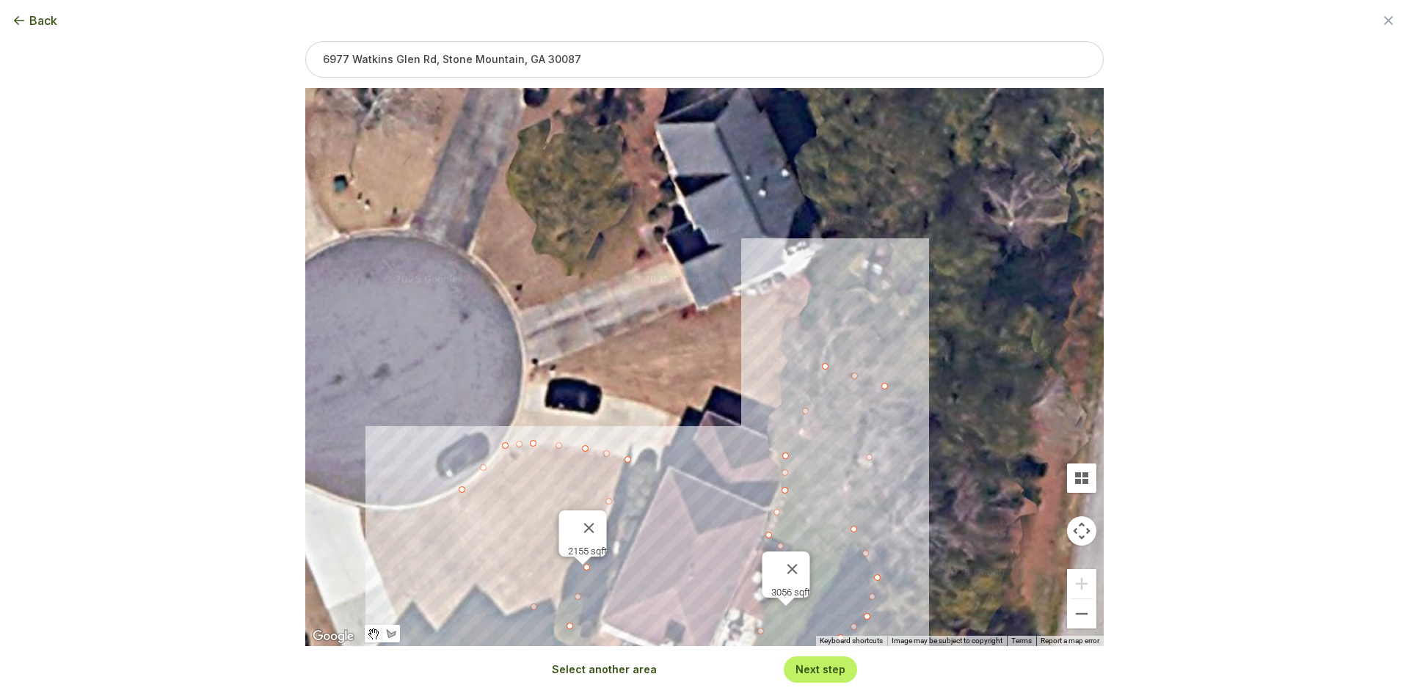
click at [619, 672] on button "Select another area" at bounding box center [604, 670] width 105 height 15
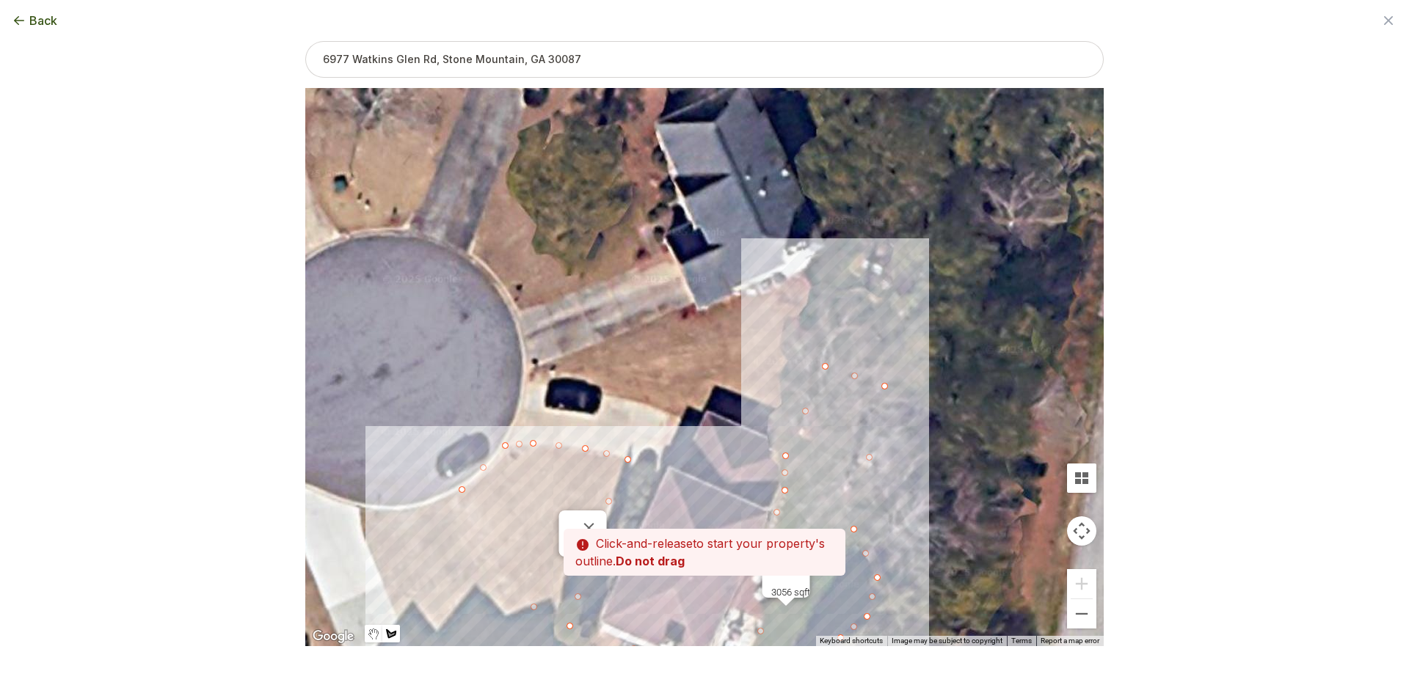
click at [528, 383] on div at bounding box center [704, 368] width 798 height 558
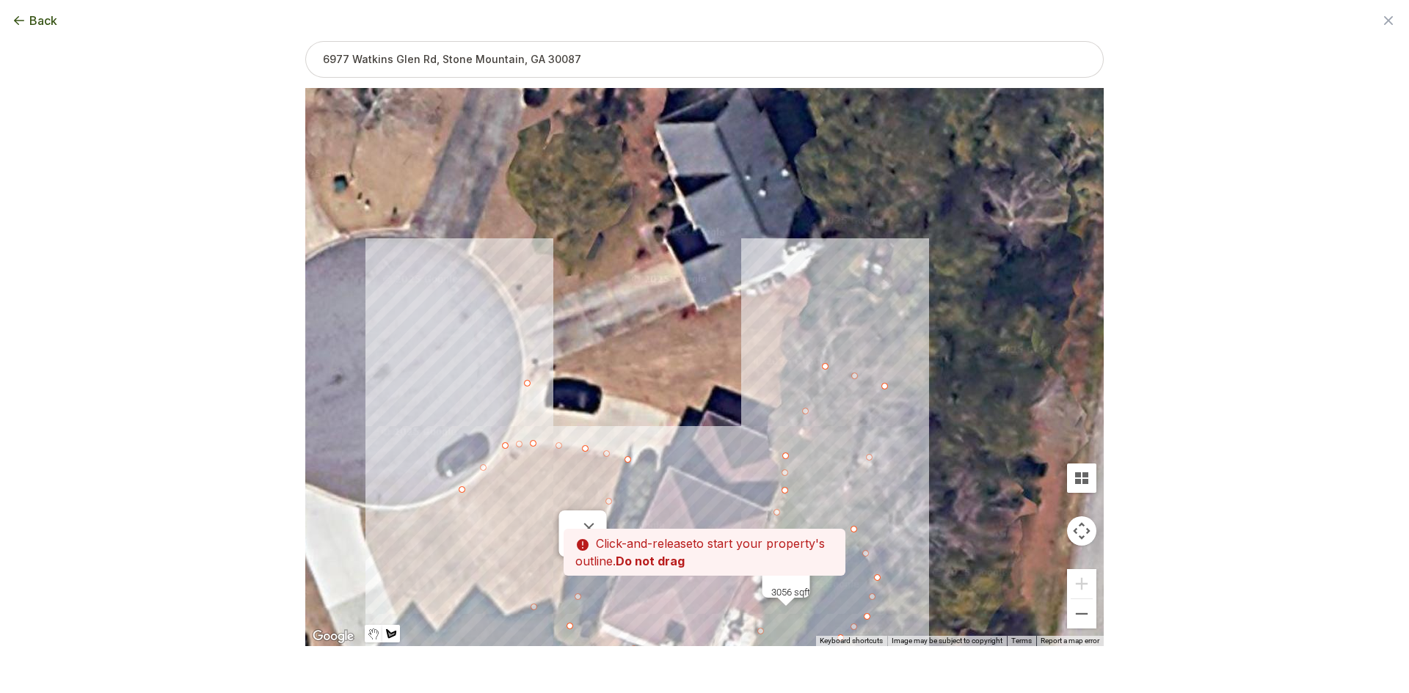
click at [529, 375] on div at bounding box center [704, 368] width 798 height 558
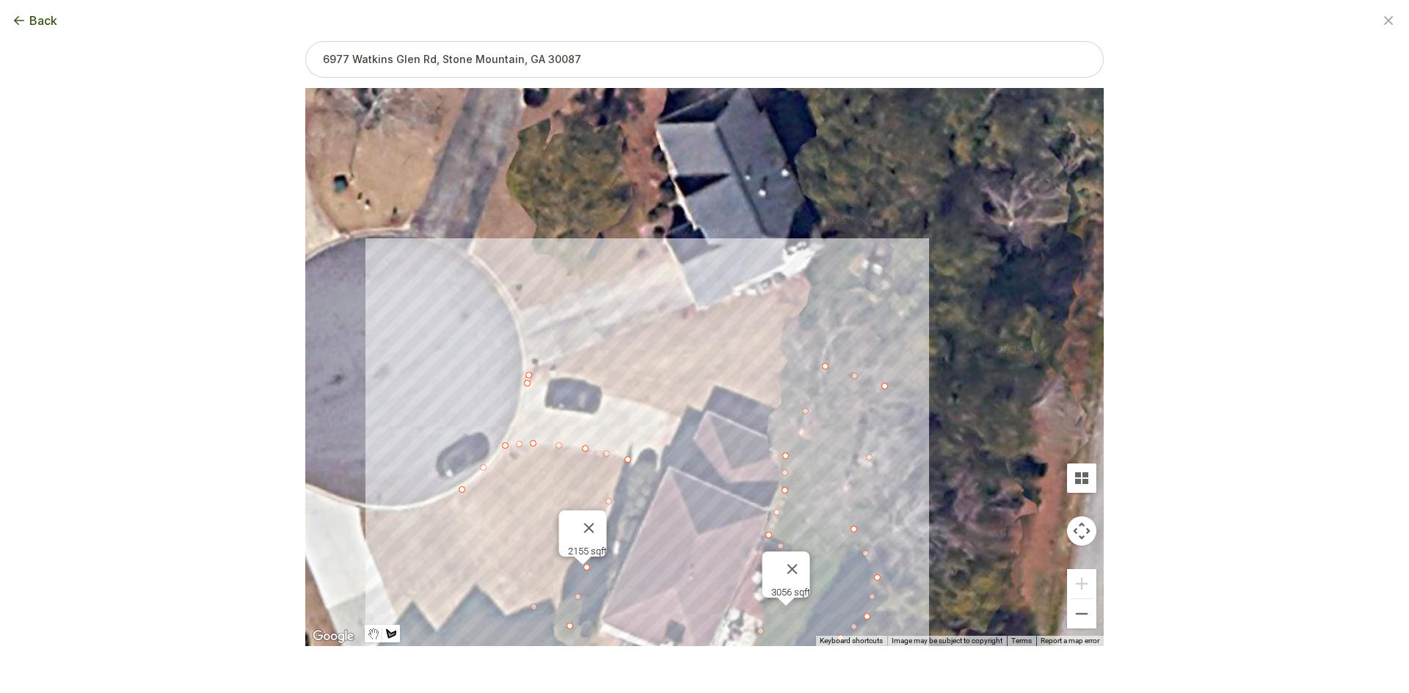
click at [820, 363] on div at bounding box center [704, 368] width 798 height 558
click at [779, 437] on div at bounding box center [704, 368] width 798 height 558
click at [708, 407] on div at bounding box center [704, 368] width 798 height 558
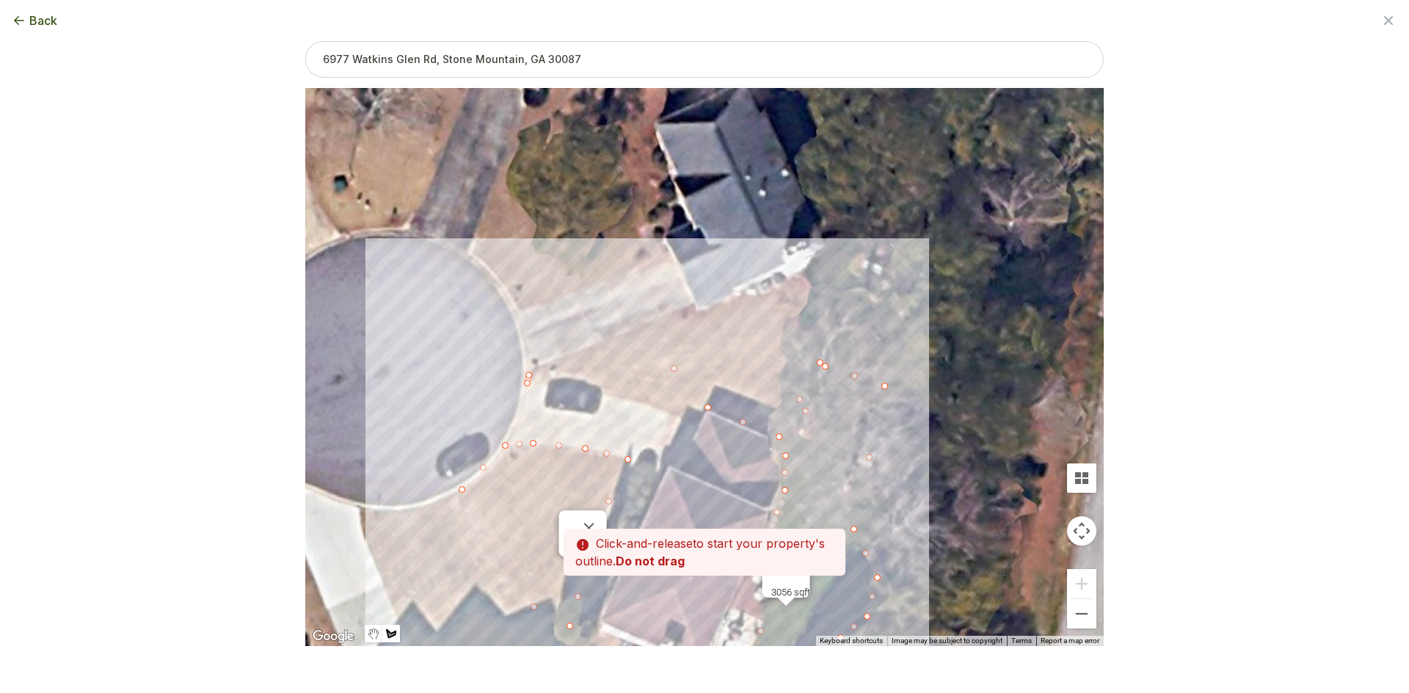
click at [698, 425] on div at bounding box center [704, 368] width 798 height 558
click at [605, 392] on div at bounding box center [704, 368] width 798 height 558
click at [523, 383] on div at bounding box center [704, 368] width 798 height 558
type input "6031"
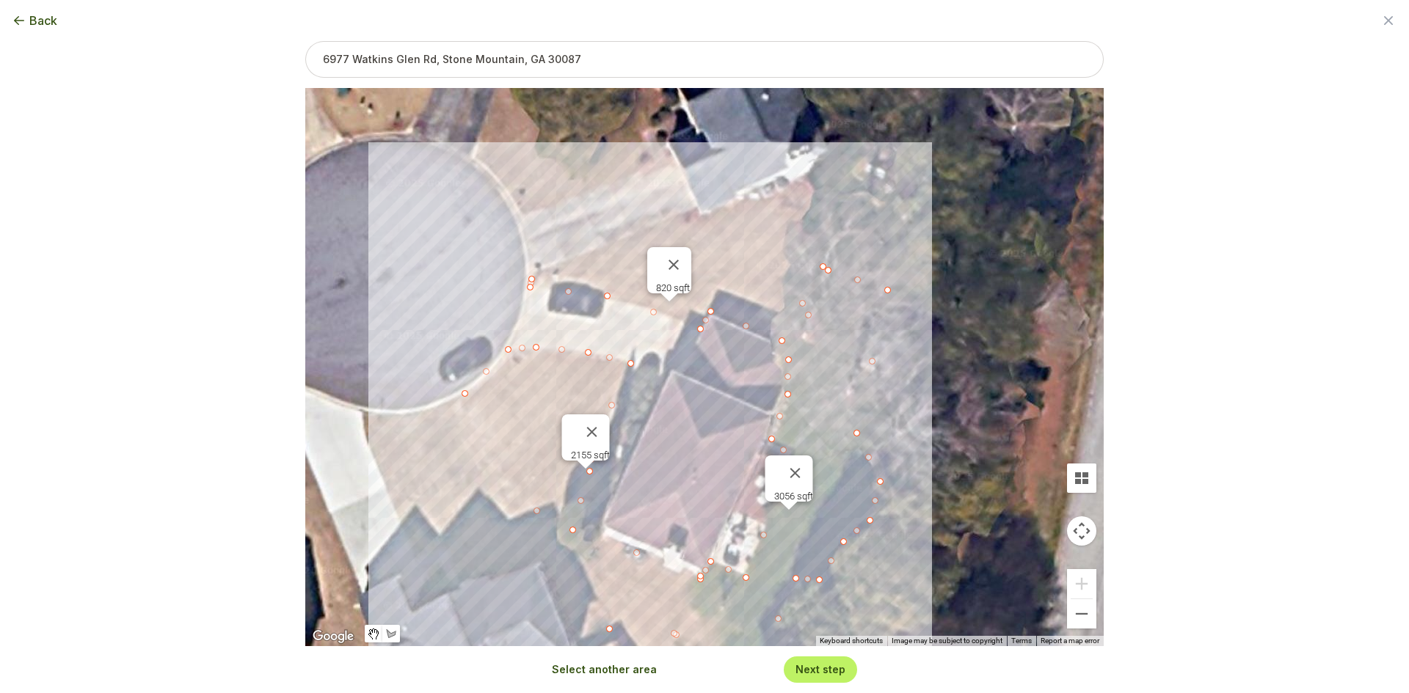
drag, startPoint x: 503, startPoint y: 388, endPoint x: 503, endPoint y: 278, distance: 110.1
click at [507, 290] on div "3056 sqft 2155 sqft 820 sqft" at bounding box center [704, 367] width 798 height 558
